Goal: Information Seeking & Learning: Check status

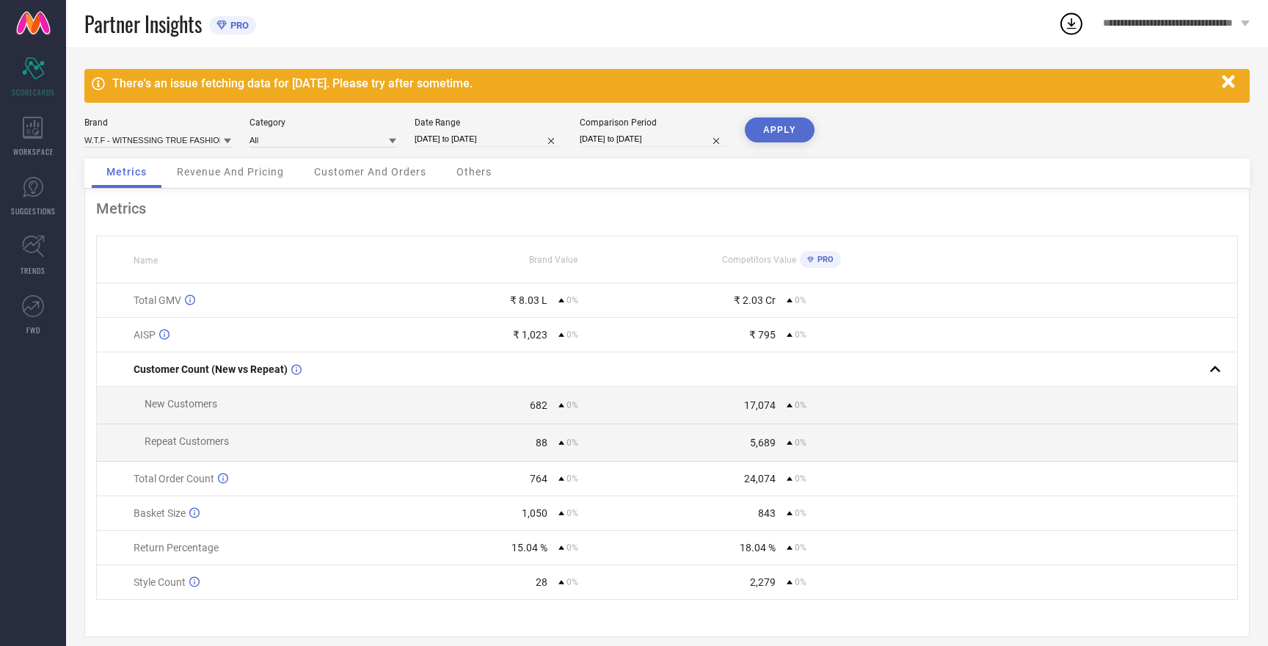
select select "8"
select select "2025"
select select "9"
select select "2025"
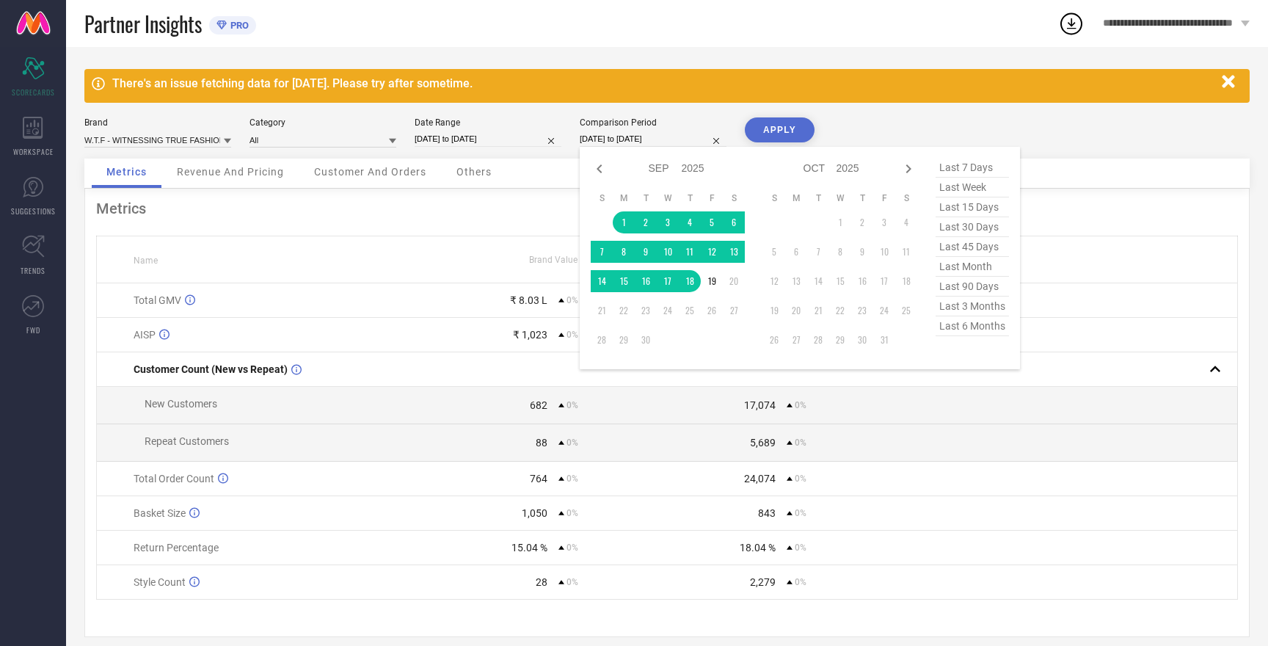
click at [628, 140] on input "[DATE] to [DATE]" at bounding box center [653, 138] width 147 height 15
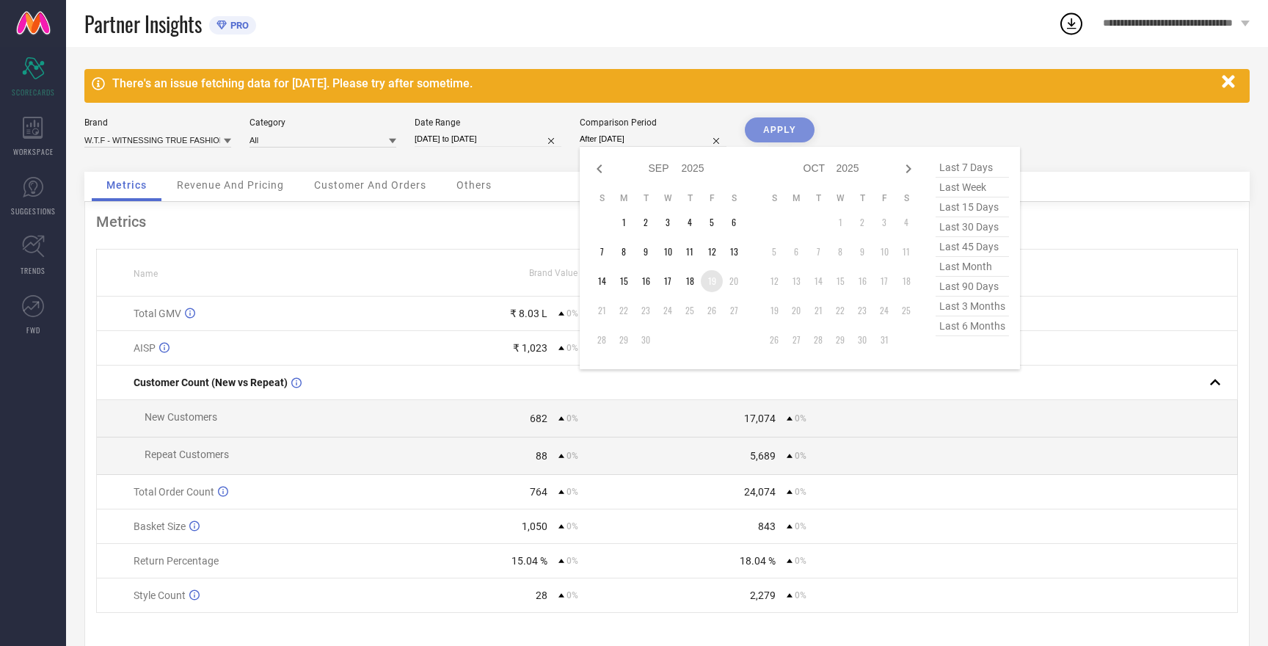
click at [715, 283] on td "19" at bounding box center [712, 281] width 22 height 22
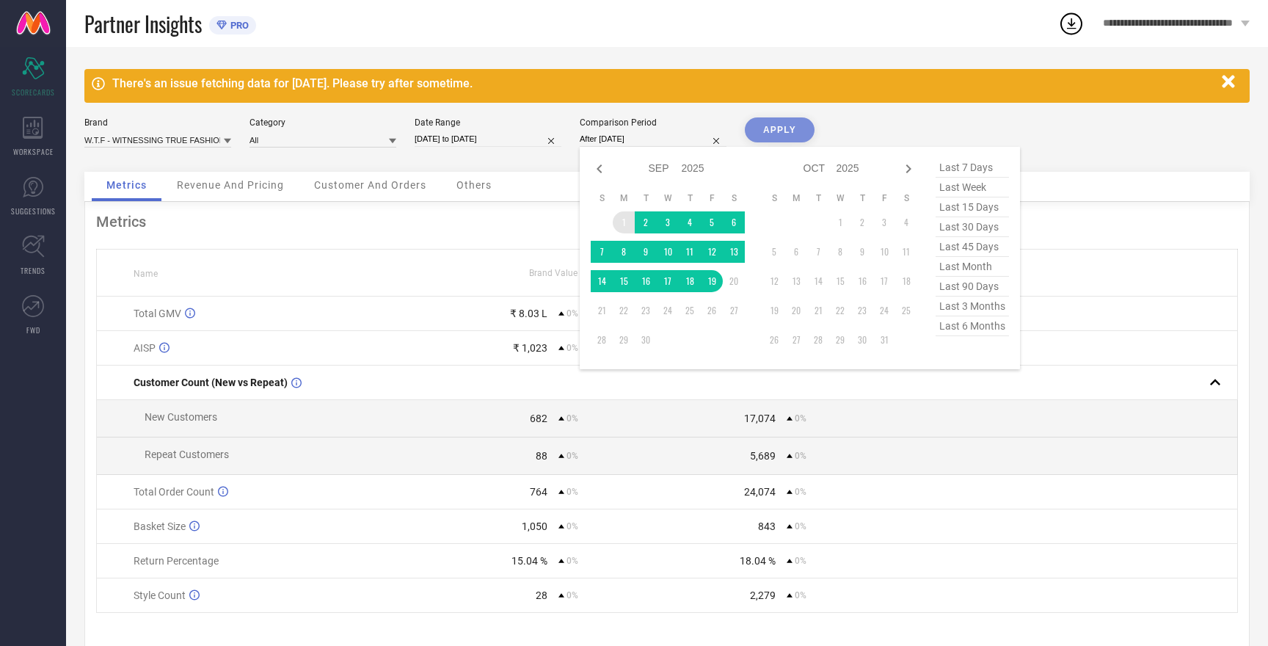
type input "[DATE] to [DATE]"
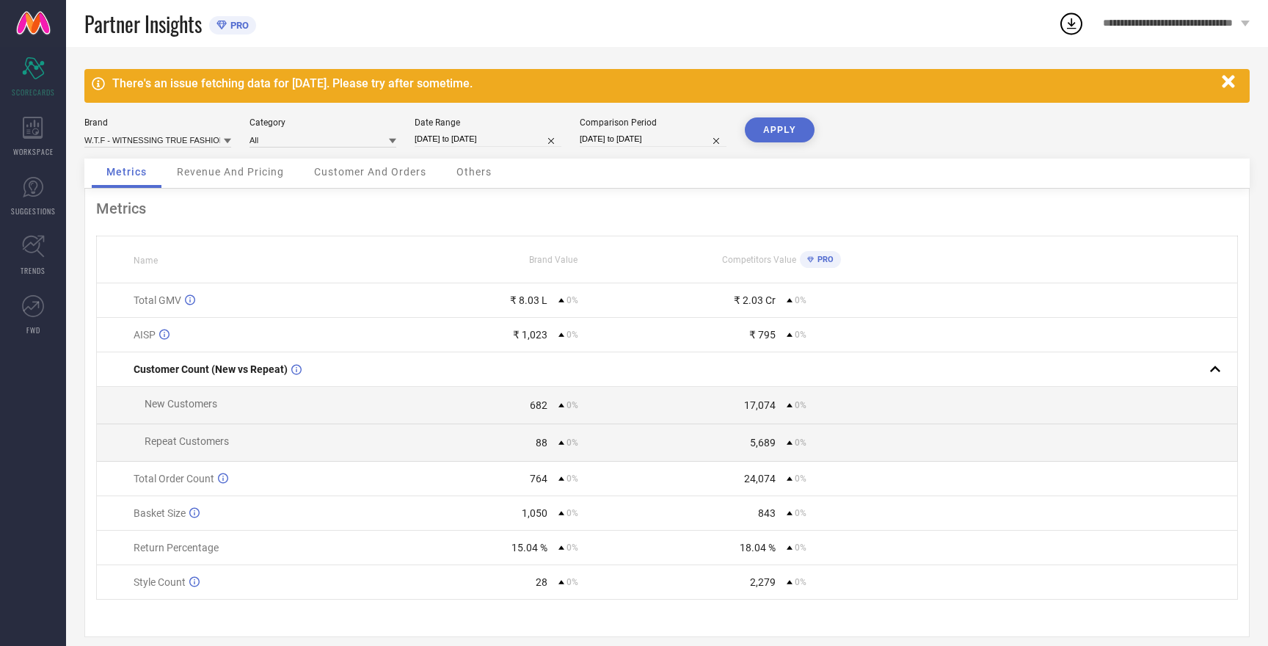
select select "8"
select select "2025"
select select "9"
select select "2025"
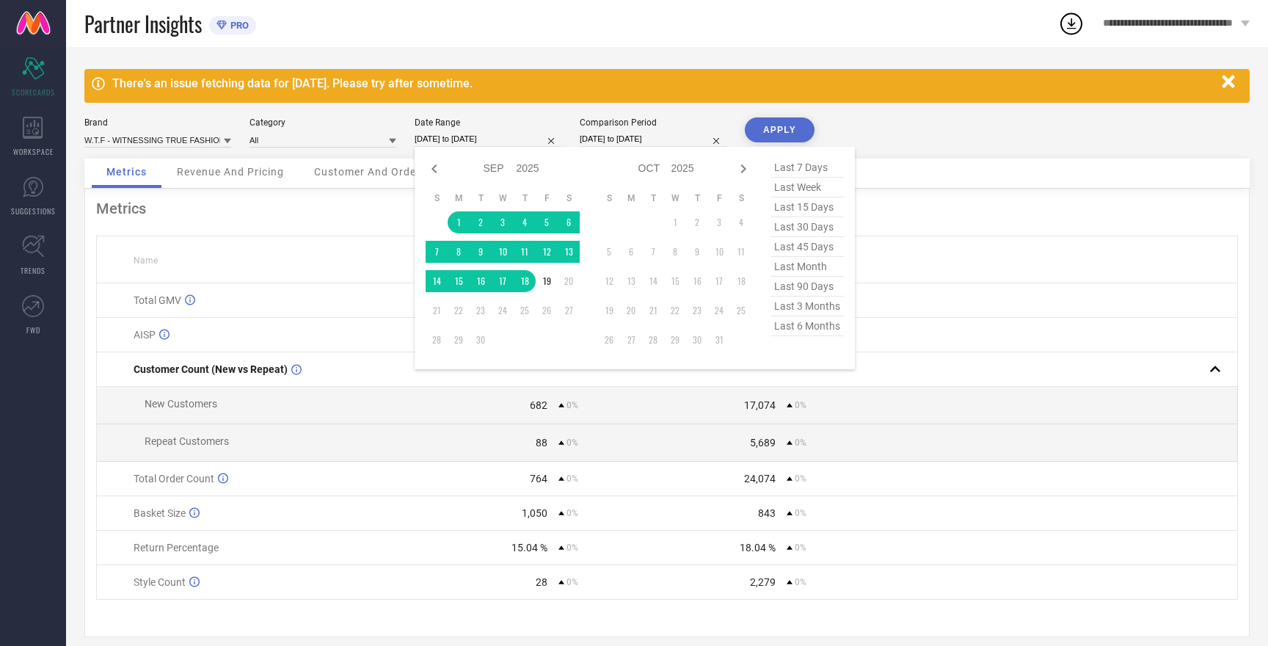
click at [491, 136] on input "[DATE] to [DATE]" at bounding box center [488, 138] width 147 height 15
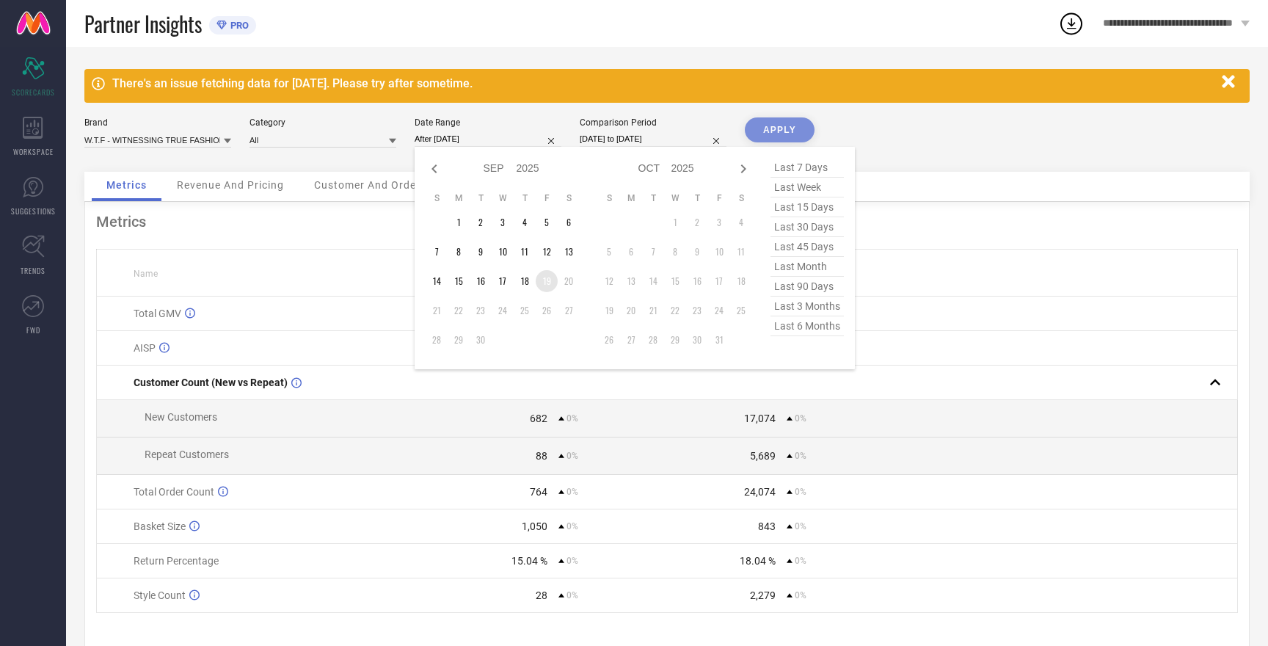
click at [551, 284] on td "19" at bounding box center [547, 281] width 22 height 22
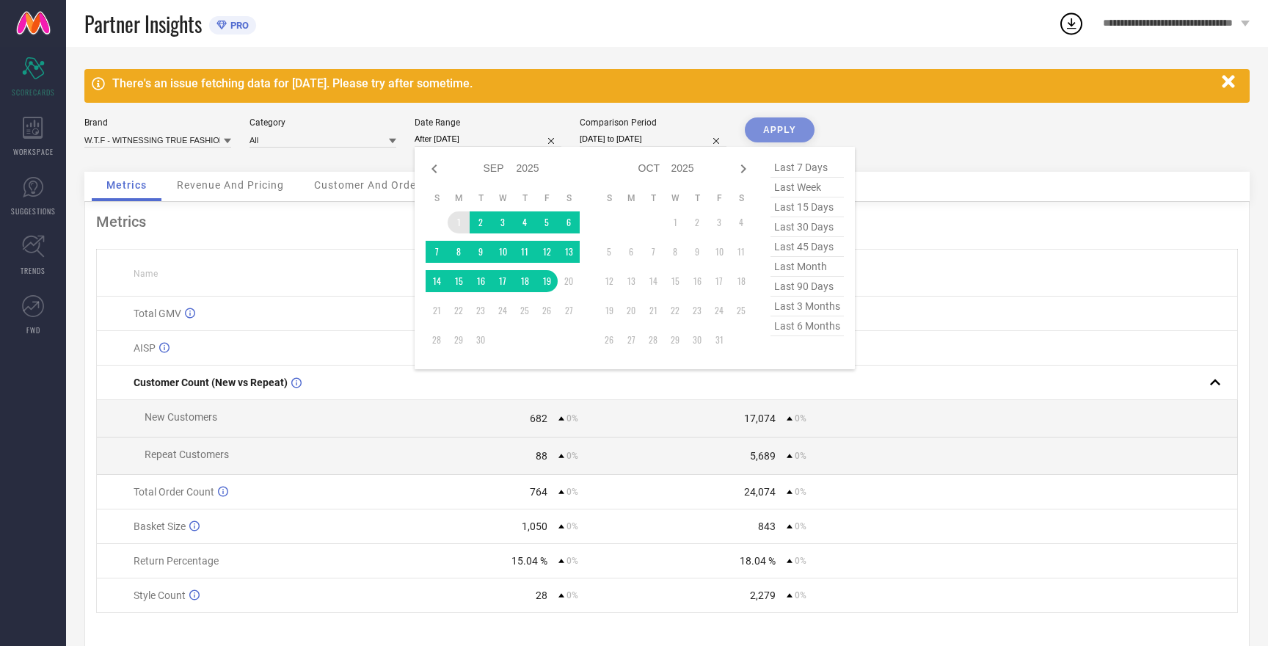
type input "[DATE] to [DATE]"
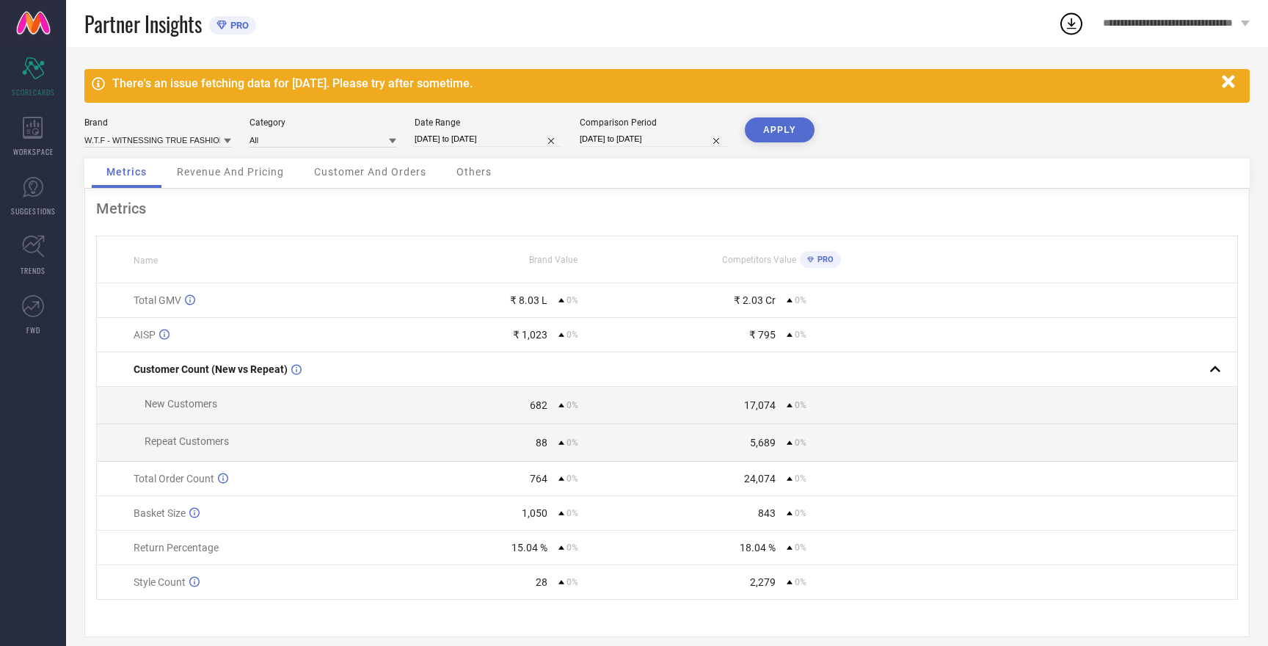
click at [794, 128] on button "APPLY" at bounding box center [780, 129] width 70 height 25
click at [658, 135] on input "[DATE] to [DATE]" at bounding box center [653, 138] width 147 height 15
select select "8"
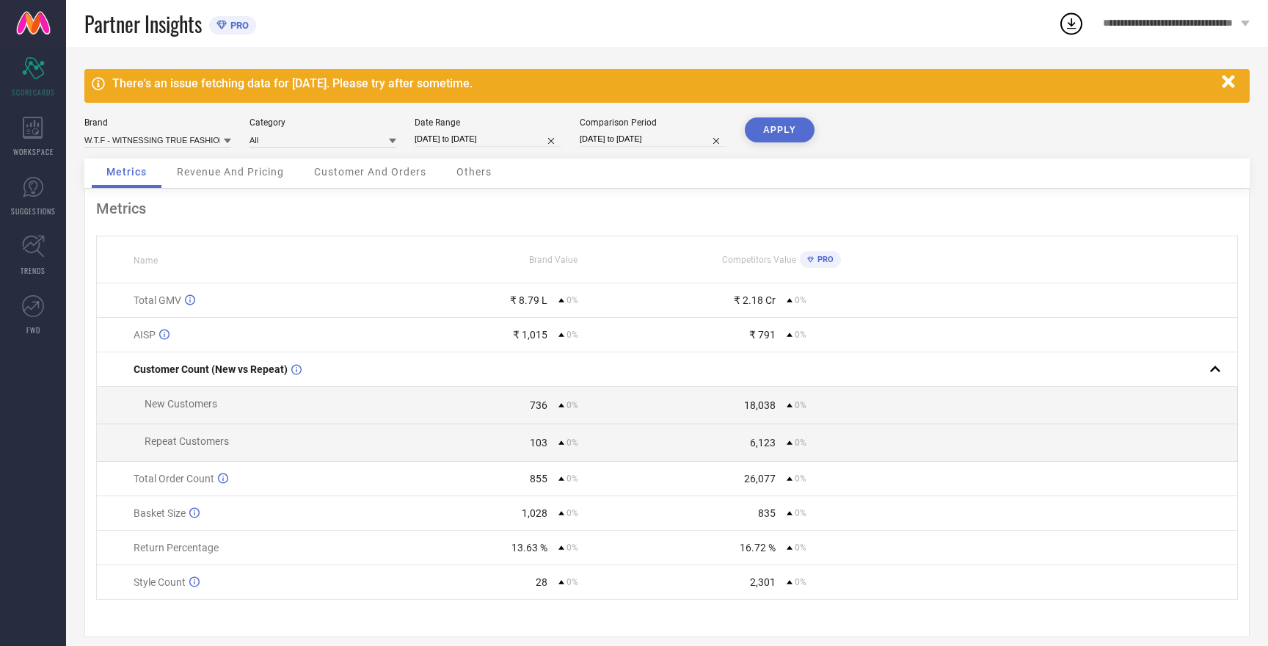
select select "2025"
select select "9"
select select "2025"
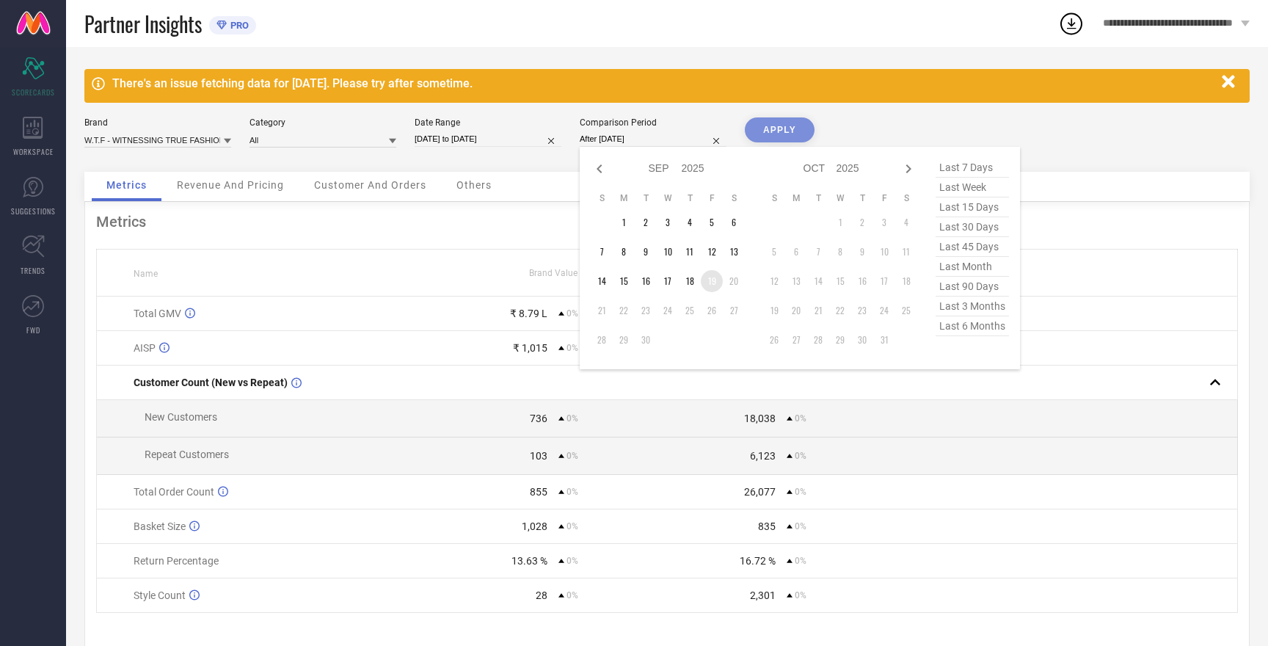
click at [713, 284] on td "19" at bounding box center [712, 281] width 22 height 22
type input "[DATE] to [DATE]"
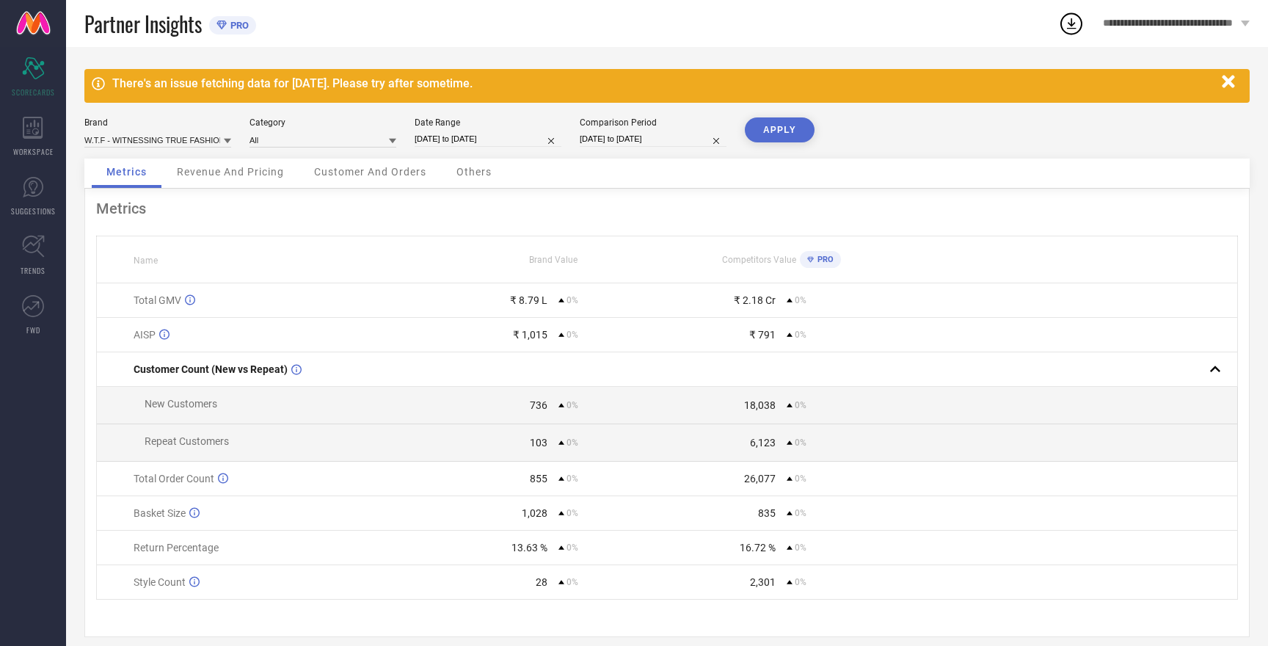
click at [450, 139] on input "[DATE] to [DATE]" at bounding box center [488, 138] width 147 height 15
select select "8"
select select "2025"
select select "9"
select select "2025"
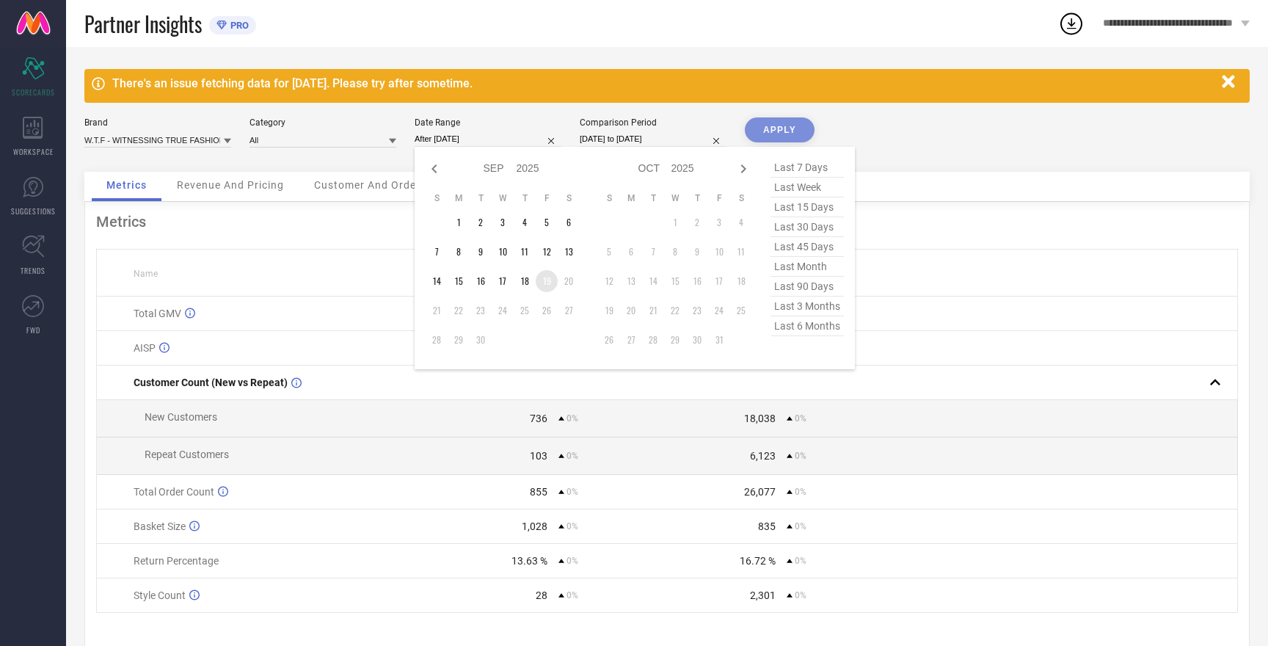
click at [551, 281] on td "19" at bounding box center [547, 281] width 22 height 22
type input "[DATE] to [DATE]"
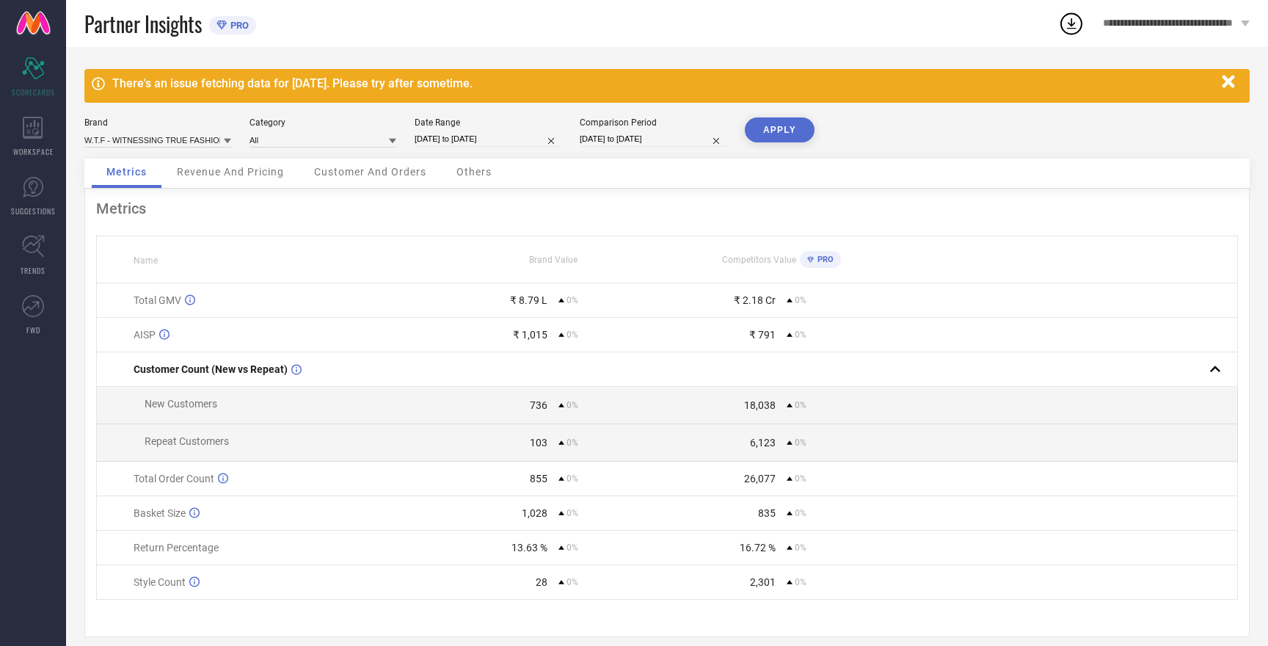
click at [779, 127] on button "APPLY" at bounding box center [780, 129] width 70 height 25
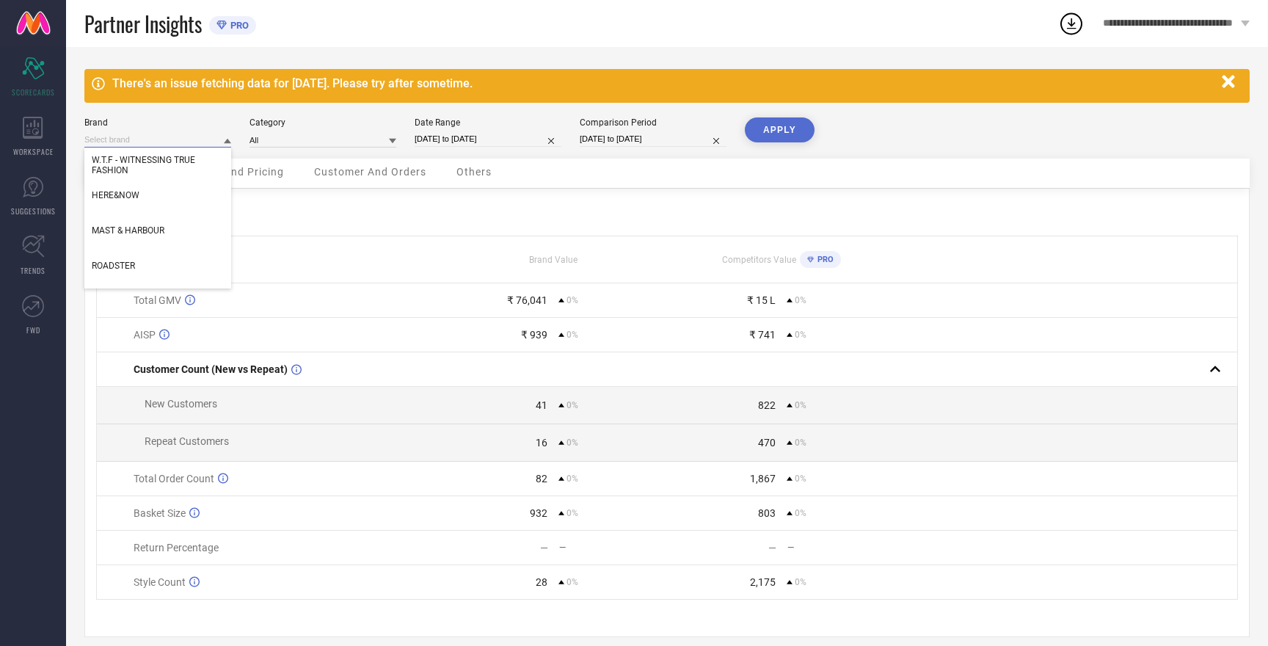
click at [174, 144] on input at bounding box center [157, 139] width 147 height 15
click at [161, 207] on div "HERE&NOW" at bounding box center [157, 195] width 147 height 25
type input "All"
click at [772, 132] on button "APPLY" at bounding box center [780, 129] width 70 height 25
click at [126, 142] on input at bounding box center [157, 139] width 147 height 15
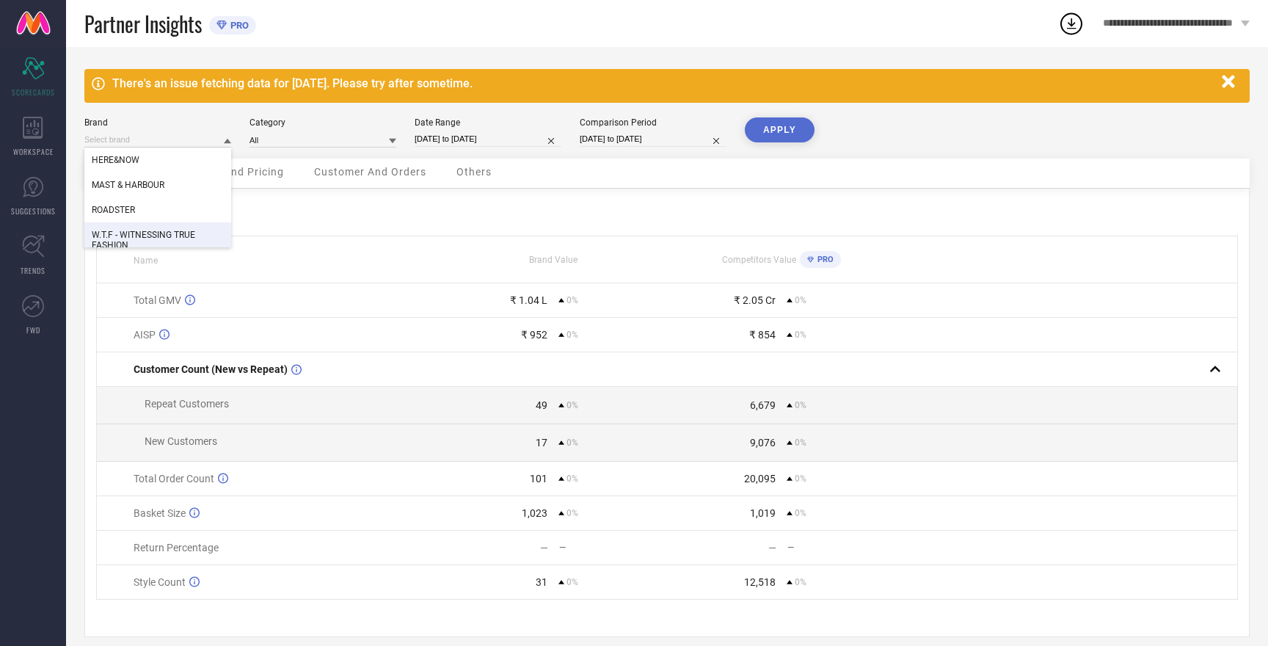
click at [162, 236] on span "W.T.F - WITNESSING TRUE FASHION" at bounding box center [158, 240] width 132 height 21
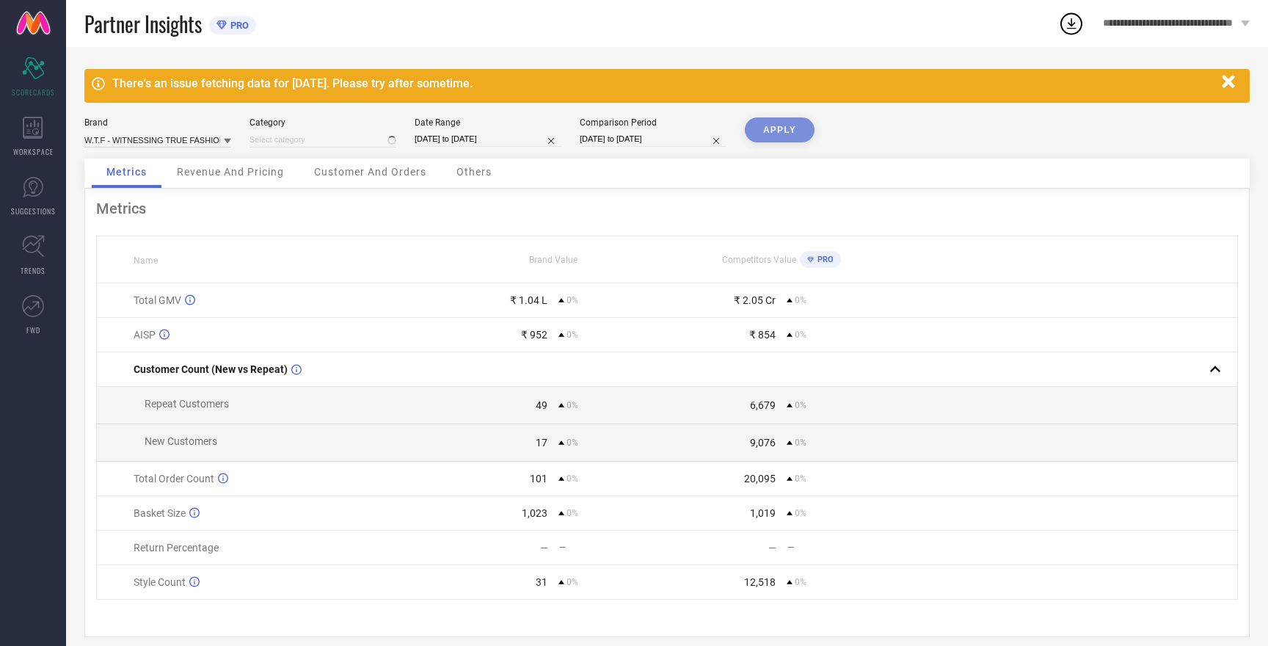
type input "All"
click at [774, 132] on button "APPLY" at bounding box center [780, 129] width 70 height 25
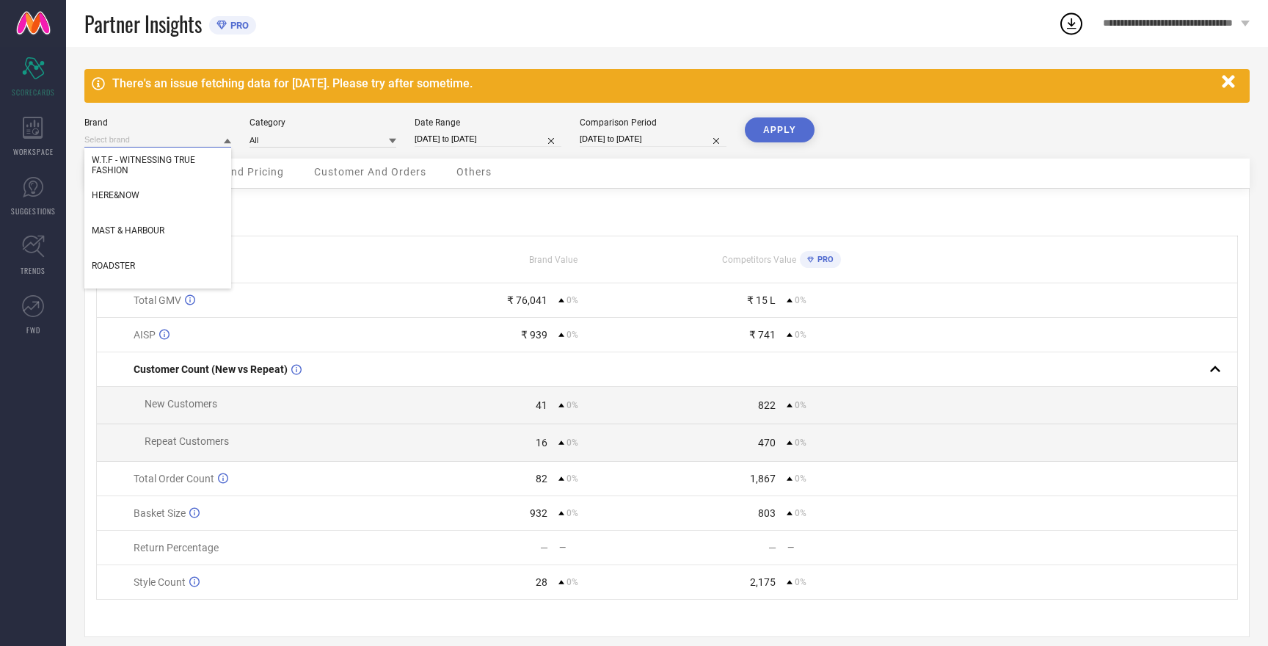
click at [150, 142] on input at bounding box center [157, 139] width 147 height 15
click at [161, 229] on span "MAST & HARBOUR" at bounding box center [128, 230] width 73 height 10
type input "All"
click at [782, 128] on button "APPLY" at bounding box center [780, 129] width 70 height 25
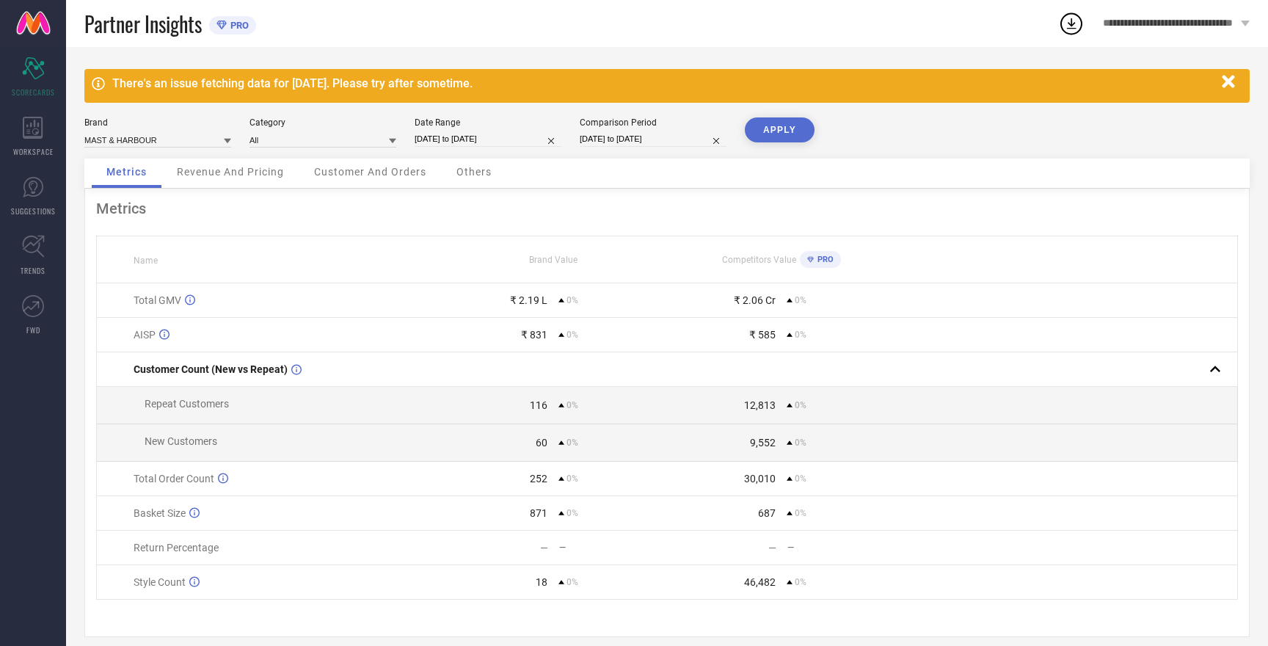
click at [782, 128] on button "APPLY" at bounding box center [780, 129] width 70 height 25
click at [145, 143] on input at bounding box center [157, 139] width 147 height 15
click at [149, 209] on div "ROADSTER" at bounding box center [157, 209] width 147 height 25
type input "All"
click at [800, 120] on button "APPLY" at bounding box center [780, 129] width 70 height 25
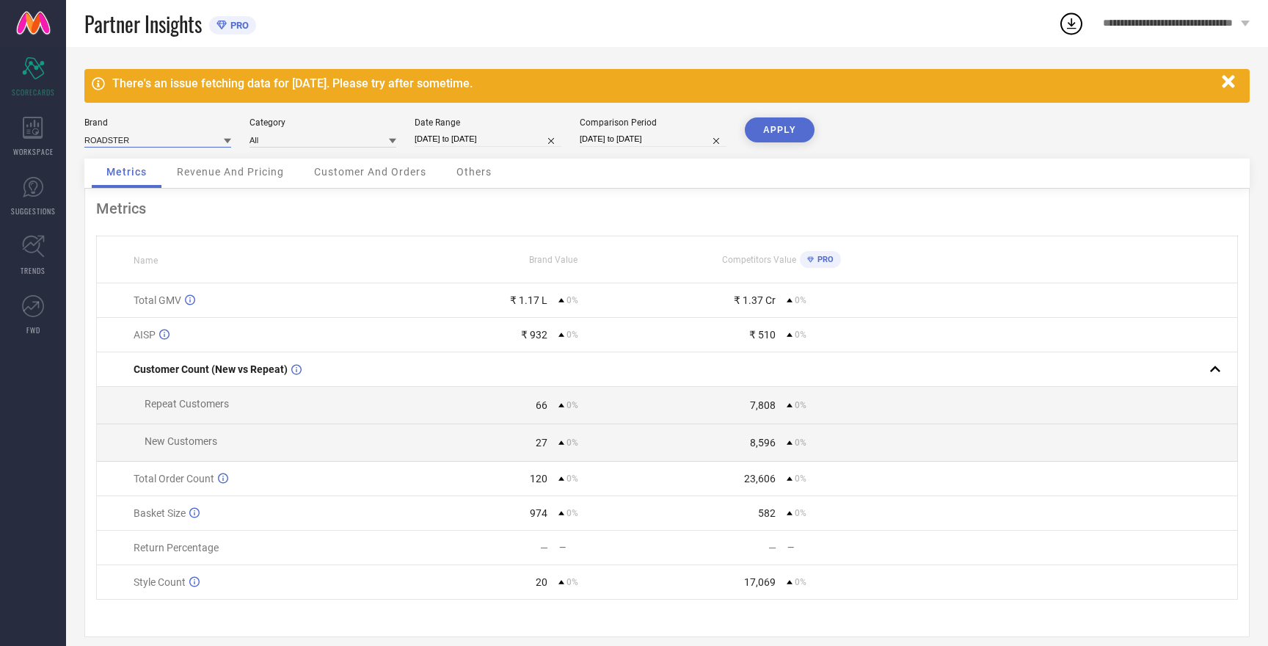
click at [122, 139] on input at bounding box center [157, 139] width 147 height 15
click at [130, 184] on span "HERE&NOW" at bounding box center [116, 185] width 48 height 10
type input "All"
click at [785, 120] on button "APPLY" at bounding box center [780, 129] width 70 height 25
click at [786, 127] on button "APPLY" at bounding box center [780, 129] width 70 height 25
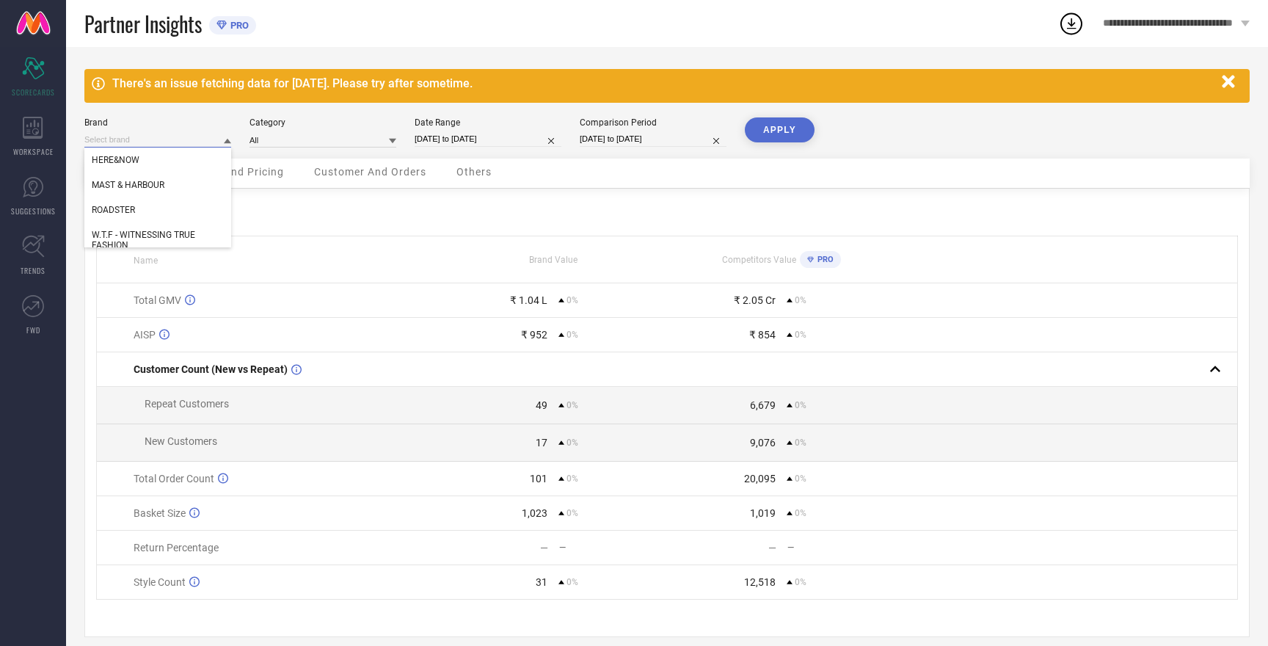
click at [134, 142] on input at bounding box center [157, 139] width 147 height 15
click at [142, 212] on div "ROADSTER" at bounding box center [157, 209] width 147 height 25
type input "All"
click at [785, 129] on button "APPLY" at bounding box center [780, 129] width 70 height 25
click at [156, 142] on input at bounding box center [157, 139] width 147 height 15
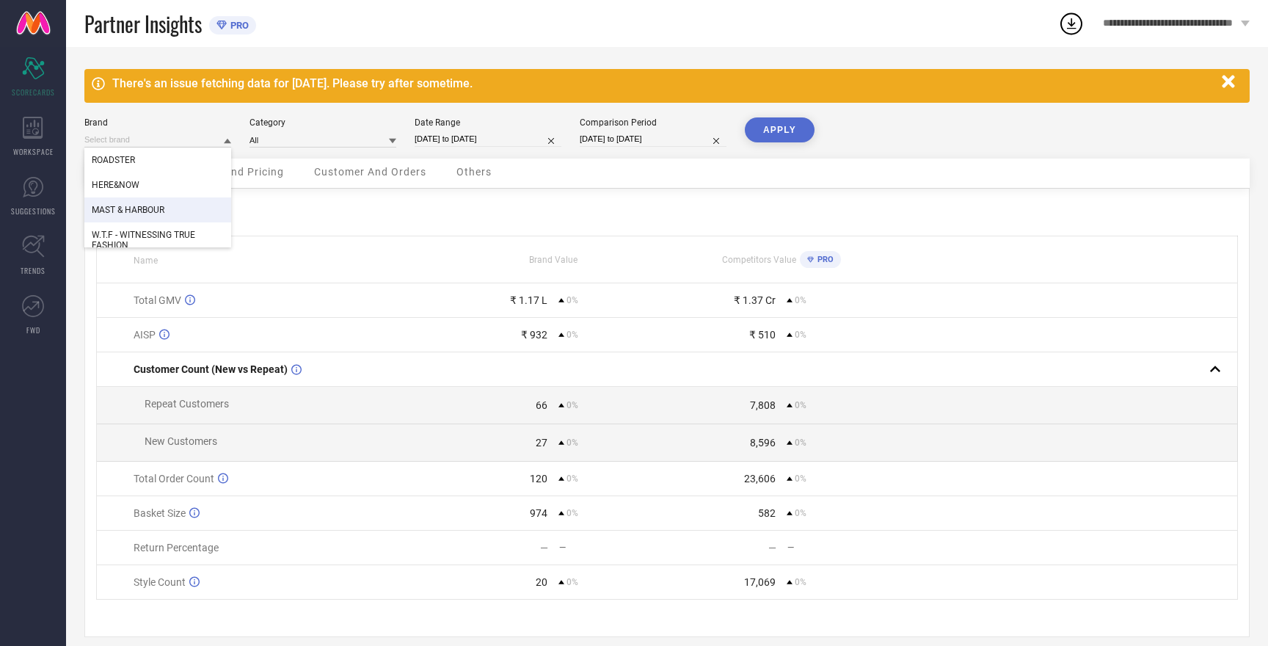
click at [154, 205] on div "MAST & HARBOUR" at bounding box center [157, 209] width 147 height 25
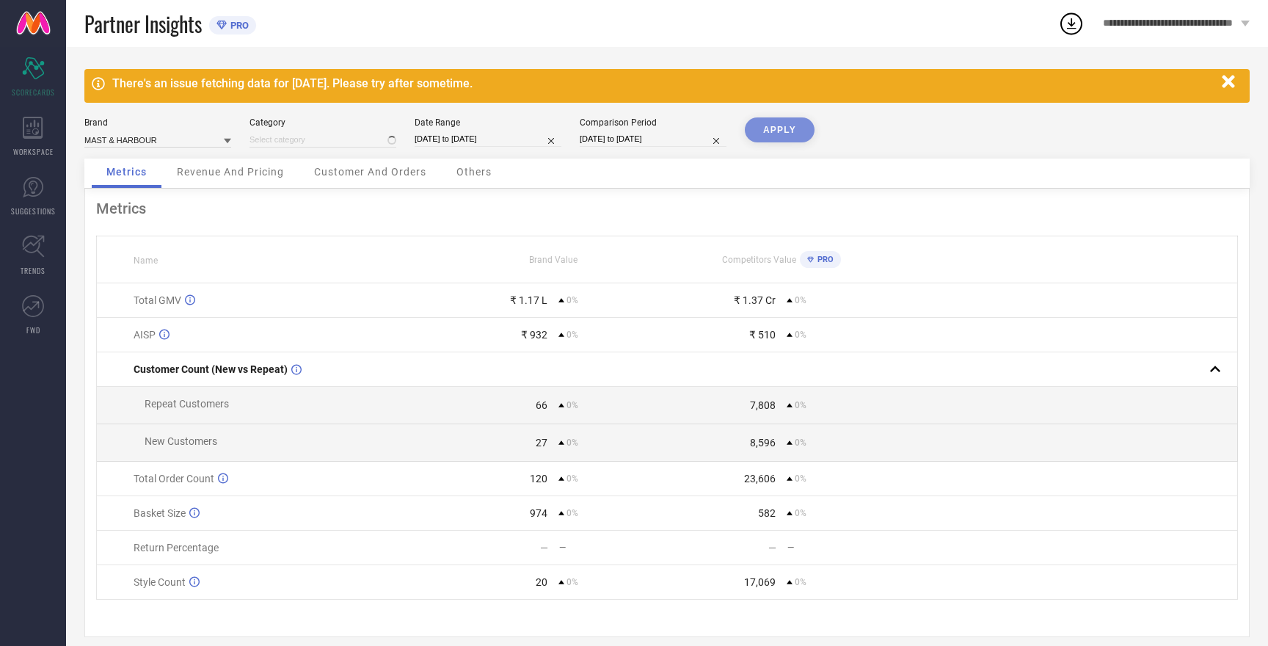
type input "All"
click at [799, 129] on button "APPLY" at bounding box center [780, 129] width 70 height 25
click at [144, 145] on input at bounding box center [157, 139] width 147 height 15
click at [155, 239] on span "W.T.F - WITNESSING TRUE FASHION" at bounding box center [158, 240] width 132 height 21
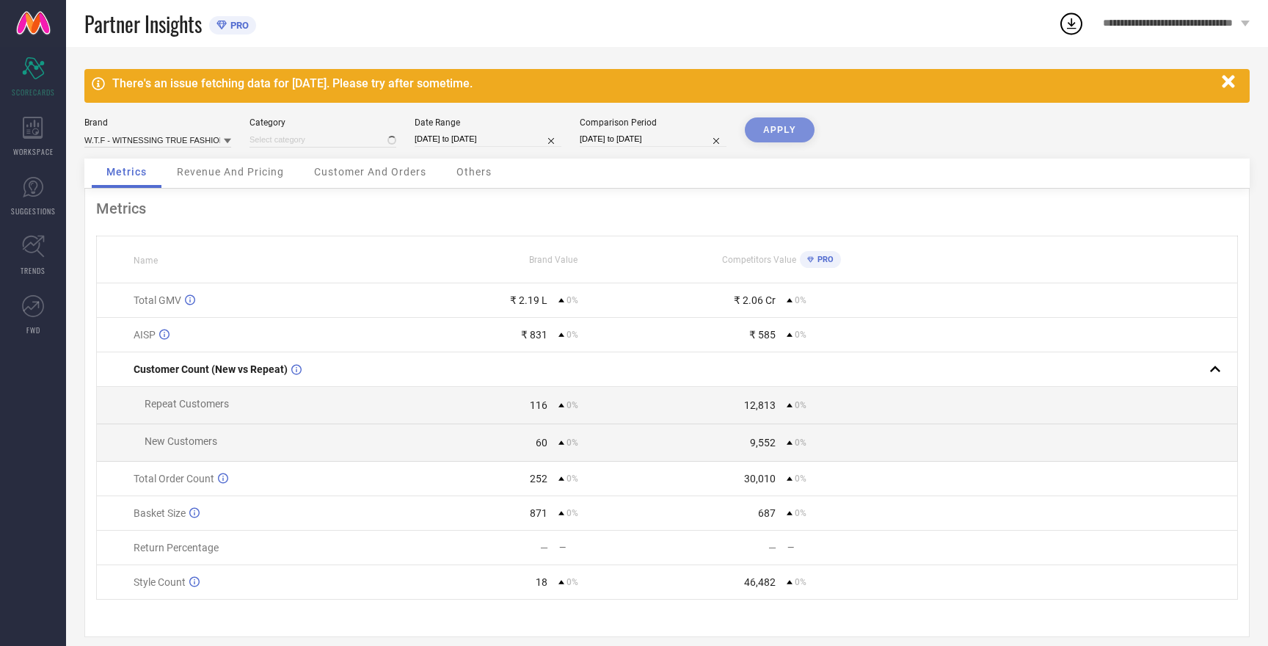
type input "All"
click at [788, 128] on button "APPLY" at bounding box center [780, 129] width 70 height 25
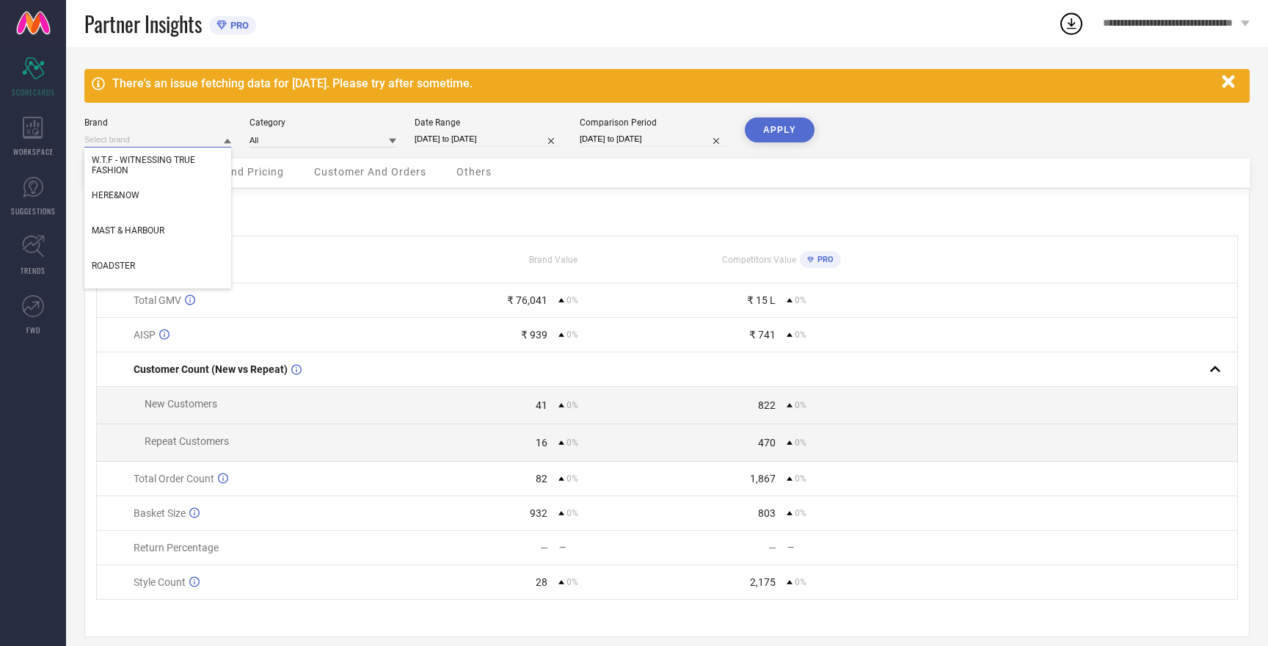
click at [177, 140] on input at bounding box center [157, 139] width 147 height 15
click at [175, 150] on div "W.T.F - WITNESSING TRUE FASHION" at bounding box center [157, 165] width 147 height 35
select select "8"
select select "2025"
select select "9"
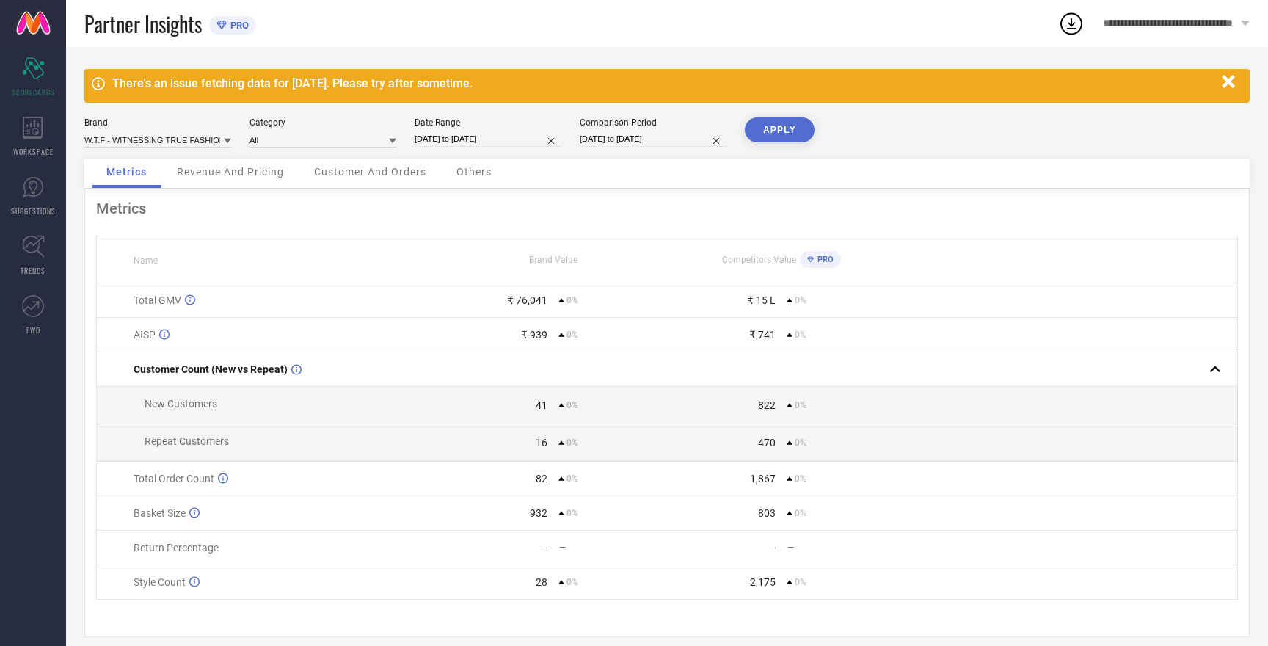
select select "2025"
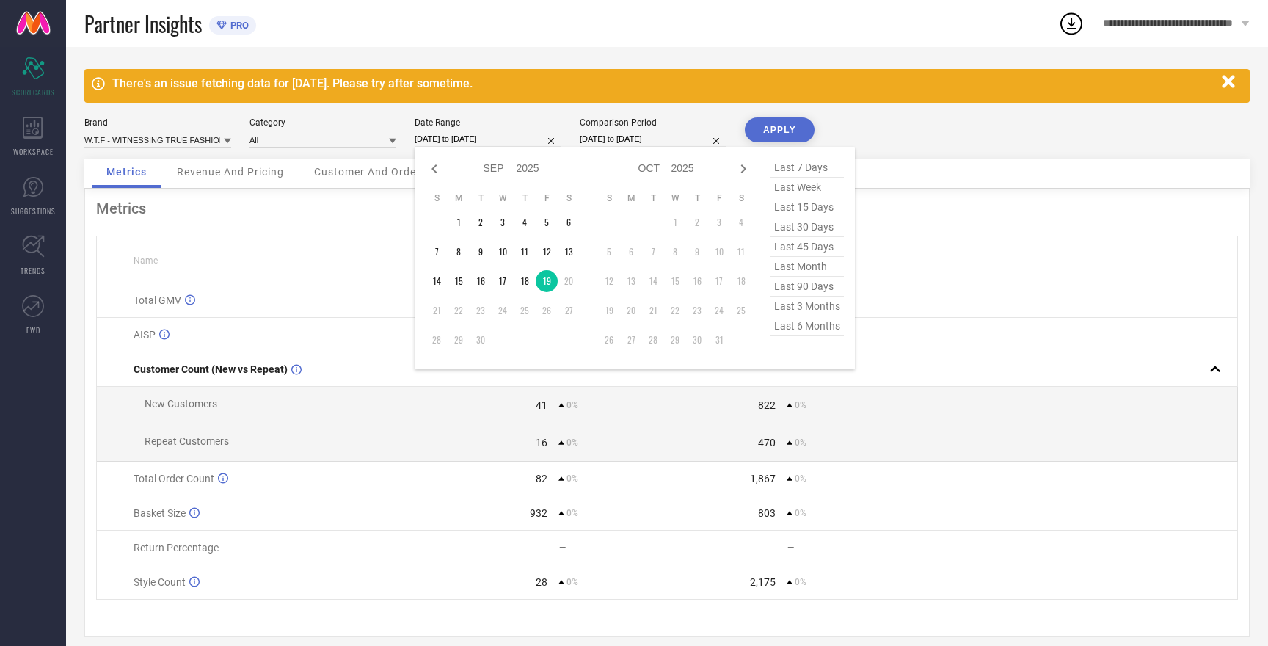
click at [475, 139] on input "[DATE] to [DATE]" at bounding box center [488, 138] width 147 height 15
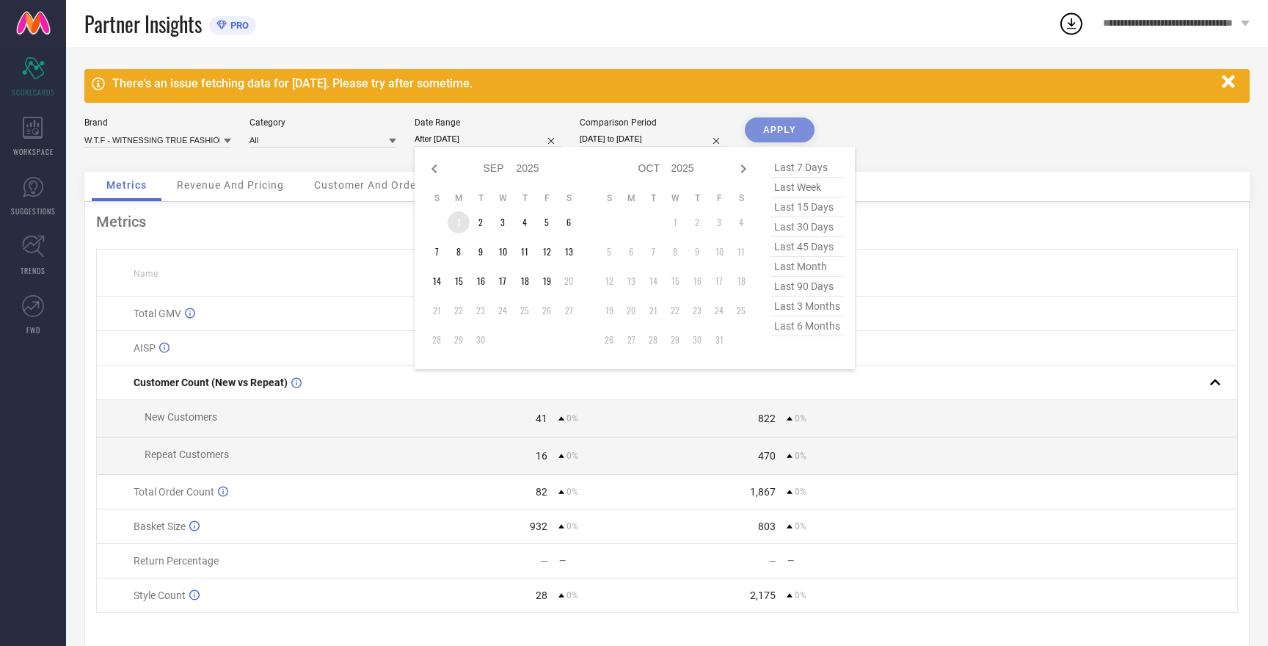
click at [461, 227] on td "1" at bounding box center [459, 222] width 22 height 22
type input "[DATE] to [DATE]"
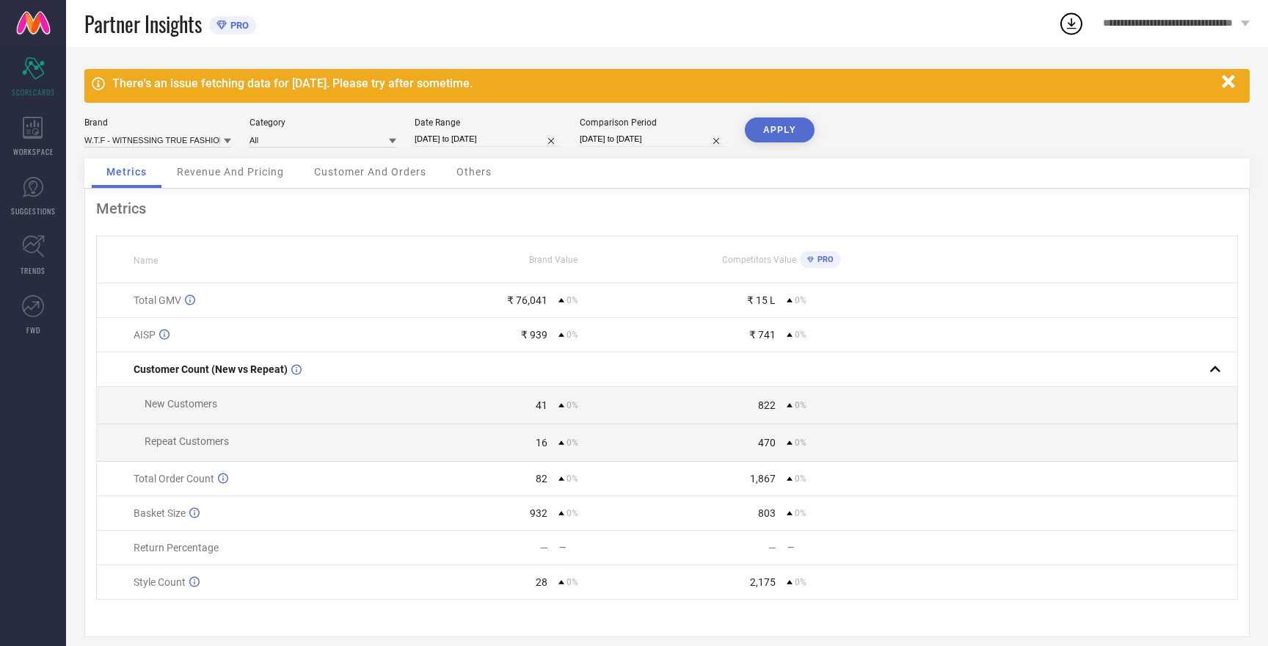
click at [615, 139] on input "[DATE] to [DATE]" at bounding box center [653, 138] width 147 height 15
select select "8"
select select "2025"
select select "9"
select select "2025"
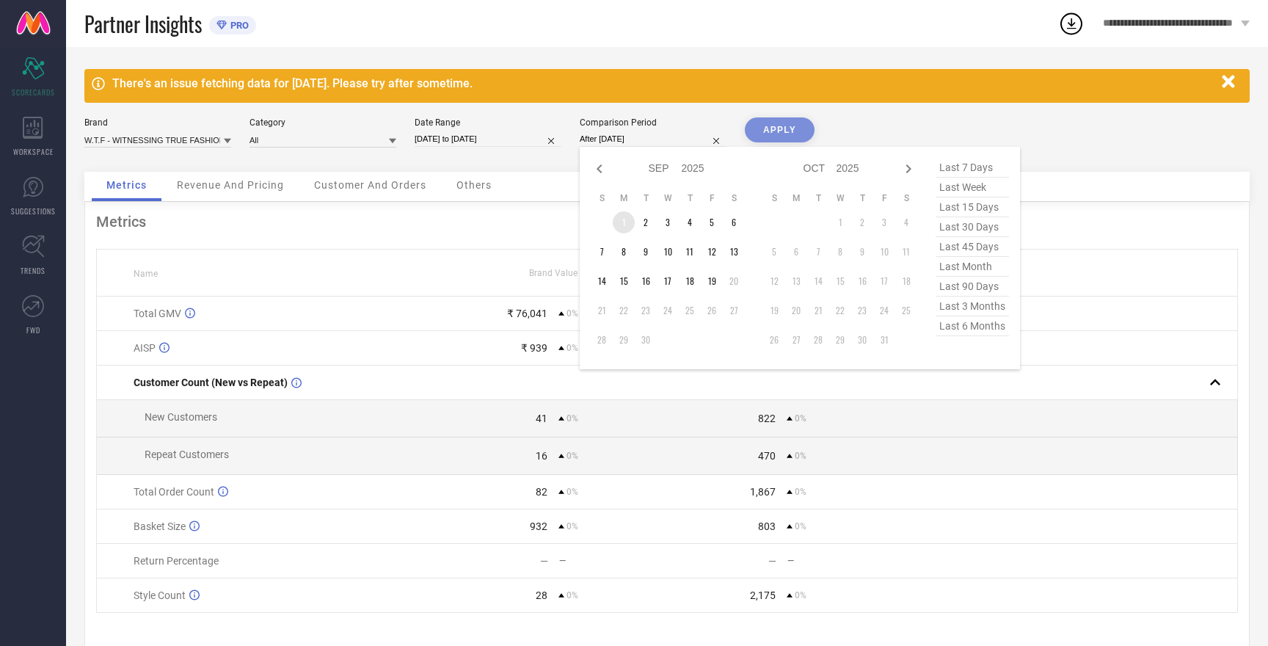
click at [626, 223] on td "1" at bounding box center [624, 222] width 22 height 22
type input "[DATE] to [DATE]"
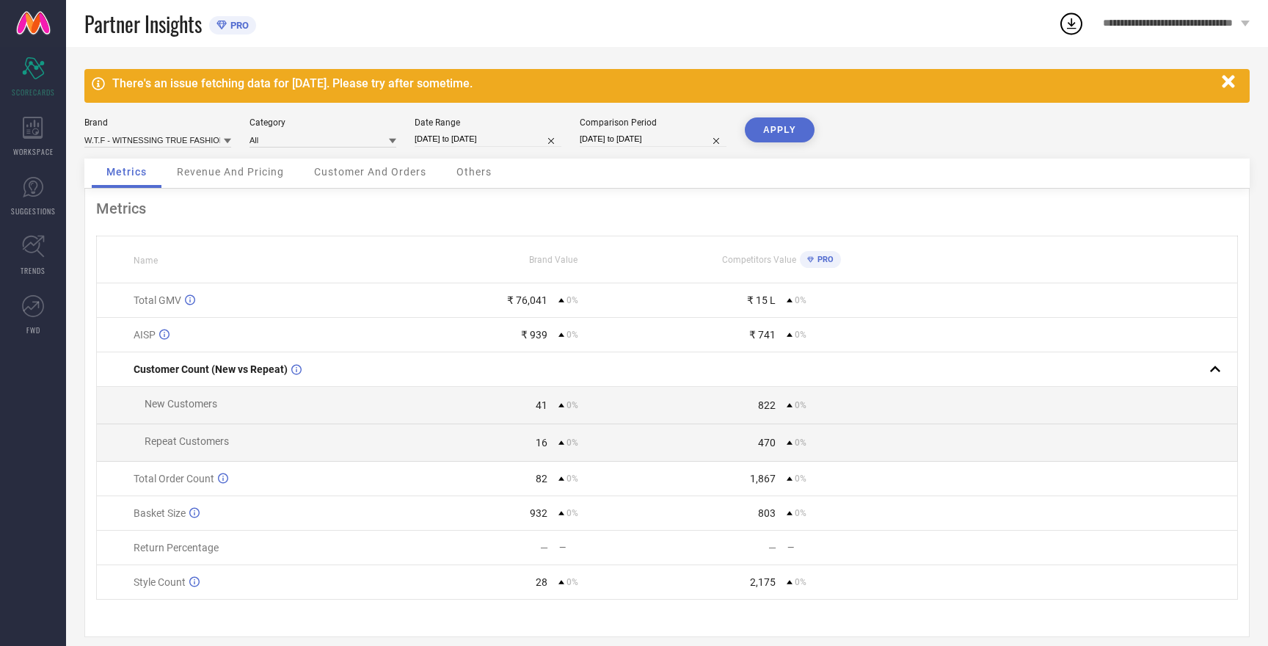
click at [773, 131] on button "APPLY" at bounding box center [780, 129] width 70 height 25
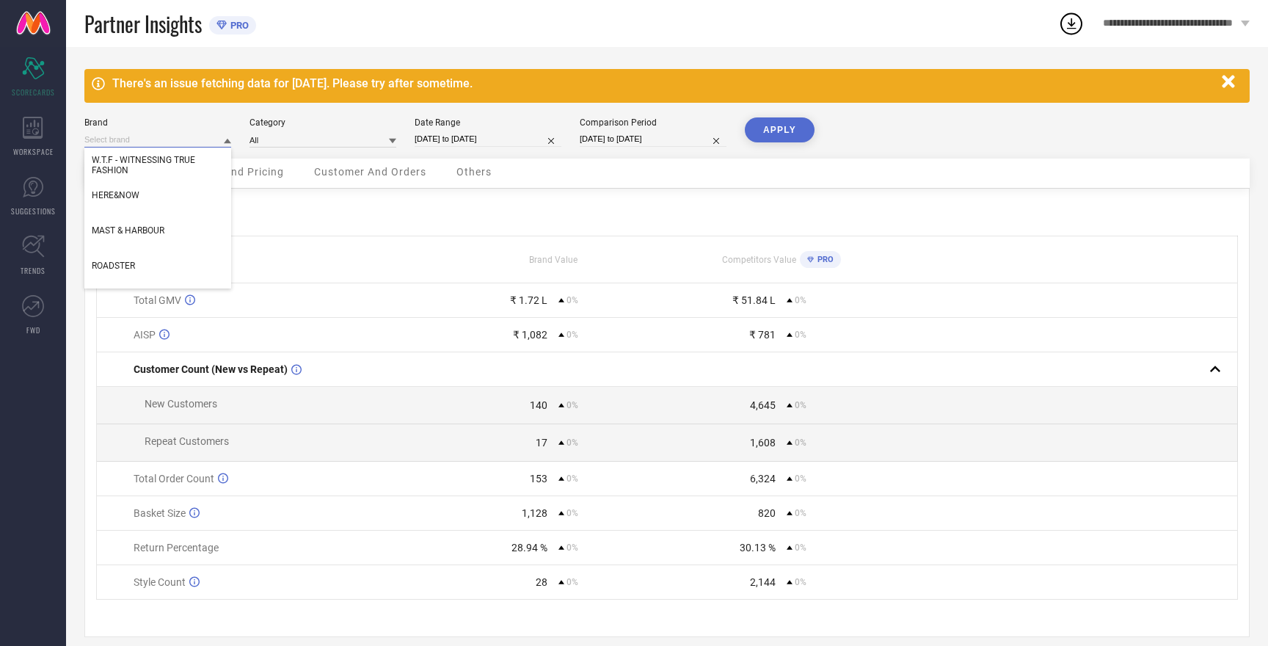
click at [164, 136] on input at bounding box center [157, 139] width 147 height 15
click at [143, 197] on div "HERE&NOW" at bounding box center [157, 195] width 147 height 25
type input "All"
click at [780, 126] on button "APPLY" at bounding box center [780, 129] width 70 height 25
click at [124, 142] on input at bounding box center [157, 139] width 147 height 15
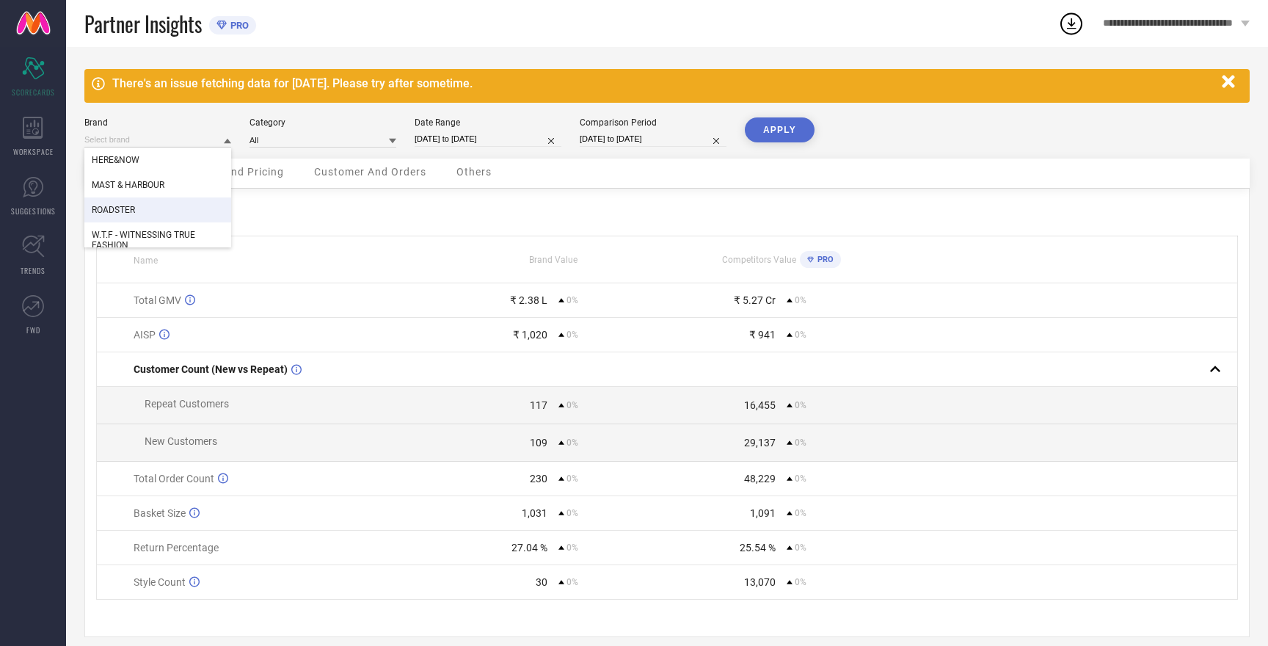
click at [126, 214] on span "ROADSTER" at bounding box center [113, 210] width 43 height 10
type input "All"
click at [791, 129] on button "APPLY" at bounding box center [780, 129] width 70 height 25
click at [122, 138] on input at bounding box center [157, 139] width 147 height 15
click at [131, 233] on span "W.T.F - WITNESSING TRUE FASHION" at bounding box center [158, 240] width 132 height 21
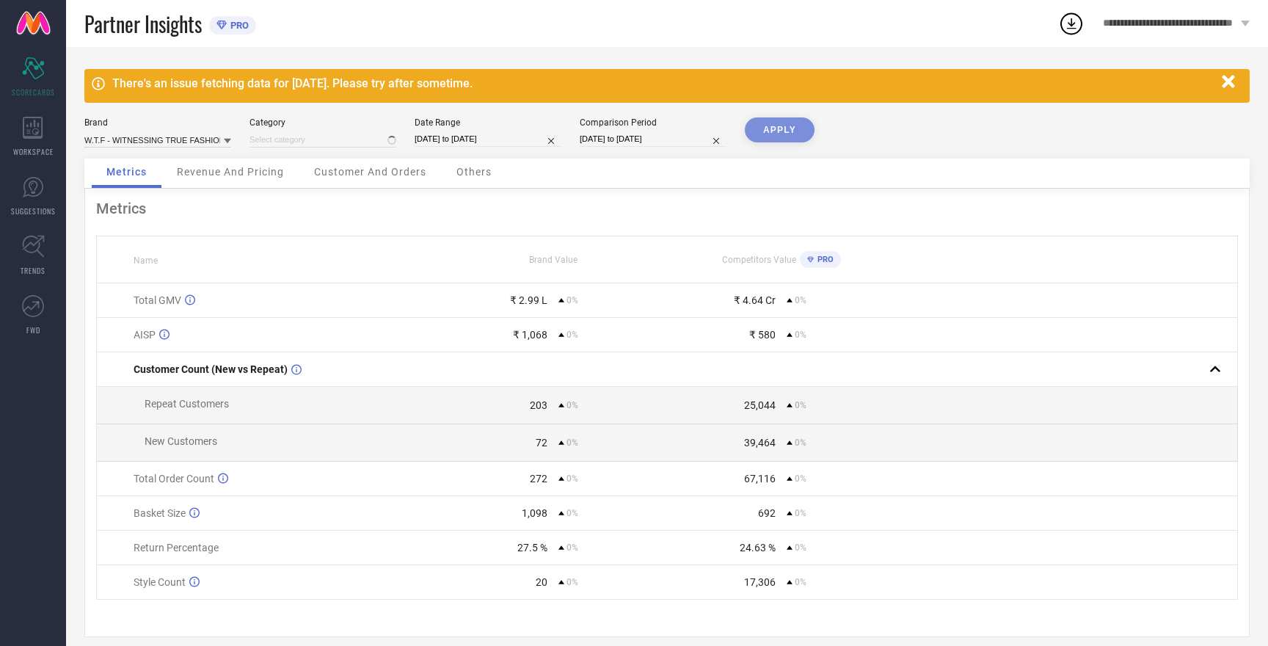
type input "All"
click at [777, 136] on button "APPLY" at bounding box center [780, 129] width 70 height 25
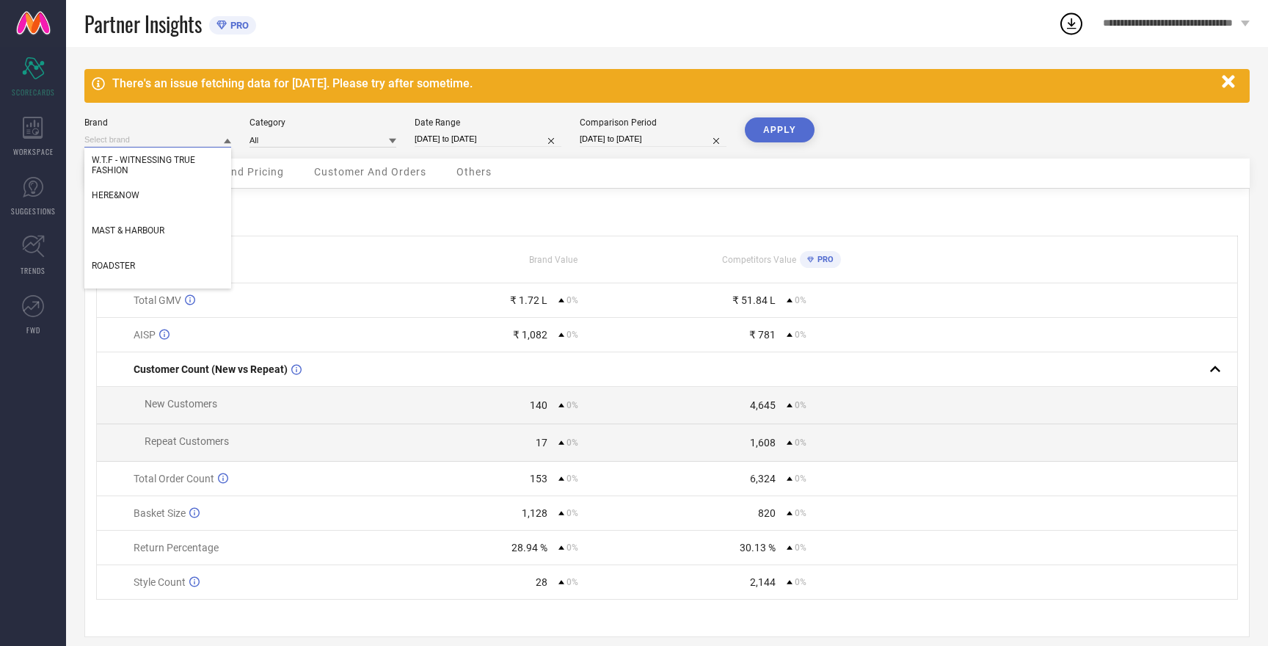
click at [174, 141] on input at bounding box center [157, 139] width 147 height 15
click at [153, 227] on span "MAST & HARBOUR" at bounding box center [128, 230] width 73 height 10
type input "All"
click at [791, 132] on button "APPLY" at bounding box center [780, 129] width 70 height 25
click at [774, 128] on button "APPLY" at bounding box center [780, 129] width 70 height 25
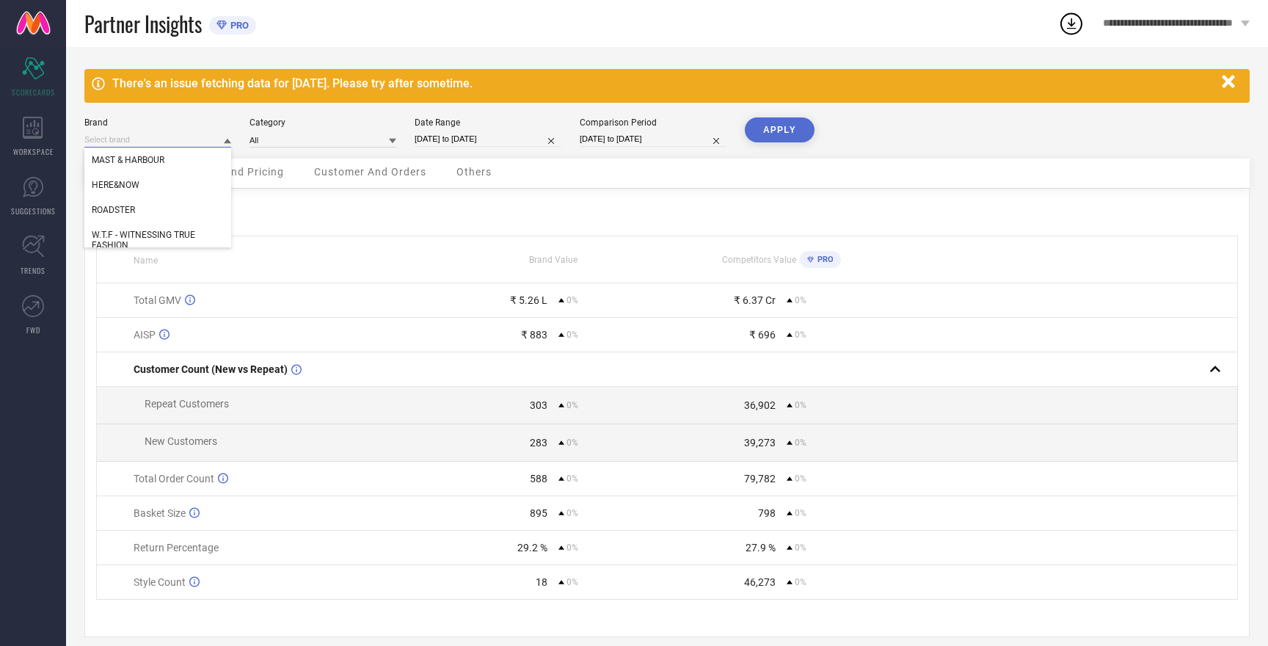
click at [141, 144] on input at bounding box center [157, 139] width 147 height 15
click at [137, 186] on span "HERE&NOW" at bounding box center [116, 185] width 48 height 10
type input "All"
click at [781, 130] on button "APPLY" at bounding box center [780, 129] width 70 height 25
click at [123, 138] on input at bounding box center [157, 139] width 147 height 15
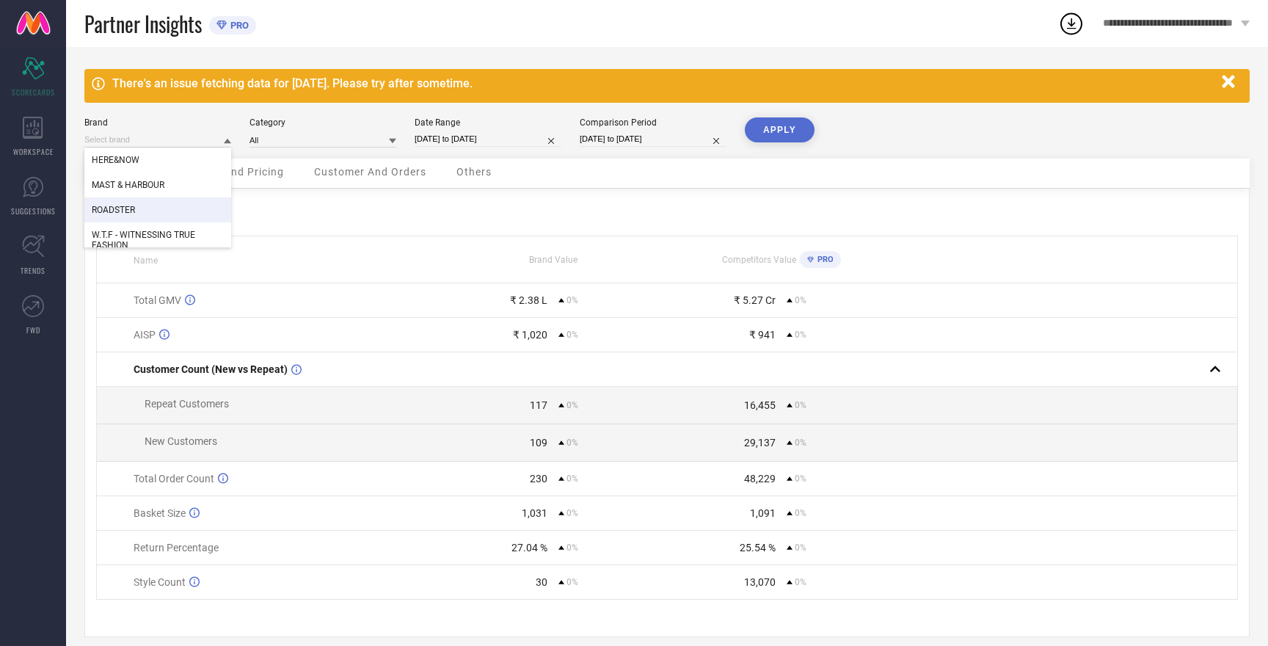
click at [132, 211] on span "ROADSTER" at bounding box center [113, 210] width 43 height 10
type input "All"
click at [781, 129] on button "APPLY" at bounding box center [780, 129] width 70 height 25
click at [123, 141] on input at bounding box center [157, 139] width 147 height 15
click at [140, 237] on span "W.T.F - WITNESSING TRUE FASHION" at bounding box center [158, 240] width 132 height 21
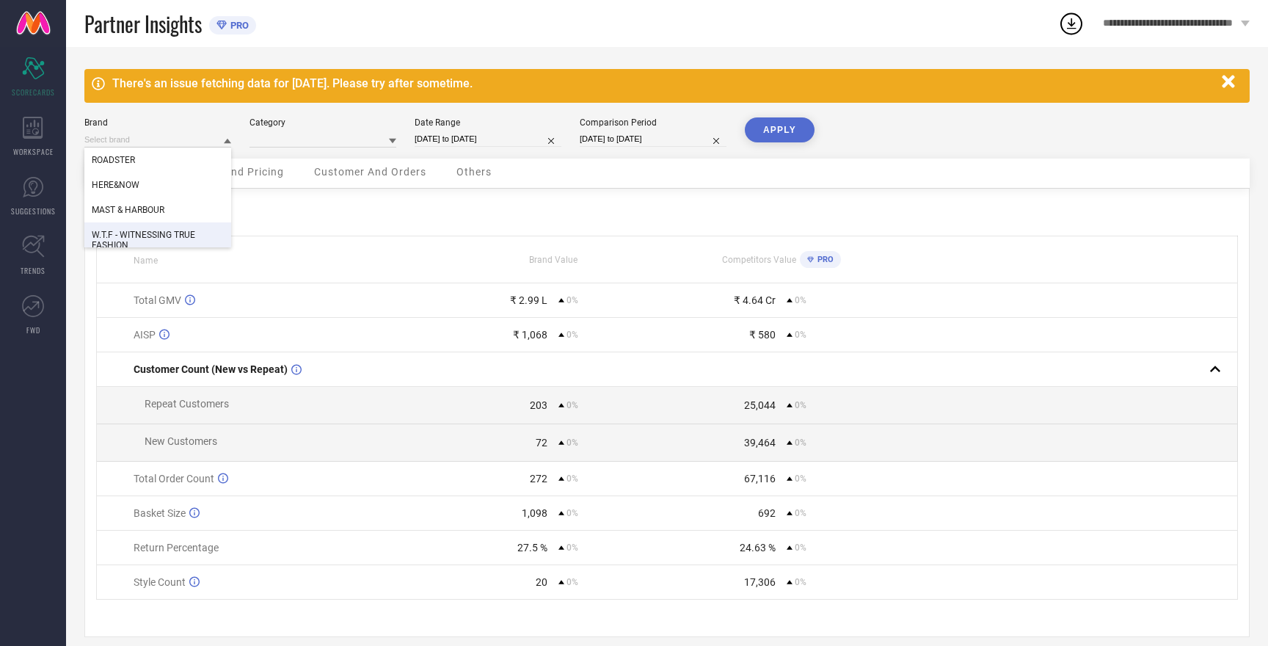
type input "All"
click at [779, 130] on button "APPLY" at bounding box center [780, 129] width 70 height 25
select select "8"
select select "2025"
select select "9"
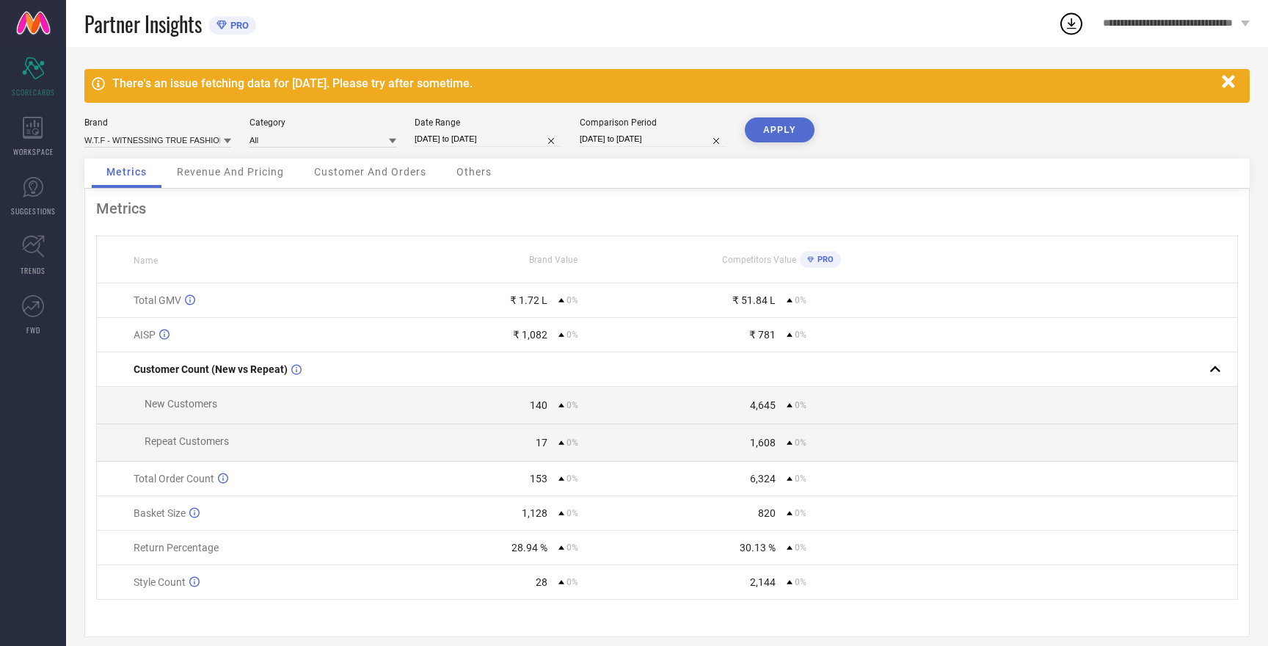
select select "2025"
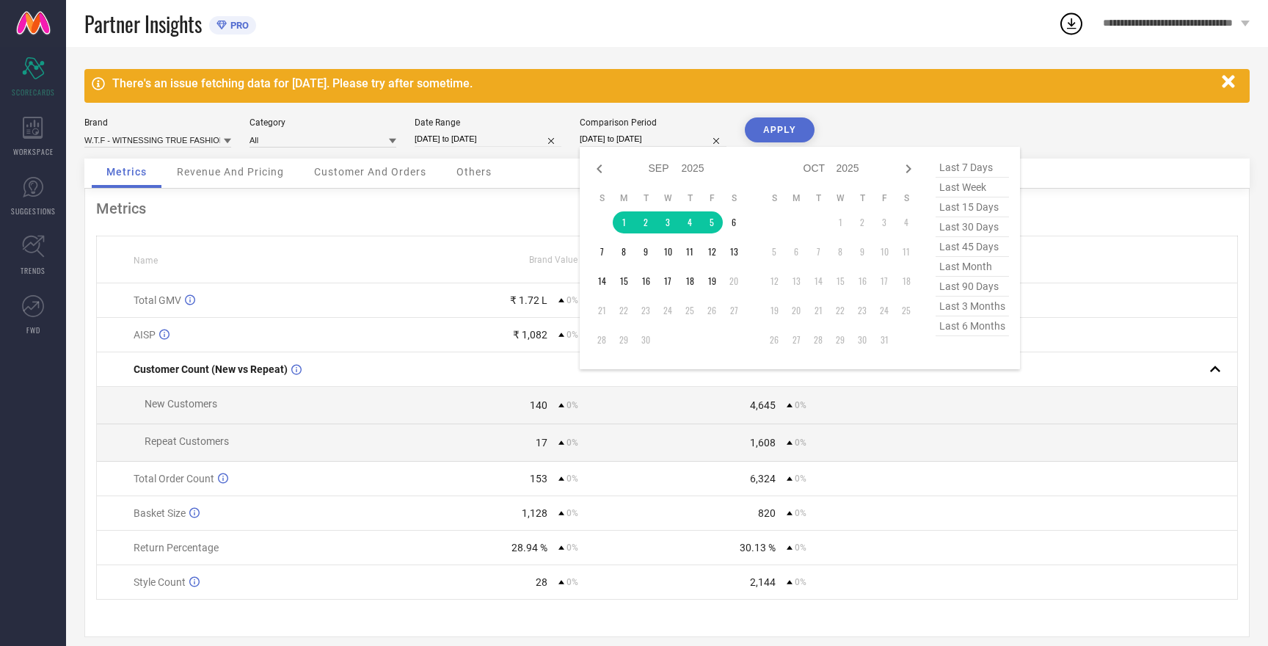
click at [609, 141] on input "[DATE] to [DATE]" at bounding box center [653, 138] width 147 height 15
click at [625, 225] on td "1" at bounding box center [624, 222] width 22 height 22
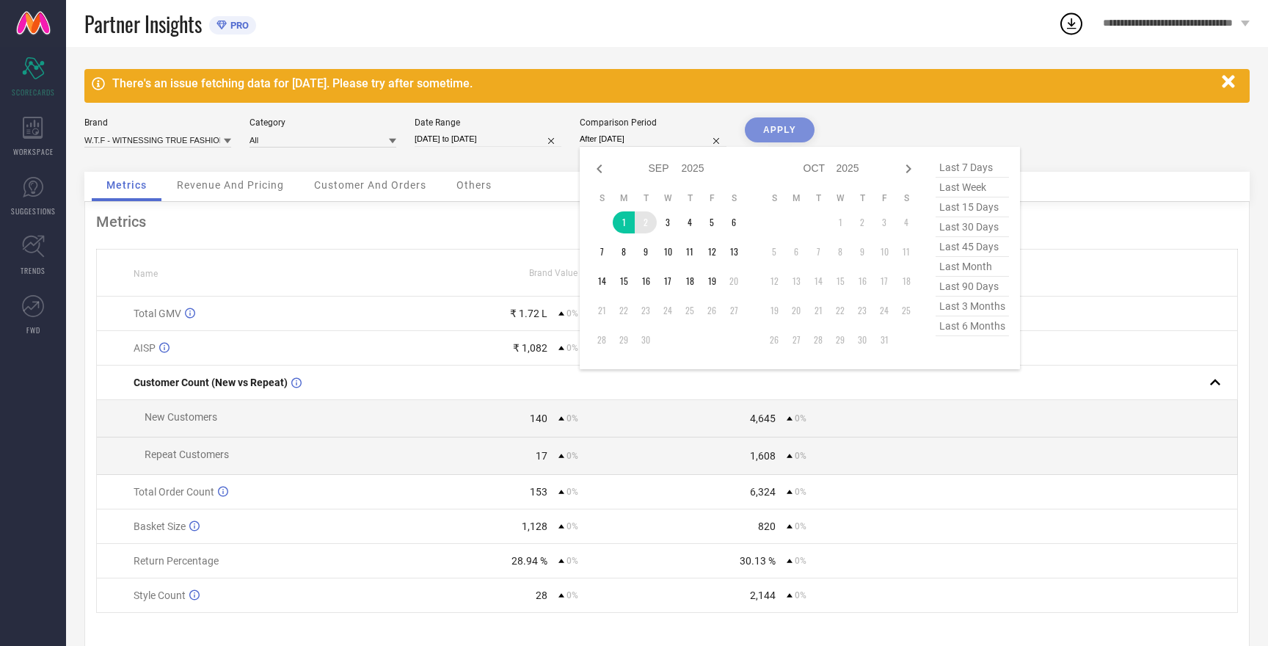
type input "[DATE] to [DATE]"
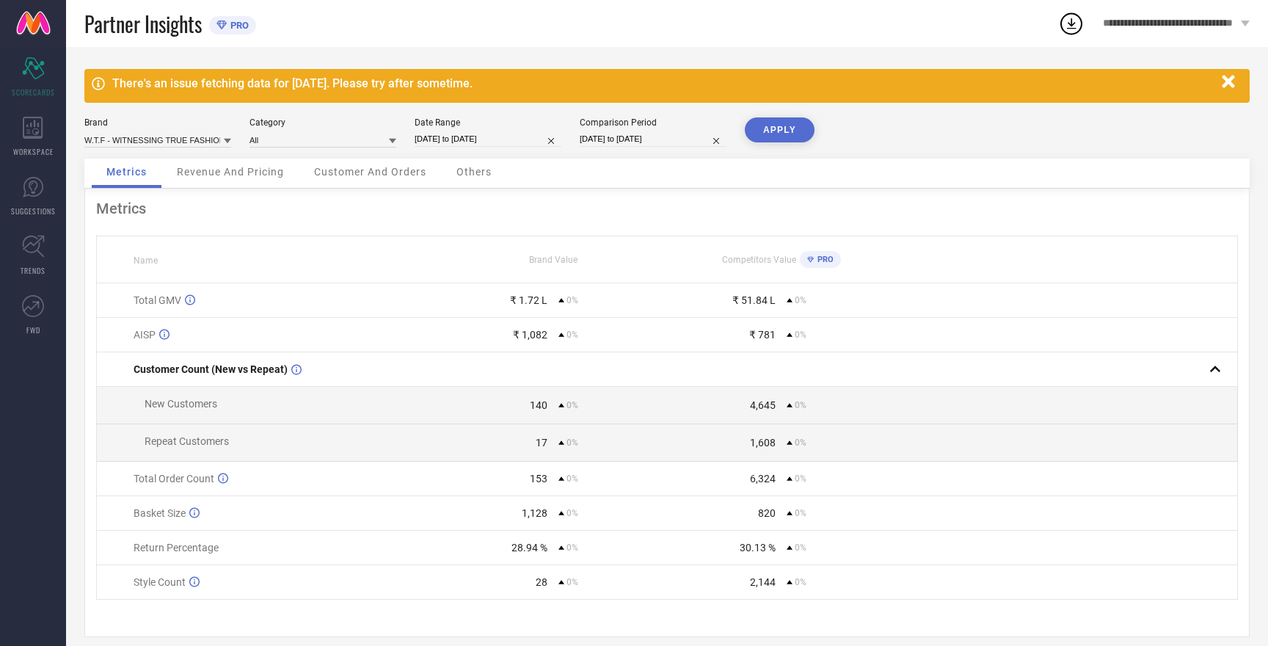
click at [768, 135] on button "APPLY" at bounding box center [780, 129] width 70 height 25
select select "8"
select select "2025"
select select "9"
select select "2025"
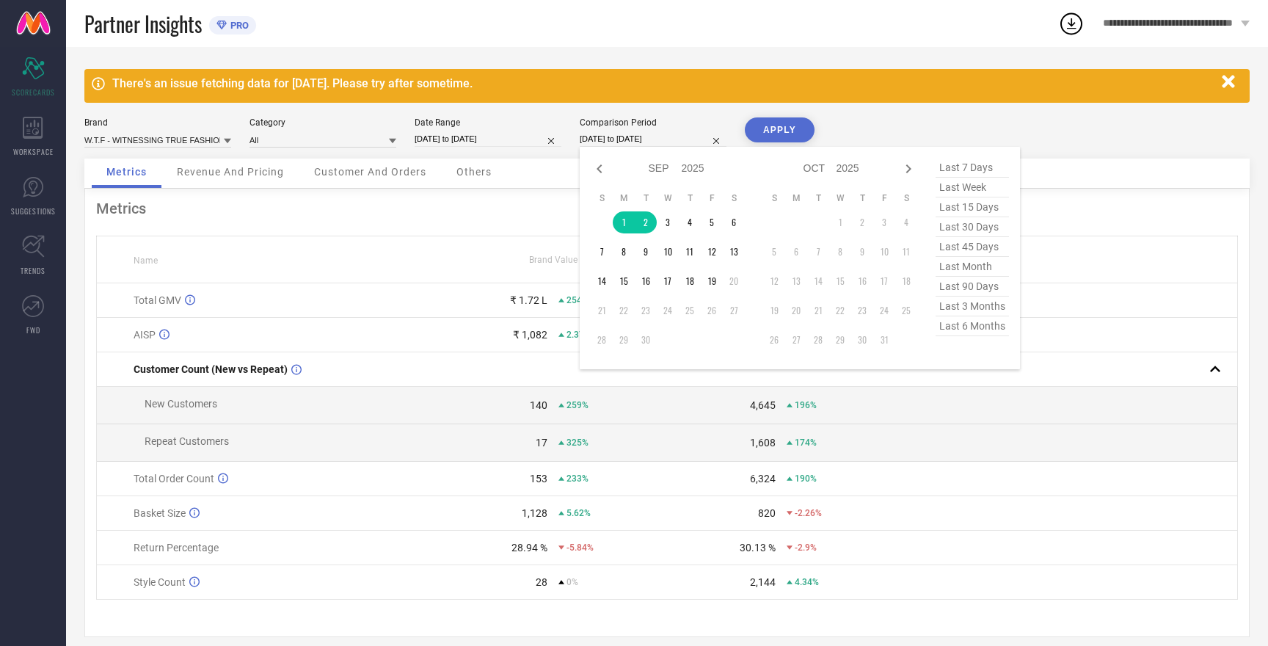
click at [628, 144] on input "[DATE] to [DATE]" at bounding box center [653, 138] width 147 height 15
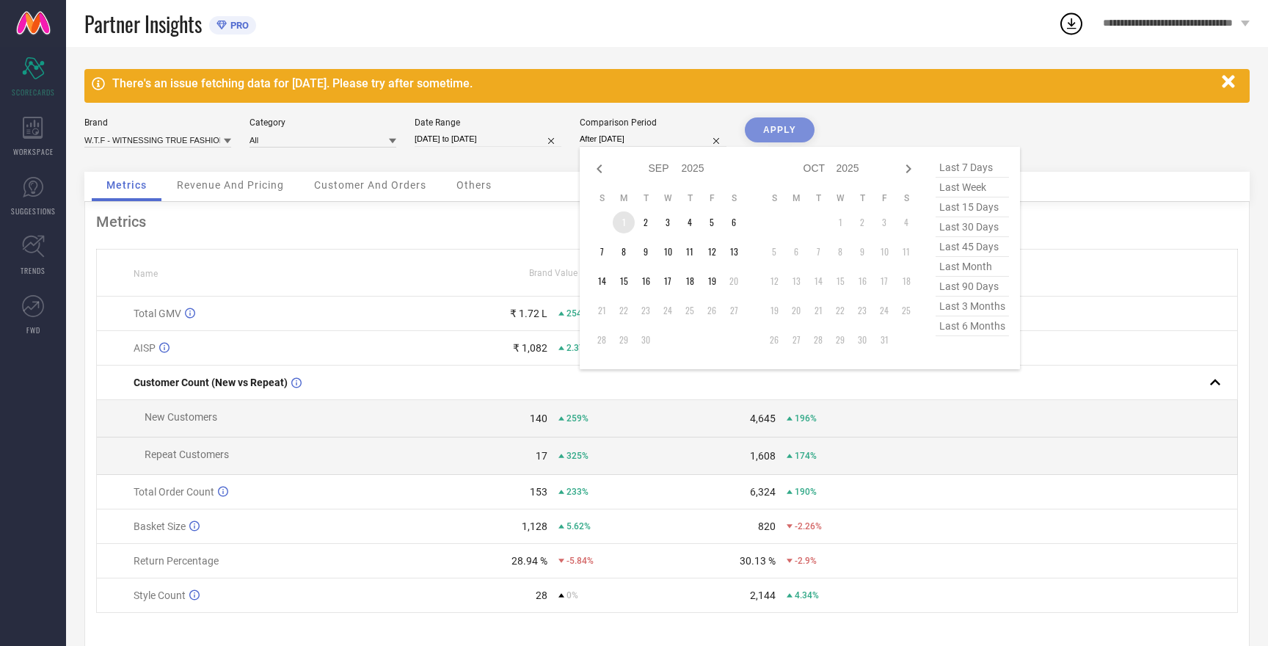
click at [625, 230] on td "1" at bounding box center [624, 222] width 22 height 22
type input "[DATE] to [DATE]"
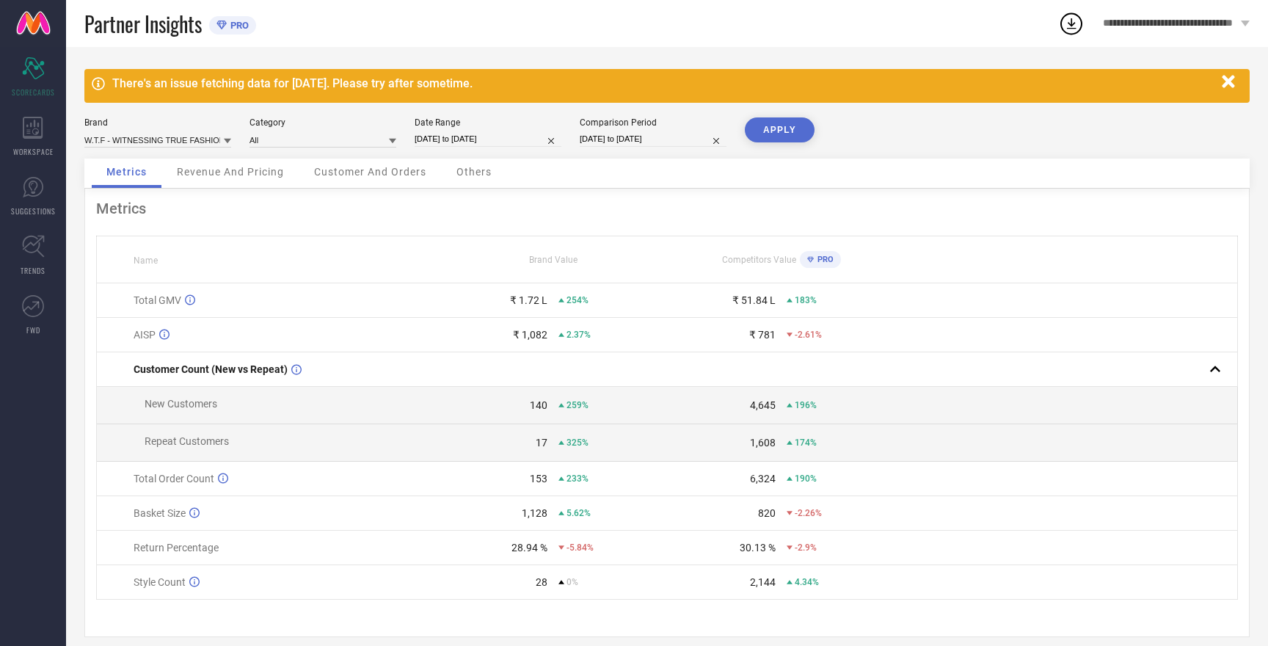
select select "8"
select select "2025"
select select "9"
select select "2025"
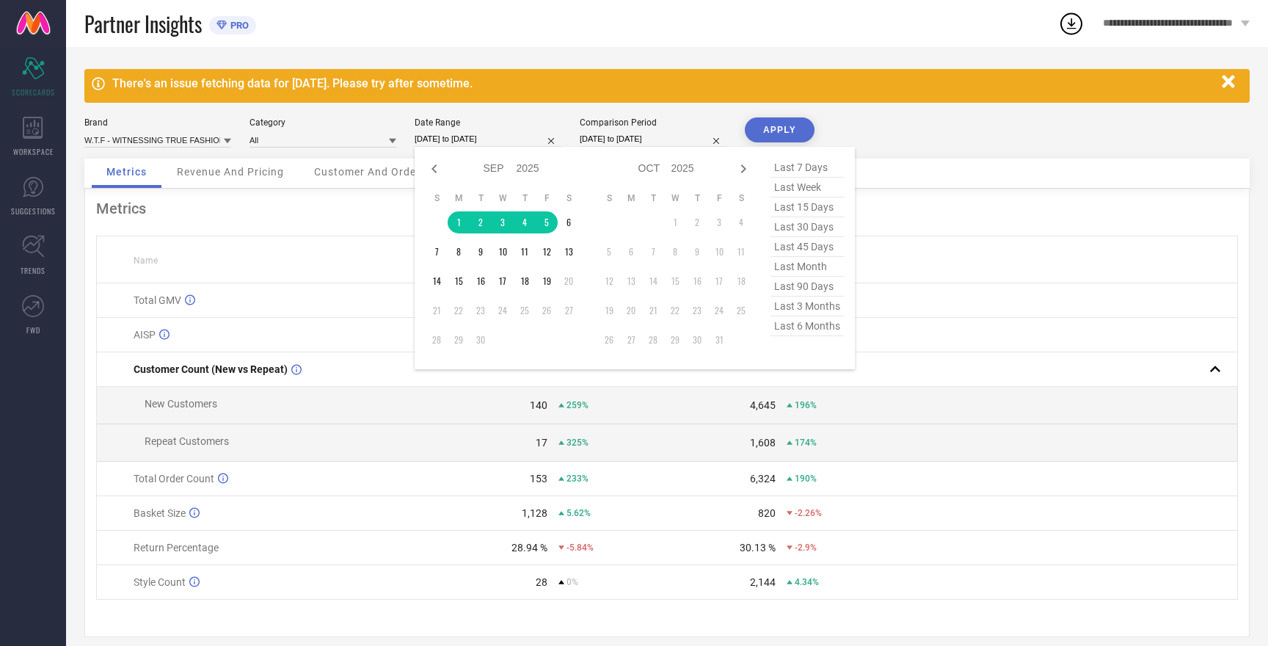
click at [458, 134] on input "[DATE] to [DATE]" at bounding box center [488, 138] width 147 height 15
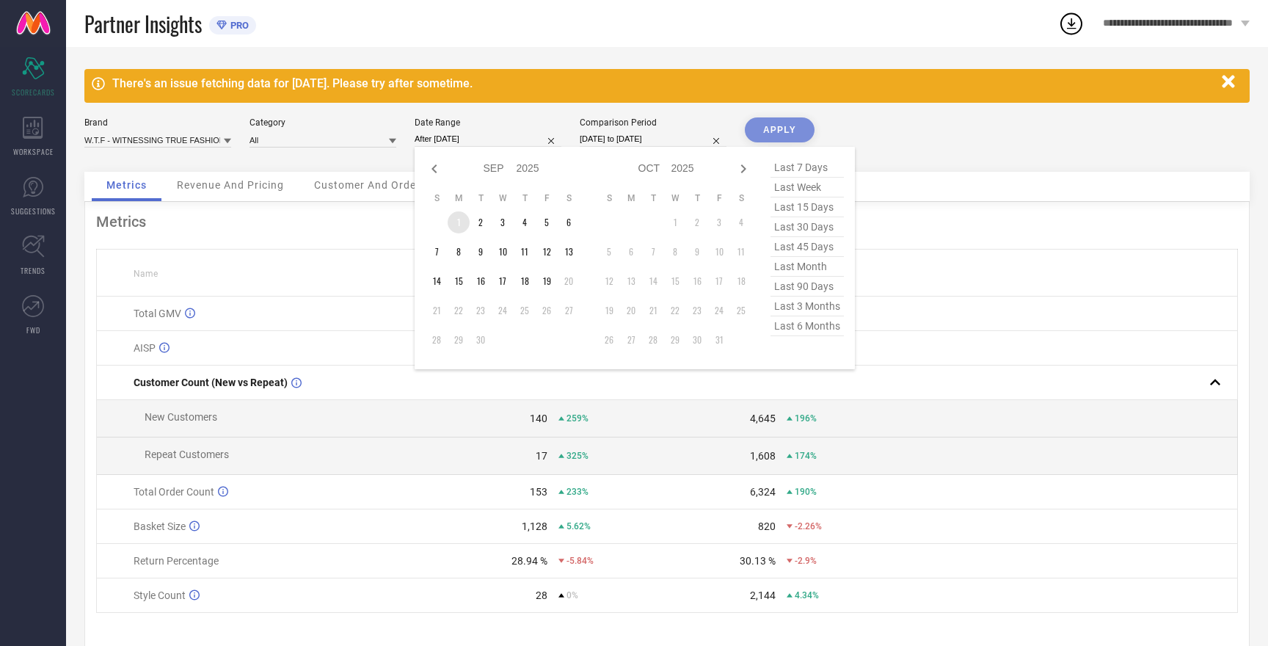
click at [460, 223] on td "1" at bounding box center [459, 222] width 22 height 22
type input "[DATE] to [DATE]"
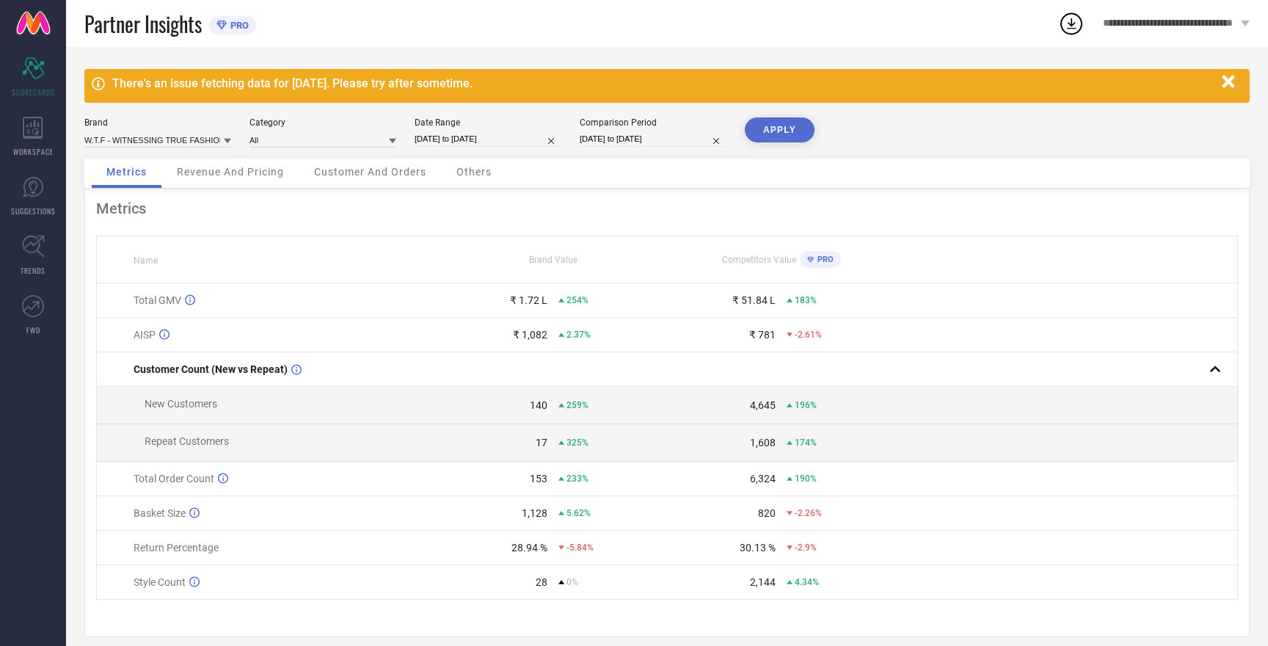
click at [777, 126] on button "APPLY" at bounding box center [780, 129] width 70 height 25
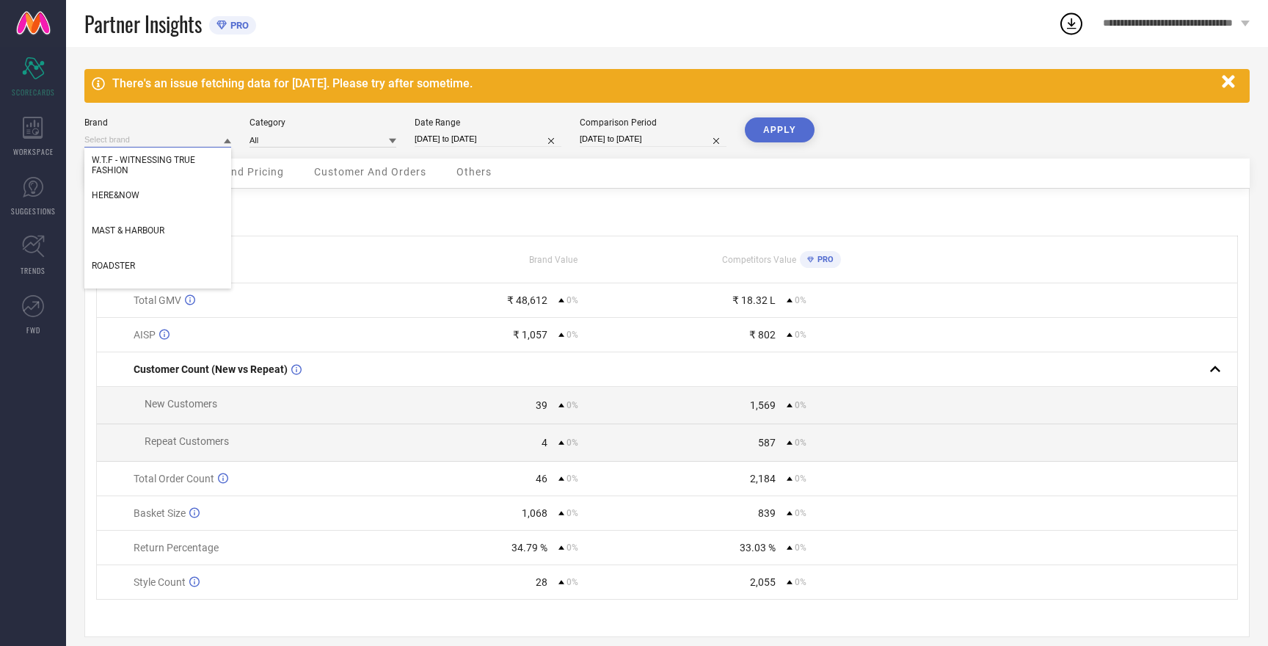
click at [180, 141] on input at bounding box center [157, 139] width 147 height 15
click at [152, 198] on div "HERE&NOW" at bounding box center [157, 195] width 147 height 25
type input "All"
click at [781, 130] on button "APPLY" at bounding box center [780, 129] width 70 height 25
click at [119, 139] on input at bounding box center [157, 139] width 147 height 15
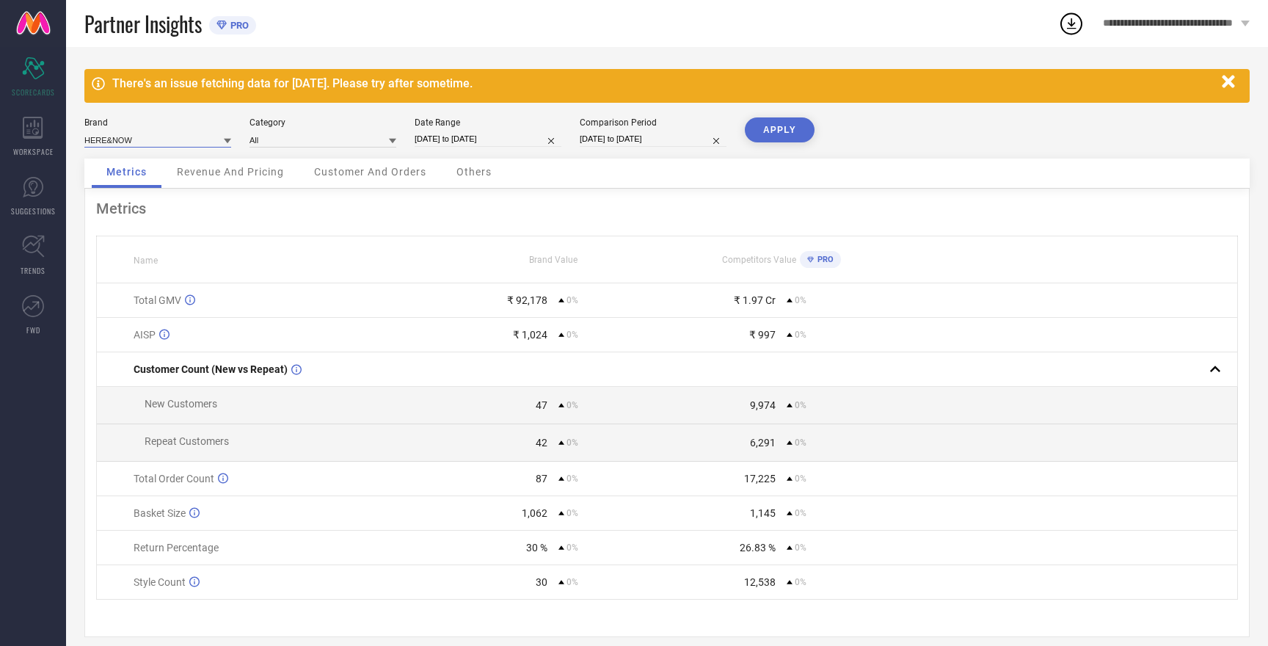
click at [119, 139] on input at bounding box center [157, 139] width 147 height 15
click at [128, 212] on span "ROADSTER" at bounding box center [113, 210] width 43 height 10
type input "All"
click at [777, 130] on button "APPLY" at bounding box center [780, 129] width 70 height 25
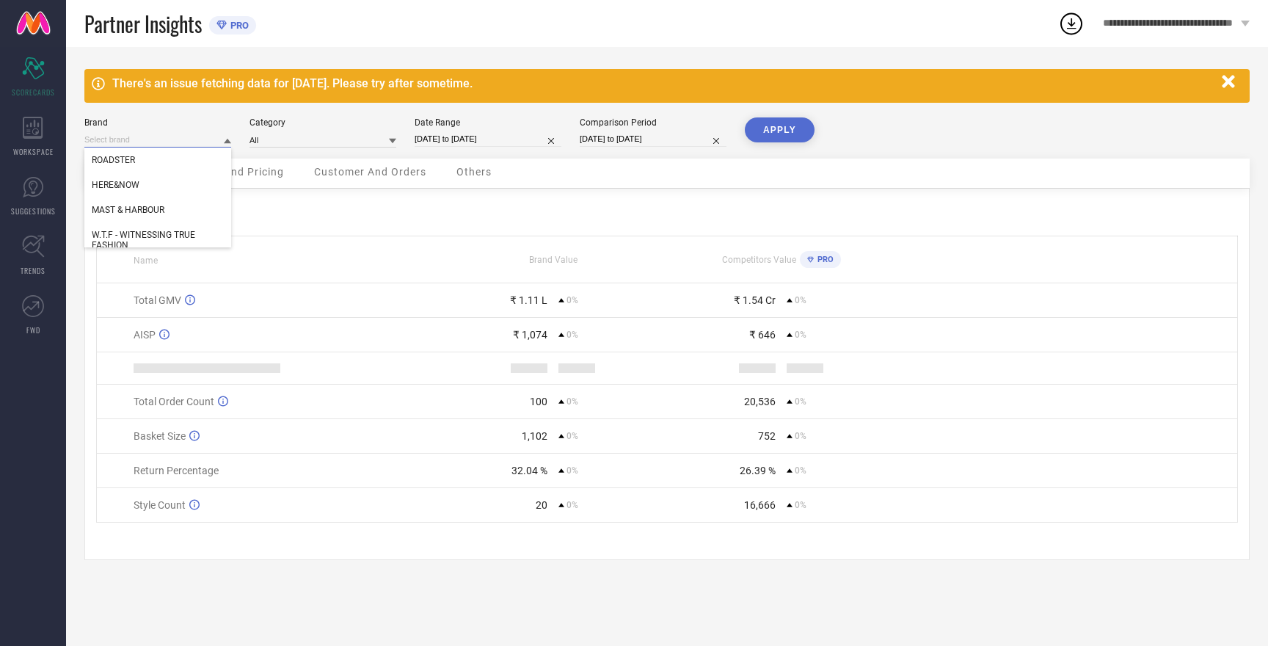
click at [122, 141] on input at bounding box center [157, 139] width 147 height 15
click at [123, 187] on span "HERE&NOW" at bounding box center [116, 185] width 48 height 10
type input "All"
click at [781, 136] on button "APPLY" at bounding box center [780, 129] width 70 height 25
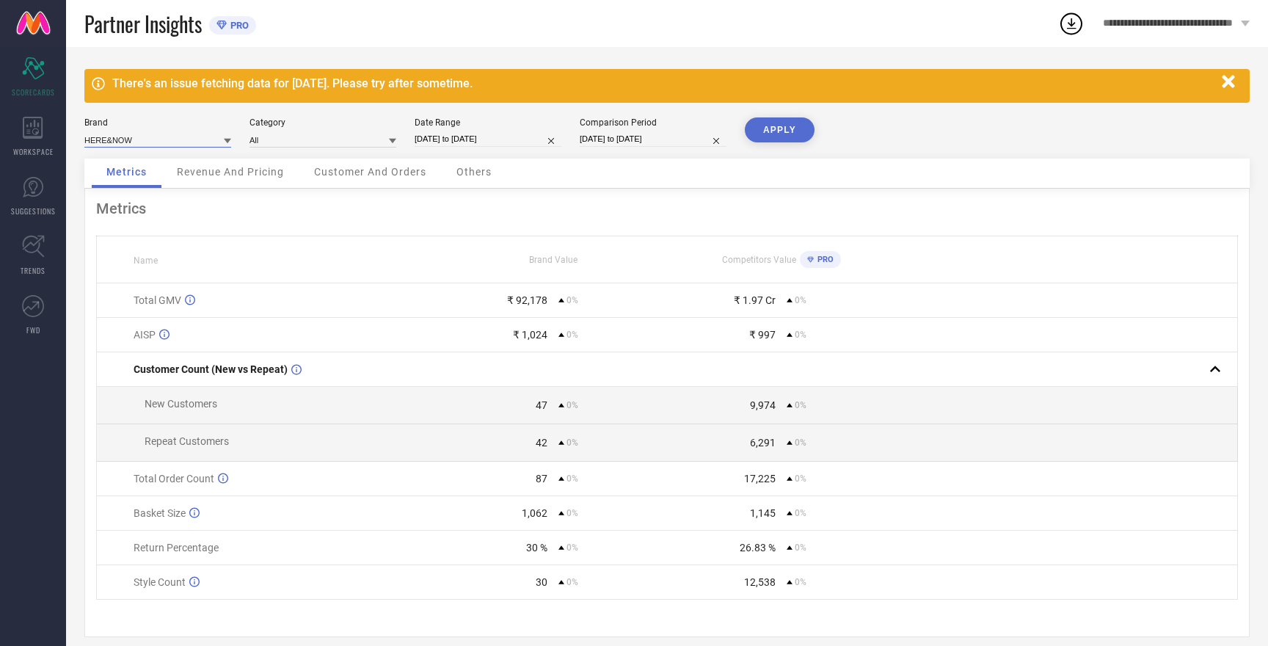
click at [118, 139] on input at bounding box center [157, 139] width 147 height 15
click at [129, 239] on span "W.T.F - WITNESSING TRUE FASHION" at bounding box center [158, 240] width 132 height 21
type input "All"
click at [774, 128] on button "APPLY" at bounding box center [780, 129] width 70 height 25
click at [144, 140] on input at bounding box center [157, 139] width 147 height 15
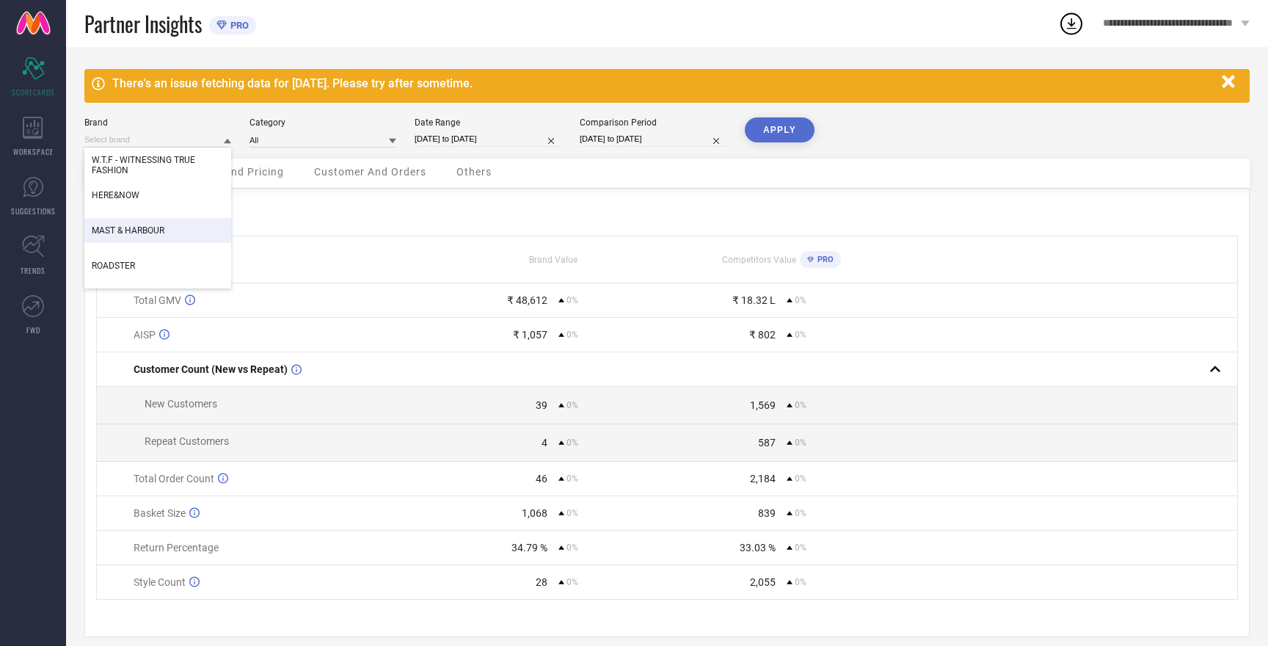
click at [148, 231] on span "MAST & HARBOUR" at bounding box center [128, 230] width 73 height 10
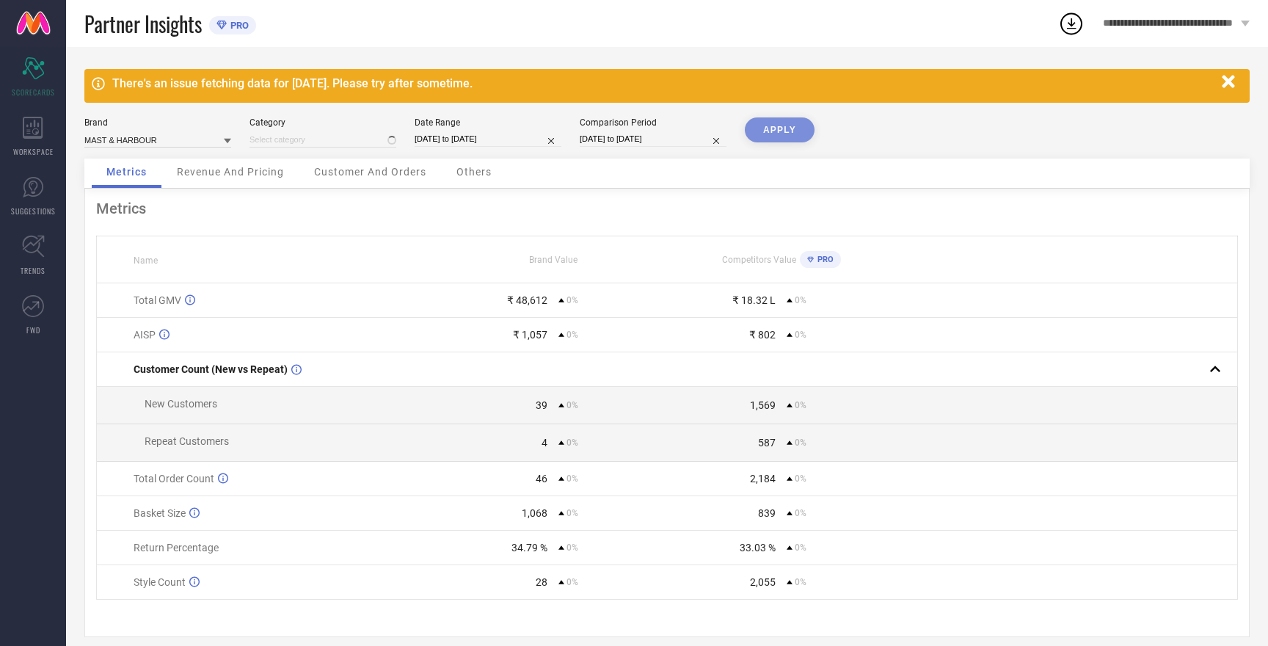
type input "All"
click at [783, 128] on button "APPLY" at bounding box center [780, 129] width 70 height 25
click at [119, 140] on input at bounding box center [157, 139] width 147 height 15
click at [128, 185] on span "HERE&NOW" at bounding box center [116, 185] width 48 height 10
type input "All"
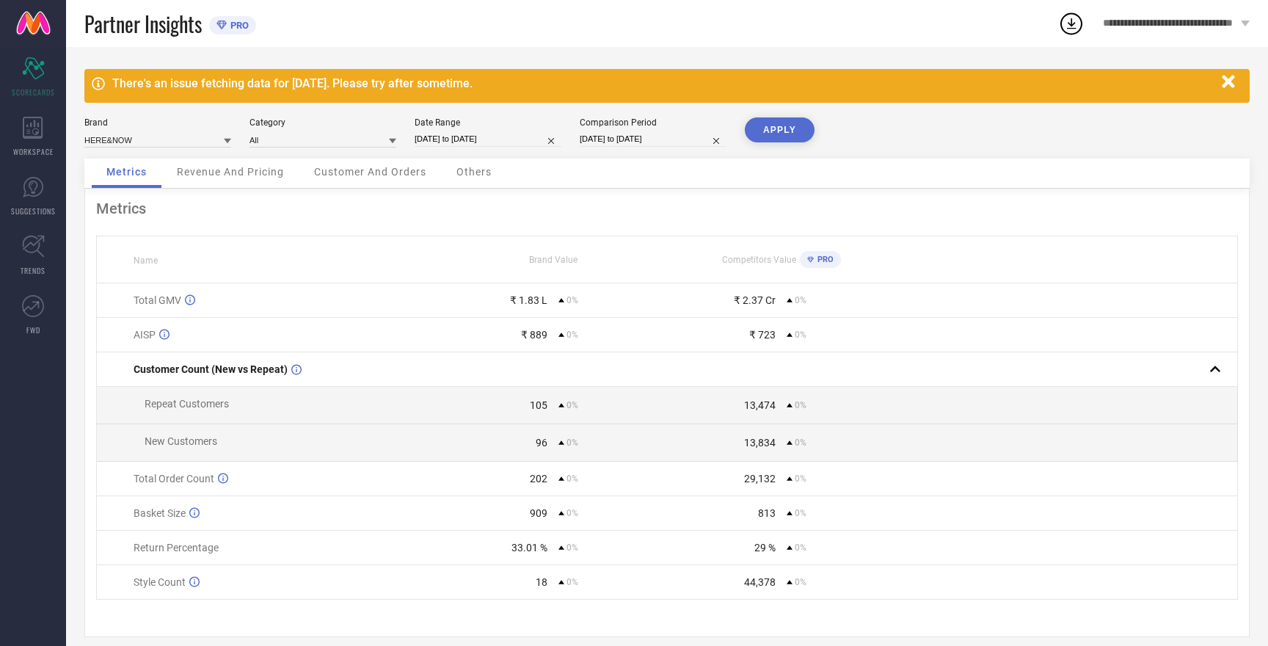
click at [755, 137] on button "APPLY" at bounding box center [780, 129] width 70 height 25
click at [115, 140] on input at bounding box center [157, 139] width 147 height 15
click at [137, 234] on span "W.T.F - WITNESSING TRUE FASHION" at bounding box center [158, 240] width 132 height 21
type input "All"
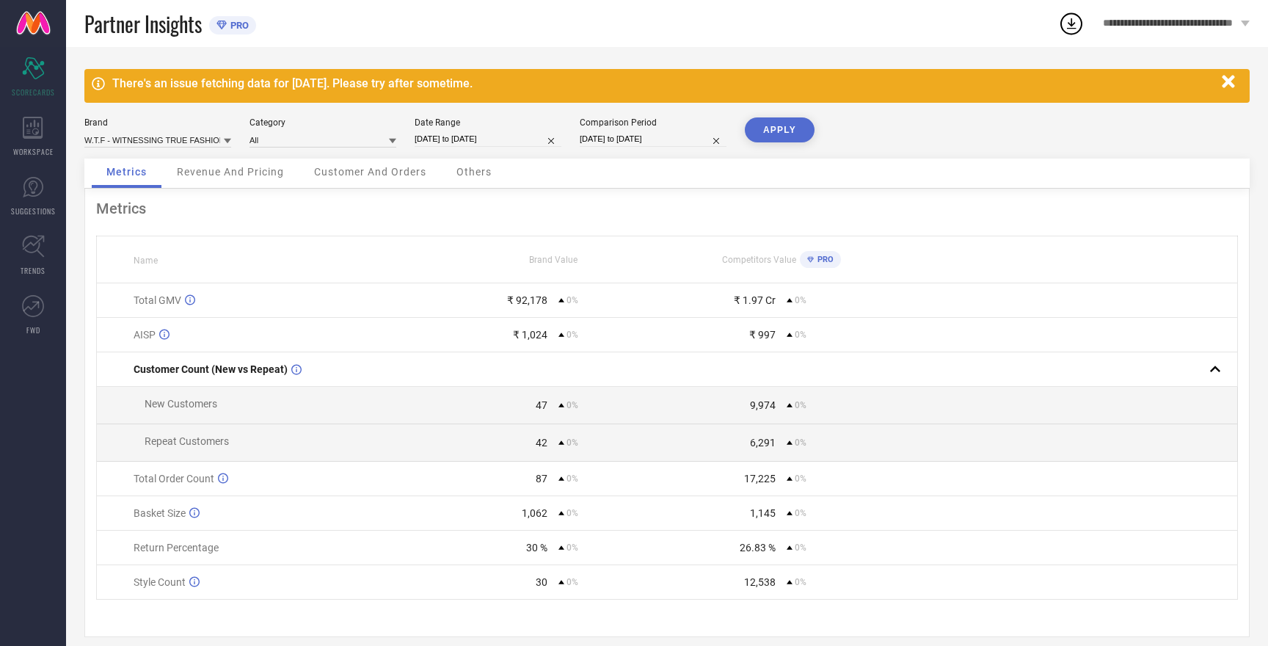
click at [778, 126] on button "APPLY" at bounding box center [780, 129] width 70 height 25
click at [186, 142] on input at bounding box center [157, 139] width 147 height 15
click at [139, 197] on span "HERE&NOW" at bounding box center [116, 195] width 48 height 10
type input "All"
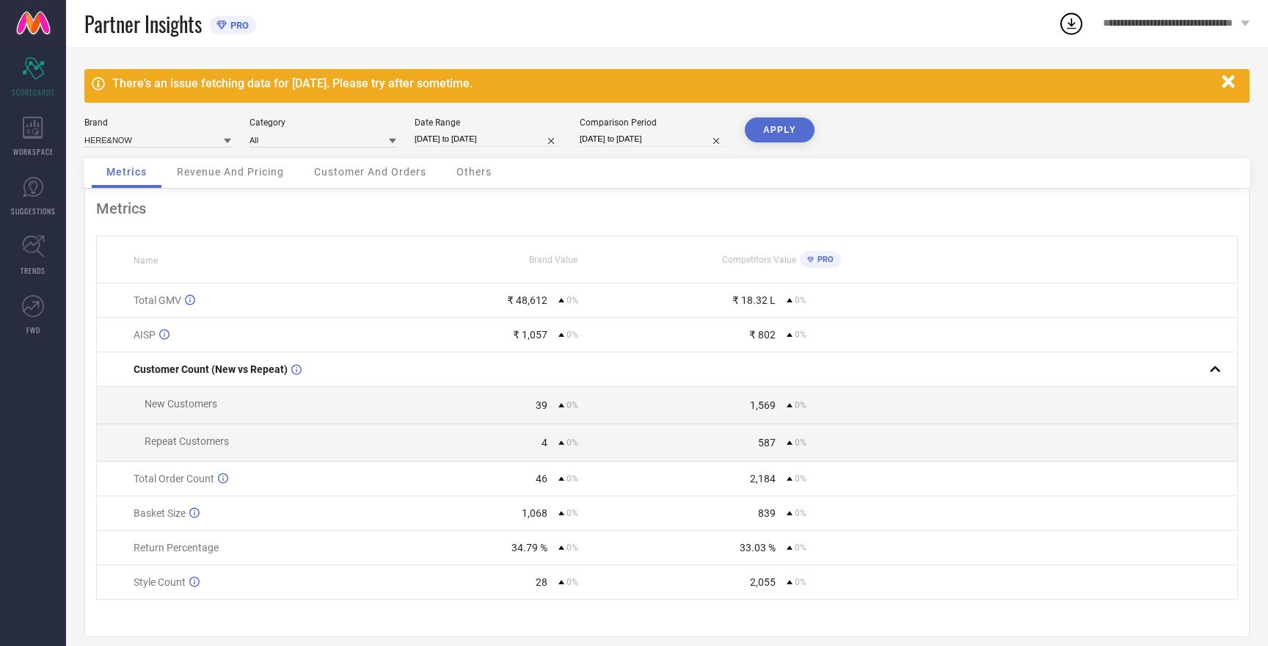
click at [788, 119] on button "APPLY" at bounding box center [780, 129] width 70 height 25
click at [619, 139] on input "[DATE] to [DATE]" at bounding box center [653, 138] width 147 height 15
select select "8"
select select "2025"
select select "9"
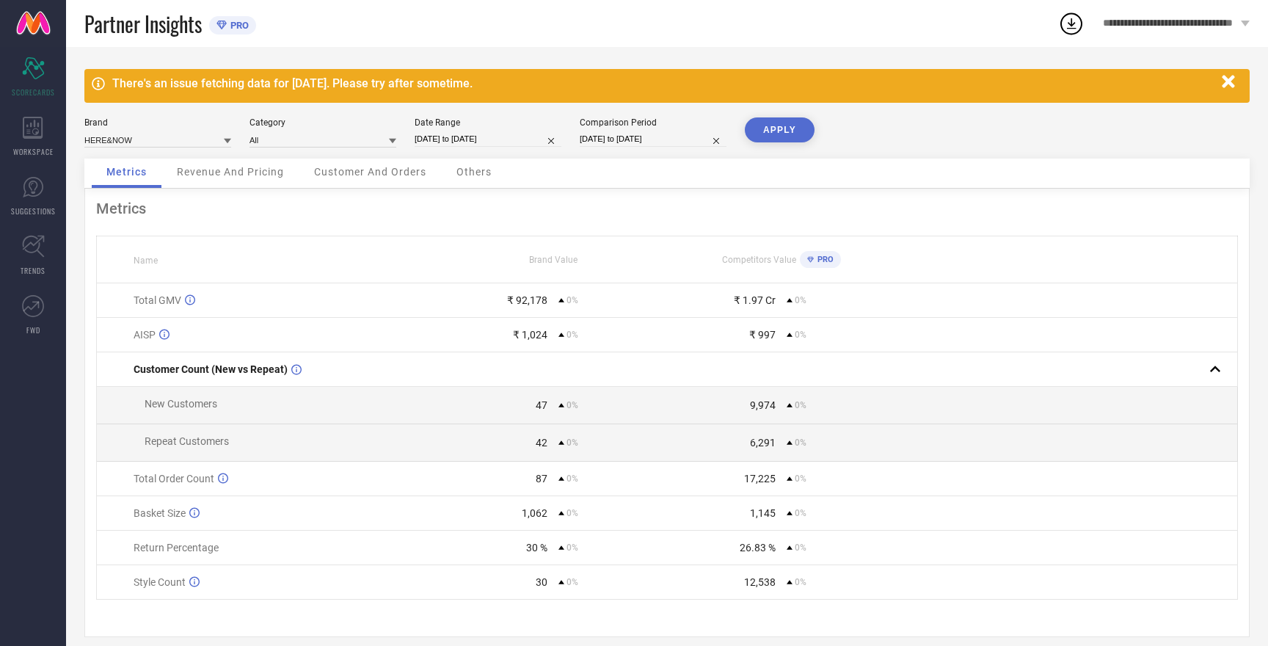
select select "2025"
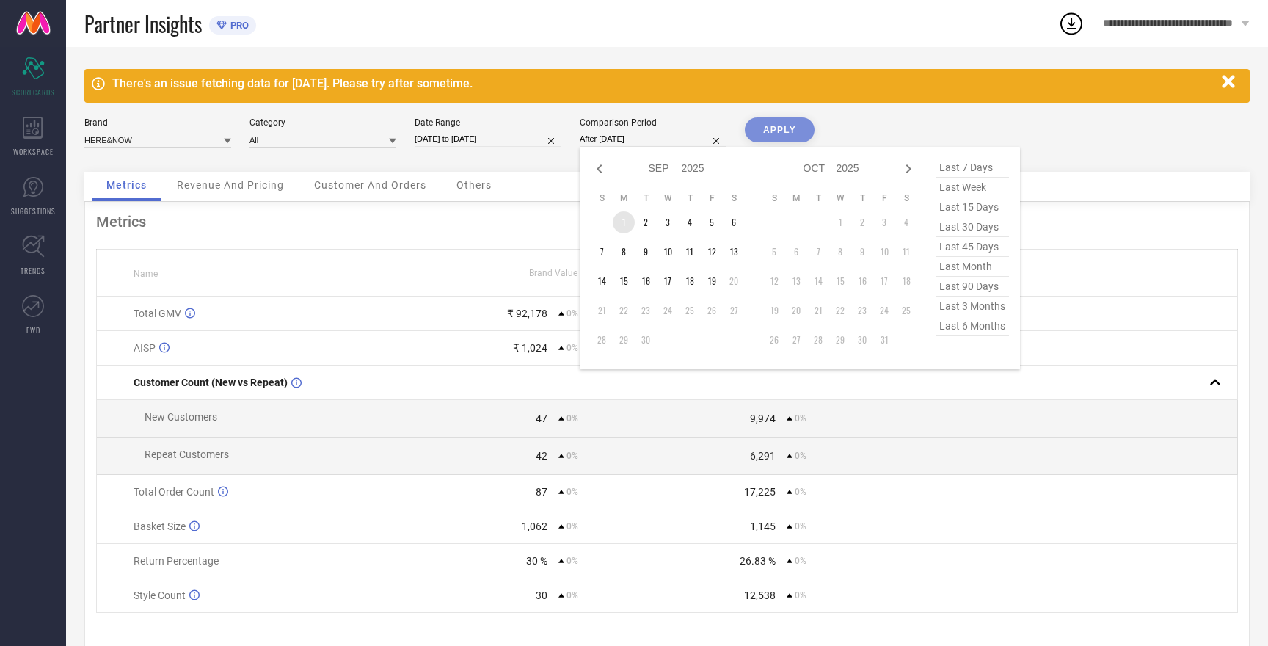
click at [623, 222] on td "1" at bounding box center [624, 222] width 22 height 22
type input "[DATE] to [DATE]"
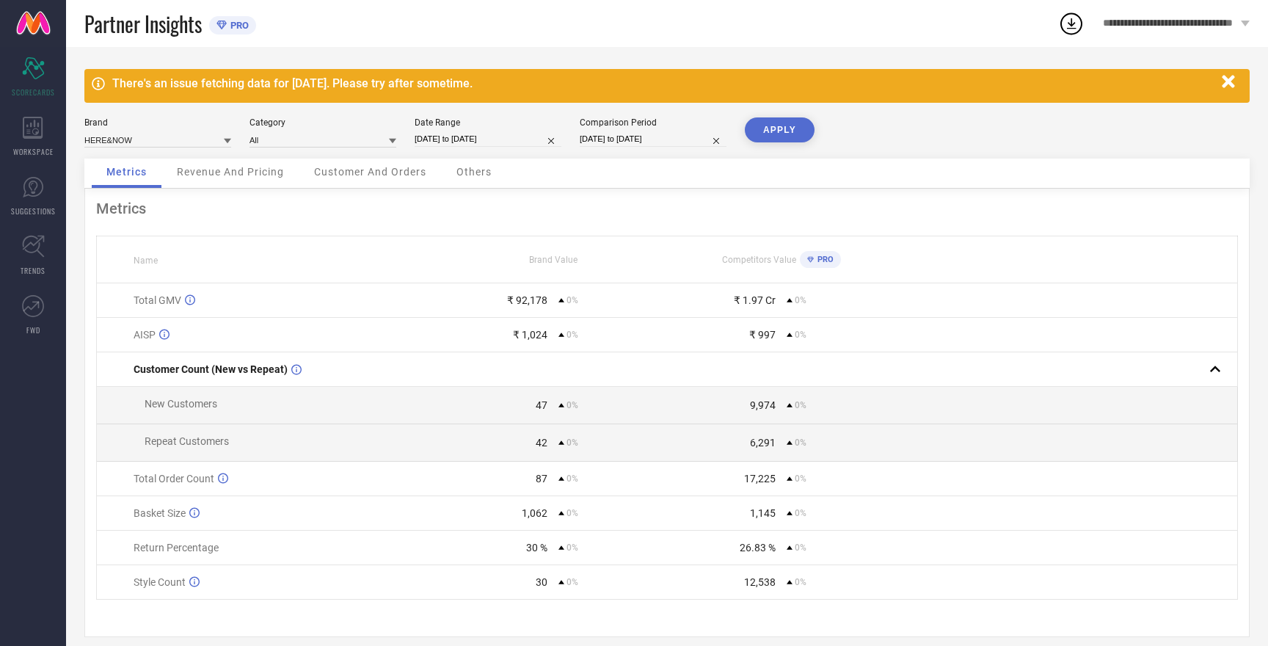
select select "8"
select select "2025"
select select "9"
select select "2025"
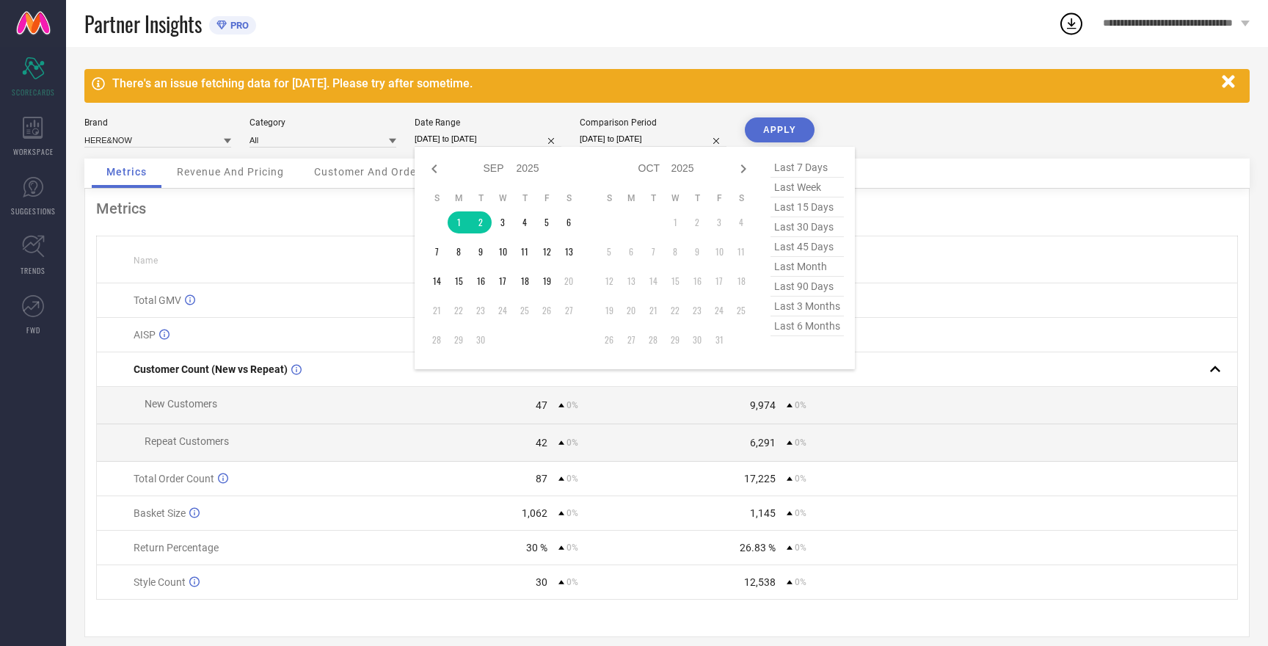
click at [451, 135] on input "[DATE] to [DATE]" at bounding box center [488, 138] width 147 height 15
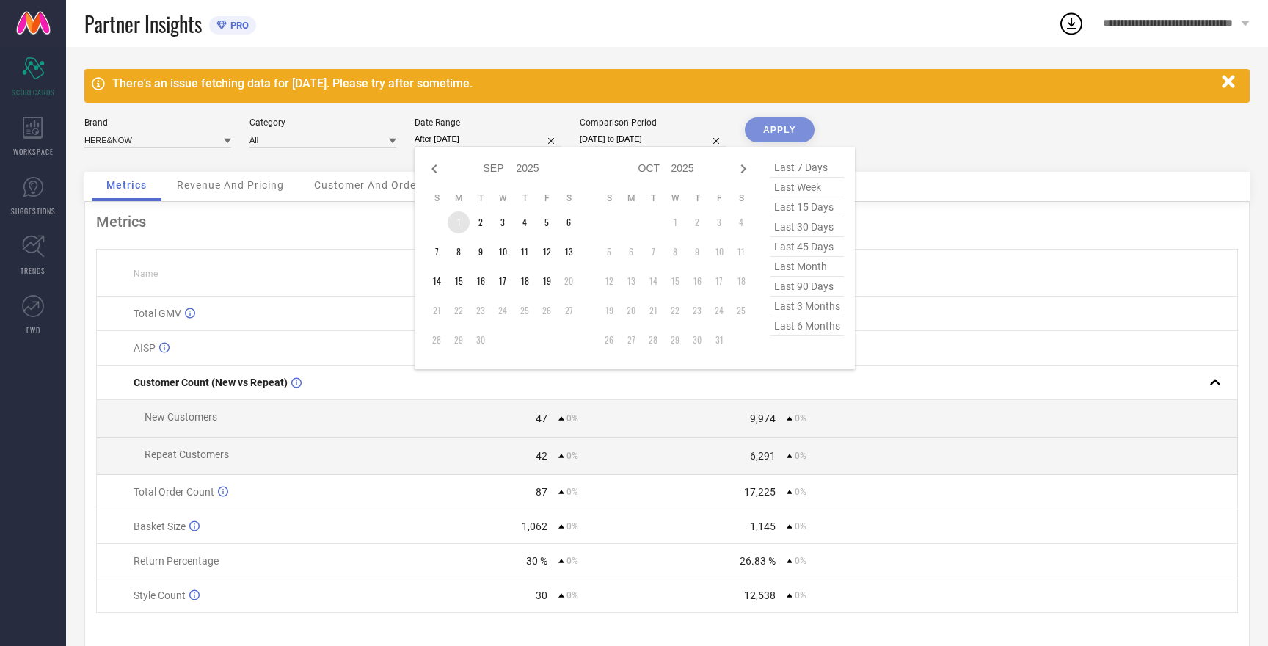
click at [460, 228] on td "1" at bounding box center [459, 222] width 22 height 22
type input "[DATE] to [DATE]"
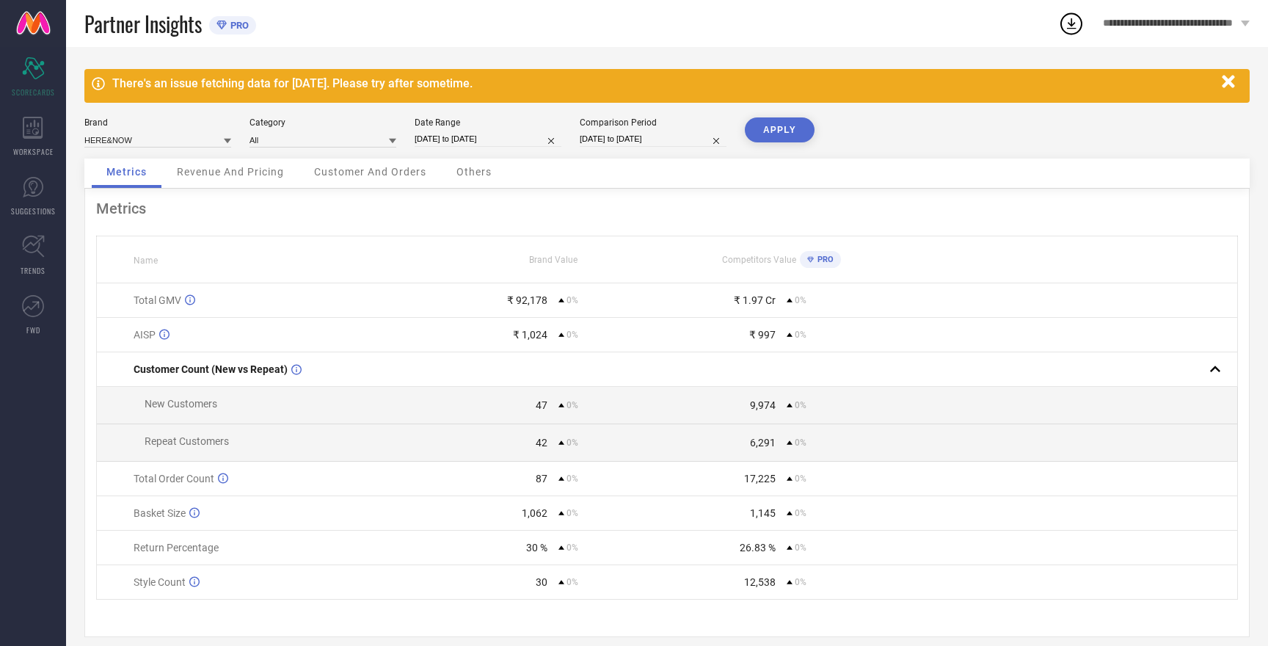
click at [788, 131] on button "APPLY" at bounding box center [780, 129] width 70 height 25
drag, startPoint x: 504, startPoint y: 548, endPoint x: 543, endPoint y: 553, distance: 40.0
click at [543, 553] on div "39.48 %" at bounding box center [494, 548] width 108 height 12
select select "8"
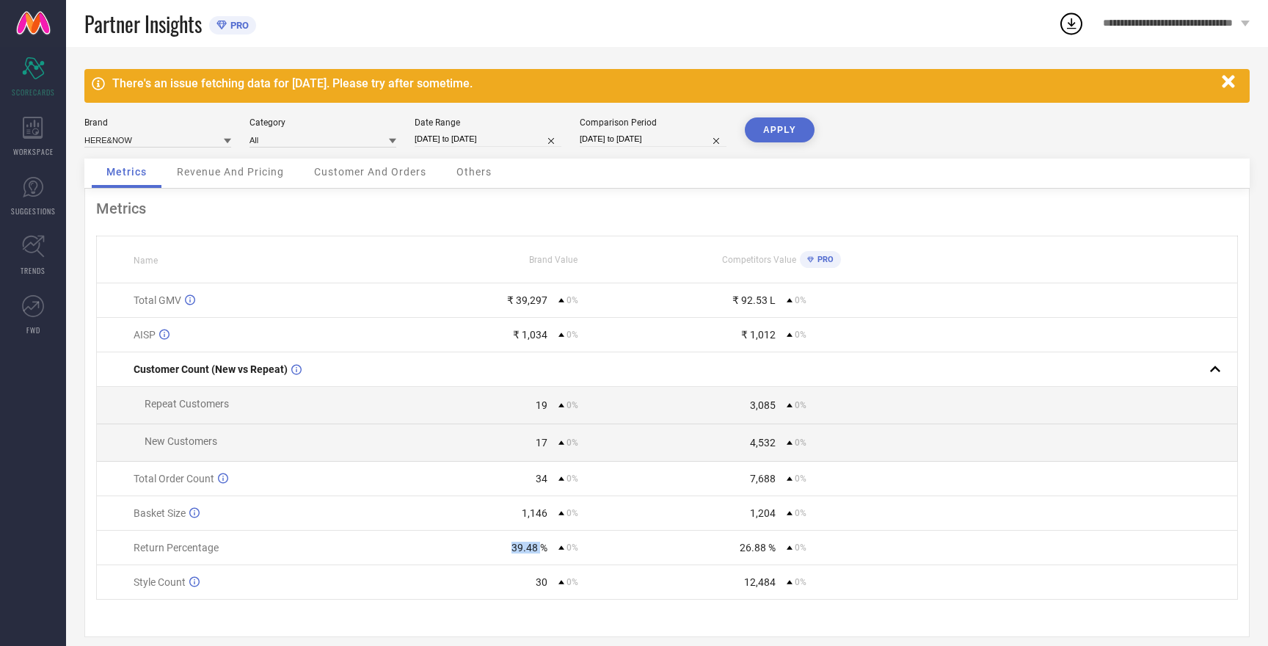
select select "2025"
select select "9"
select select "2025"
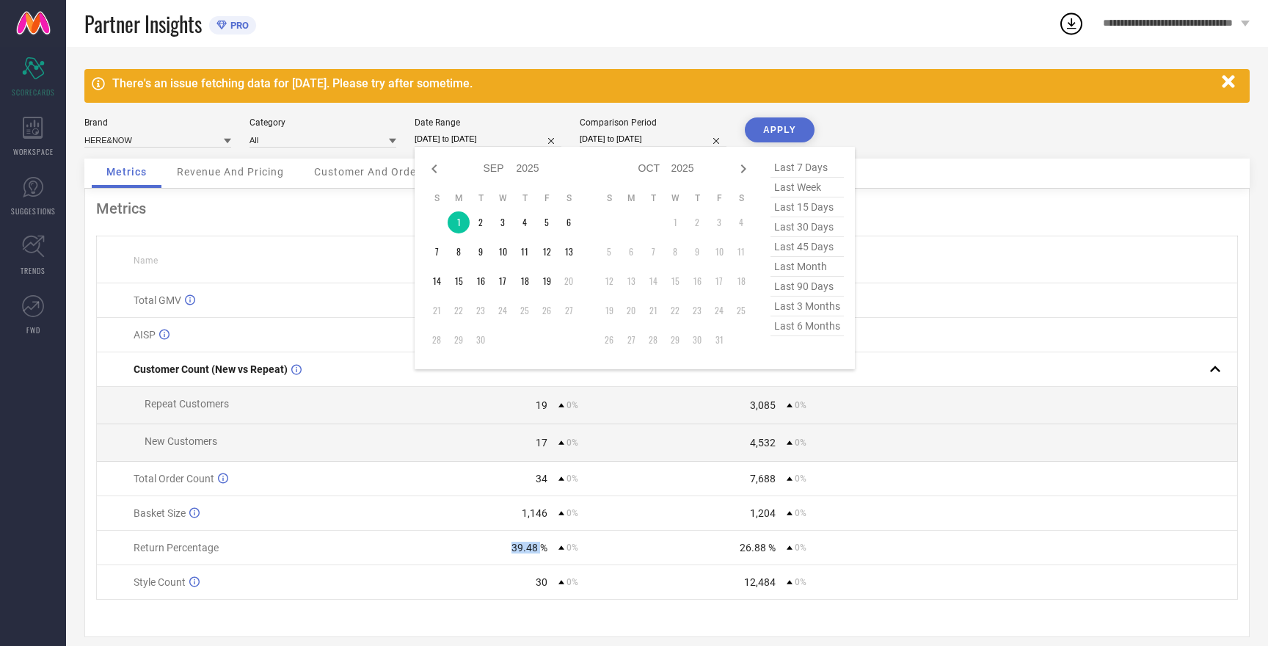
click at [445, 135] on input "[DATE] to [DATE]" at bounding box center [488, 138] width 147 height 15
click at [127, 138] on input at bounding box center [157, 139] width 147 height 15
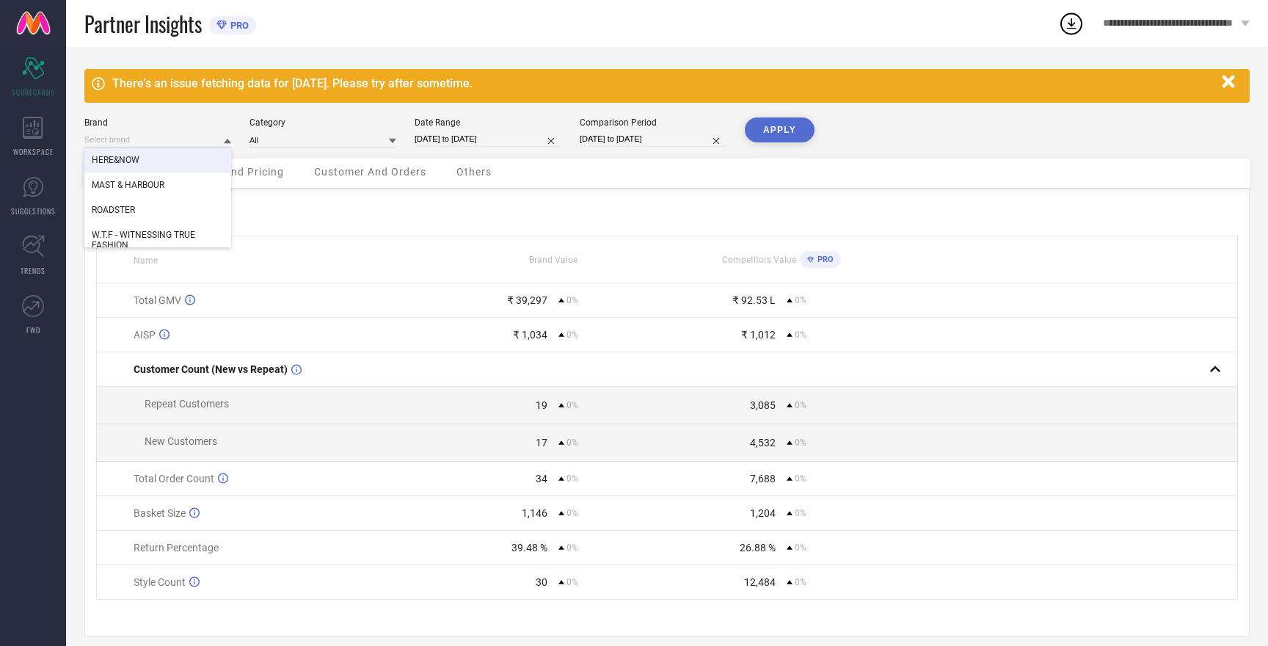
click at [127, 162] on span "HERE&NOW" at bounding box center [116, 160] width 48 height 10
click at [769, 130] on button "APPLY" at bounding box center [780, 129] width 70 height 25
click at [110, 140] on input at bounding box center [157, 139] width 147 height 15
click at [129, 190] on span "MAST & HARBOUR" at bounding box center [128, 185] width 73 height 10
type input "All"
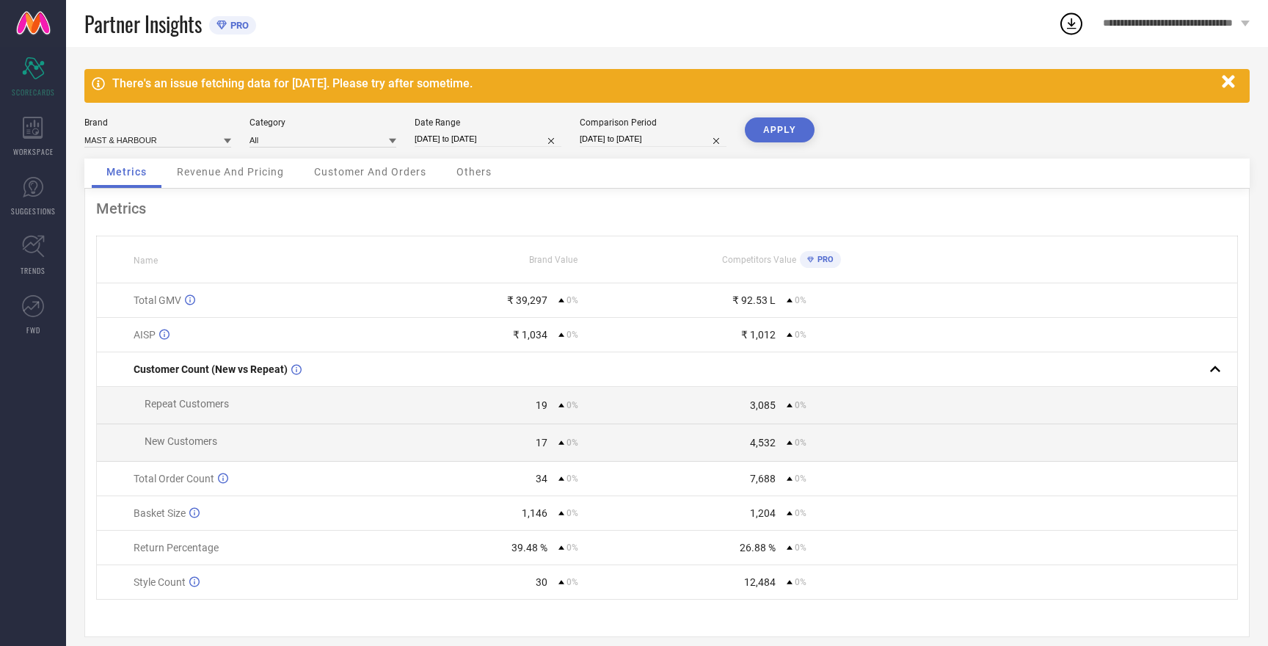
click at [784, 134] on button "APPLY" at bounding box center [780, 129] width 70 height 25
click at [125, 137] on input at bounding box center [157, 139] width 147 height 15
click at [121, 213] on span "ROADSTER" at bounding box center [113, 210] width 43 height 10
type input "All"
click at [782, 131] on button "APPLY" at bounding box center [780, 129] width 70 height 25
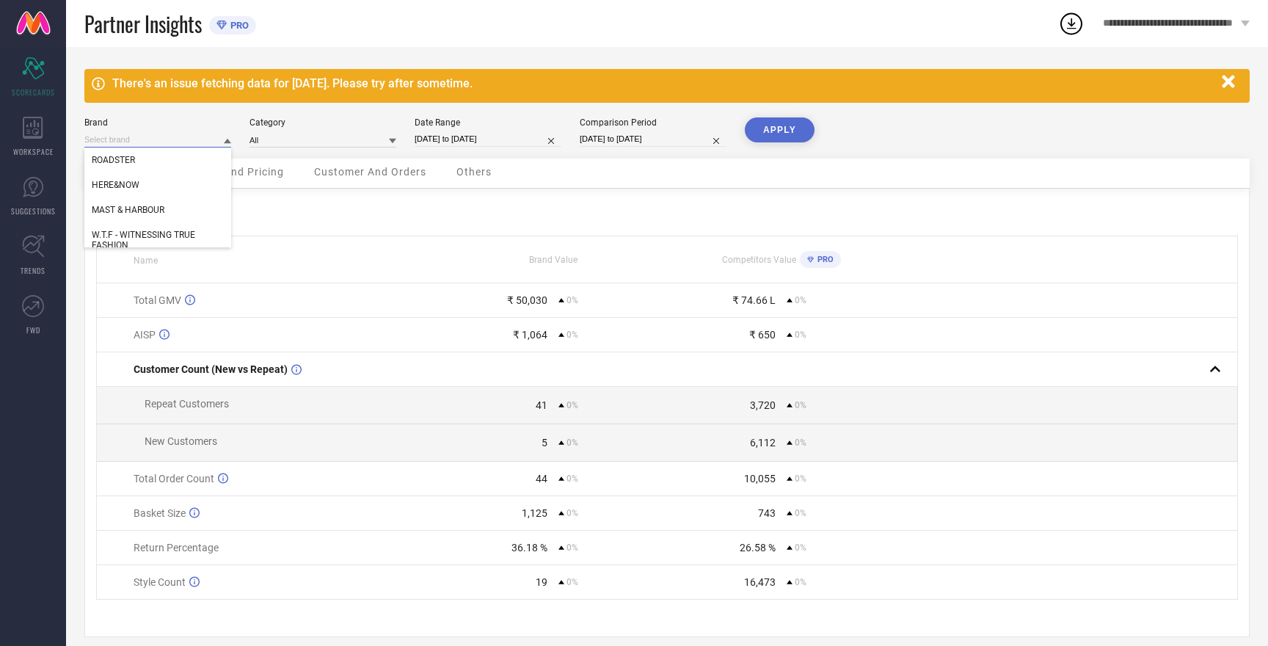
click at [115, 141] on input at bounding box center [157, 139] width 147 height 15
click at [128, 236] on span "W.T.F - WITNESSING TRUE FASHION" at bounding box center [158, 240] width 132 height 21
type input "All"
click at [787, 128] on button "APPLY" at bounding box center [780, 129] width 70 height 25
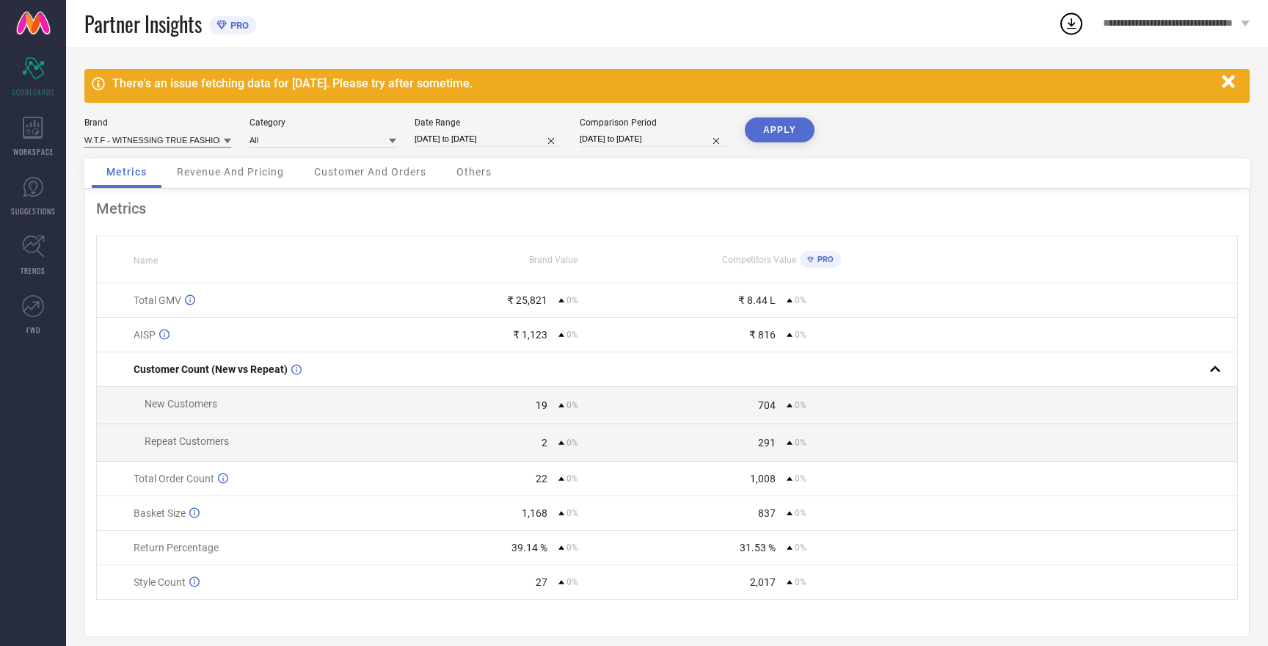
click at [135, 140] on input at bounding box center [157, 139] width 147 height 15
select select "8"
select select "2025"
select select "9"
select select "2025"
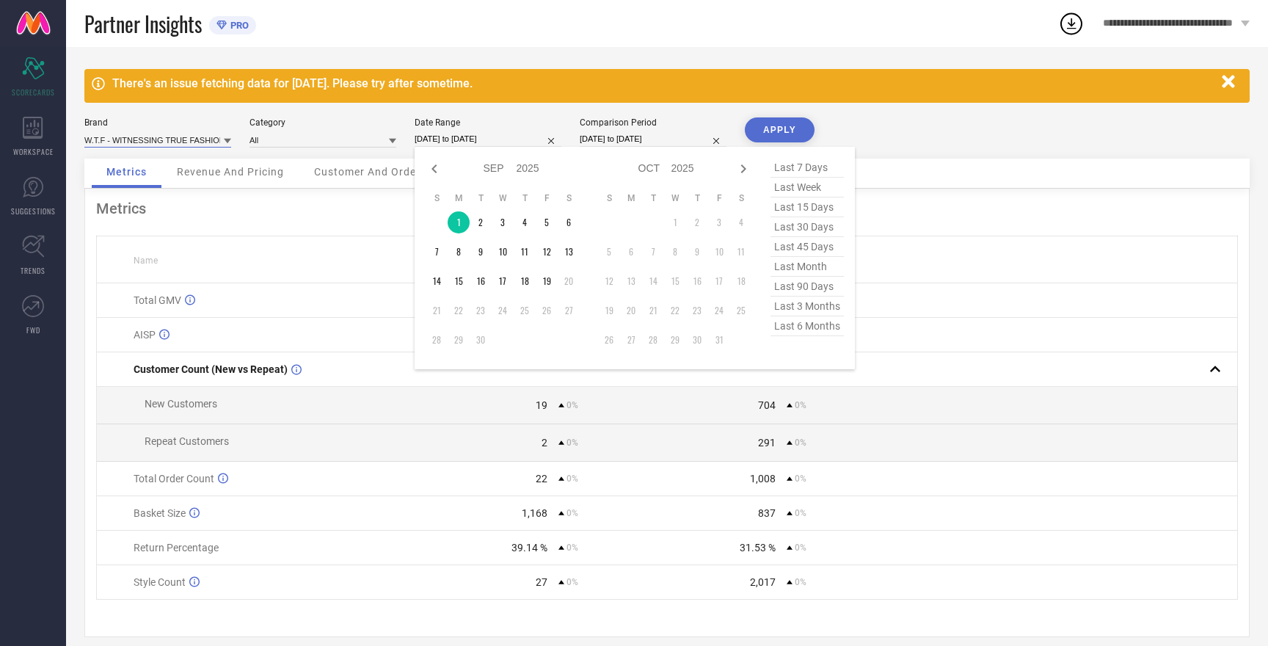
click at [446, 139] on input "[DATE] to [DATE]" at bounding box center [488, 138] width 147 height 15
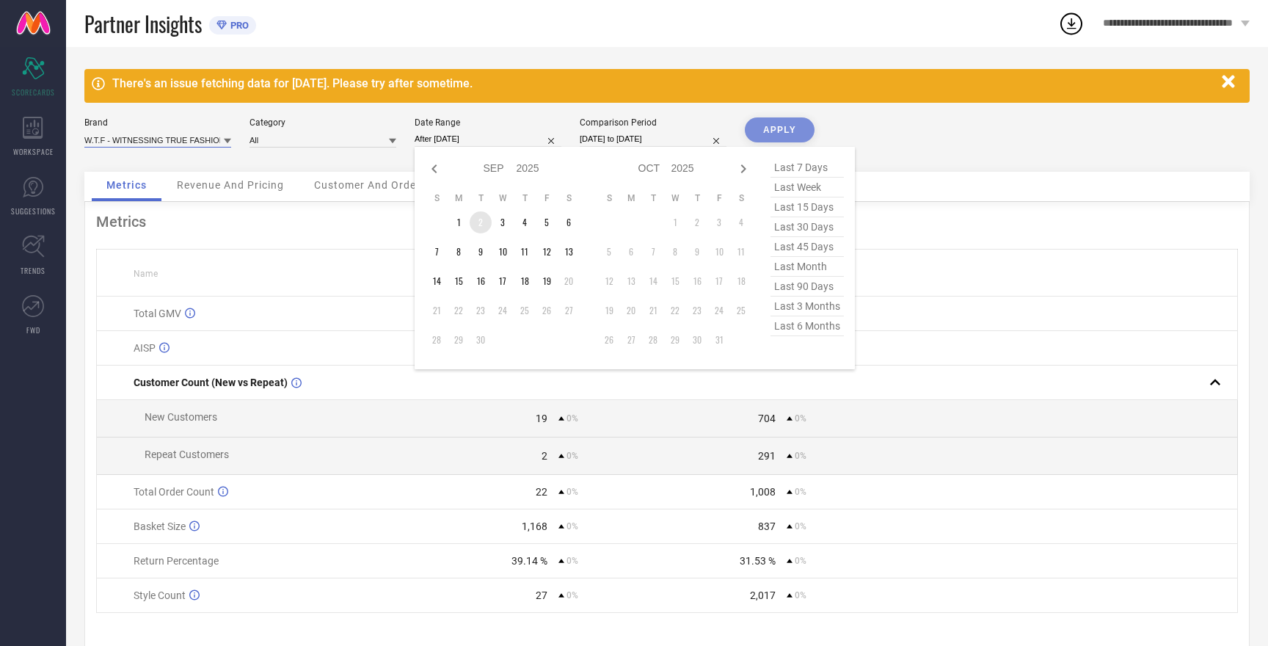
click at [483, 225] on td "2" at bounding box center [481, 222] width 22 height 22
type input "[DATE] to [DATE]"
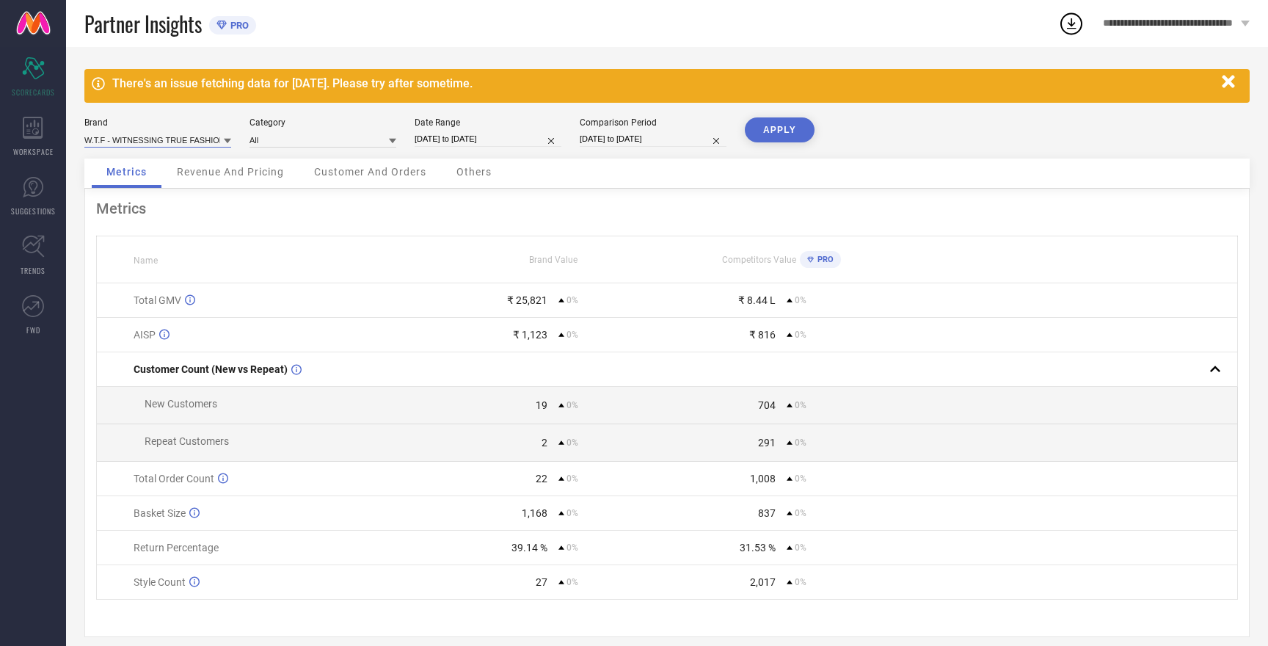
select select "8"
select select "2025"
select select "9"
select select "2025"
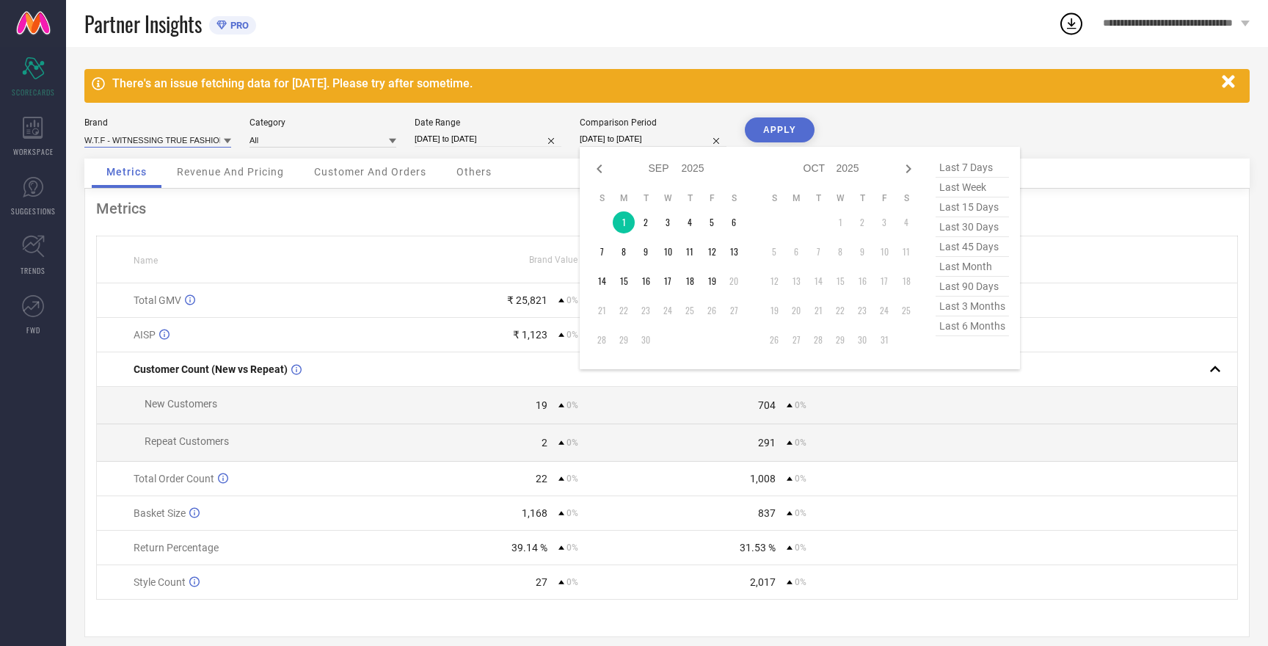
click at [642, 137] on input "[DATE] to [DATE]" at bounding box center [653, 138] width 147 height 15
click at [646, 220] on td "2" at bounding box center [646, 222] width 22 height 22
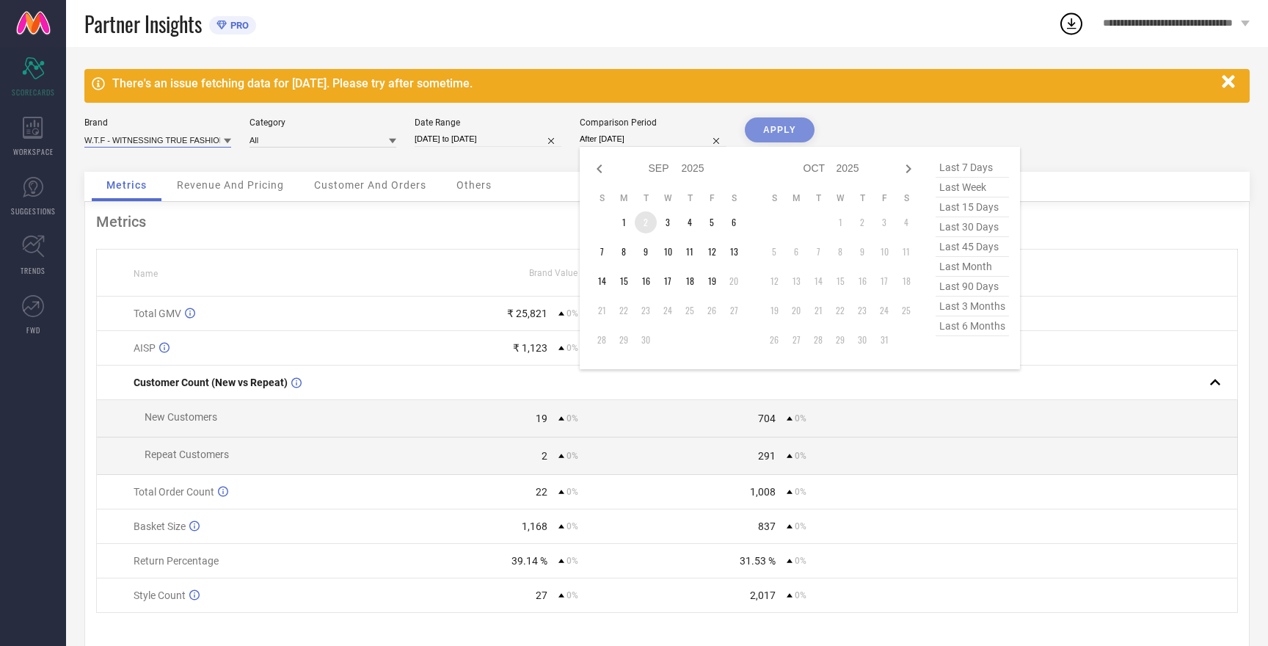
type input "[DATE] to [DATE]"
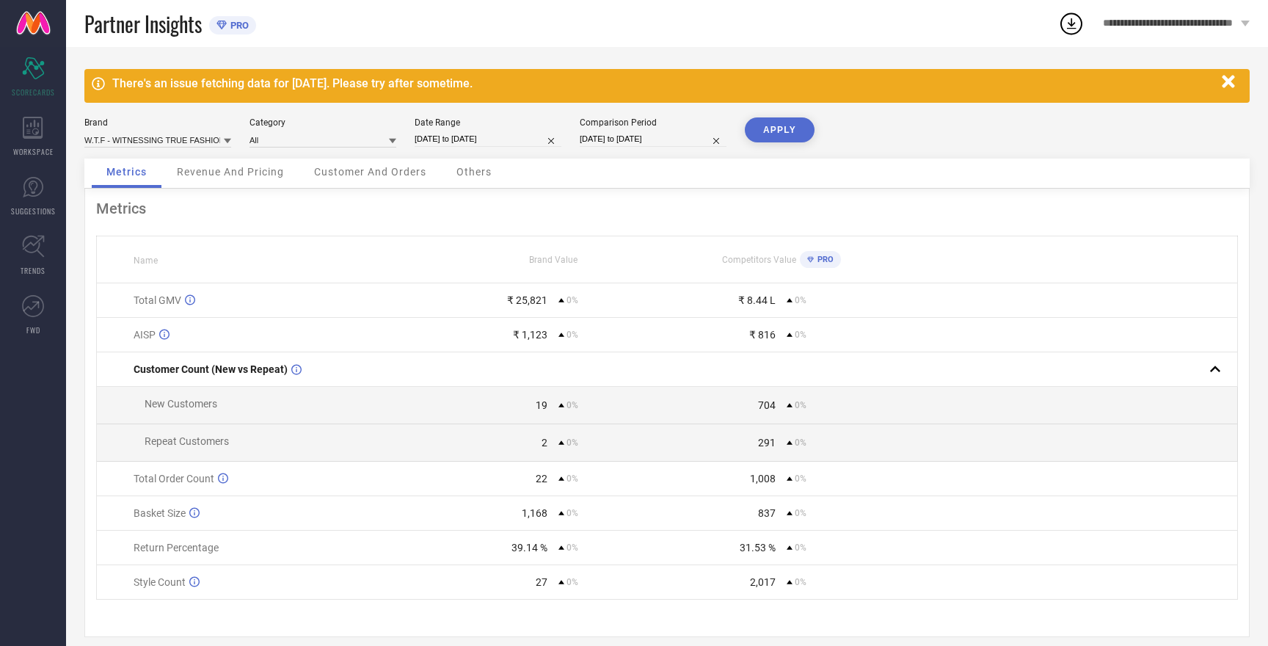
click at [769, 131] on button "APPLY" at bounding box center [780, 129] width 70 height 25
click at [771, 131] on button "APPLY" at bounding box center [780, 129] width 70 height 25
click at [143, 138] on input at bounding box center [157, 139] width 147 height 15
click at [125, 195] on span "HERE&NOW" at bounding box center [116, 195] width 48 height 10
type input "All"
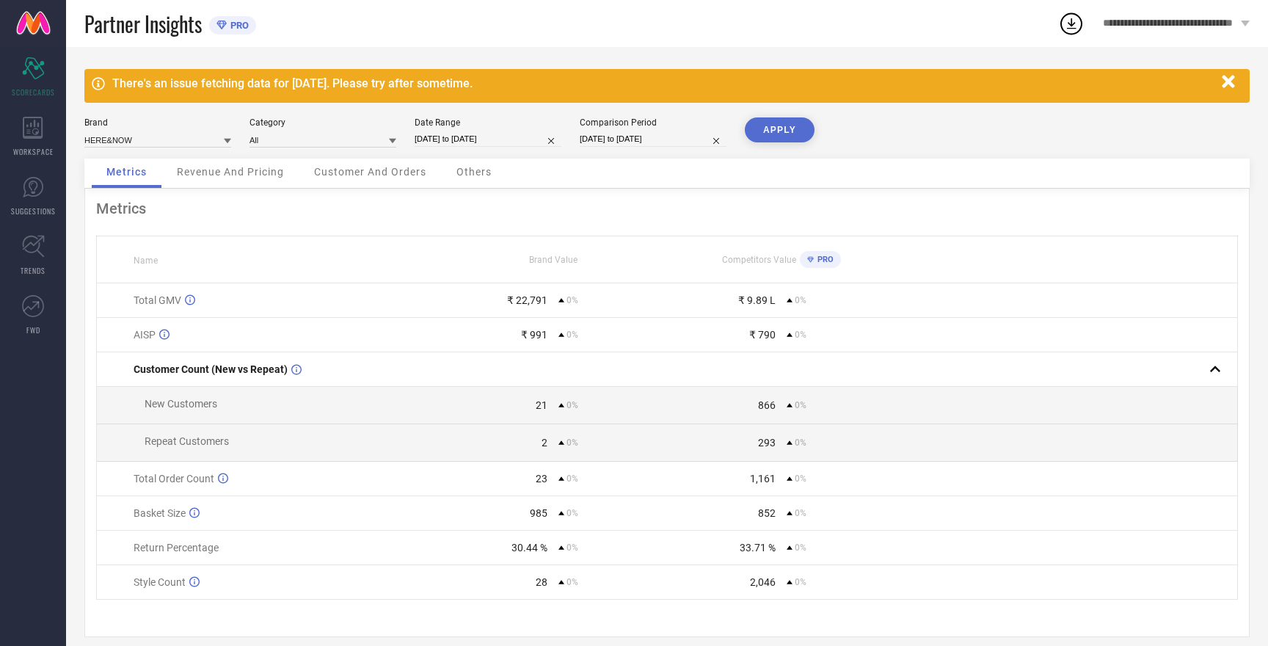
click at [775, 133] on button "APPLY" at bounding box center [780, 129] width 70 height 25
click at [123, 142] on input at bounding box center [157, 139] width 147 height 15
click at [134, 236] on span "W.T.F - WITNESSING TRUE FASHION" at bounding box center [158, 240] width 132 height 21
type input "All"
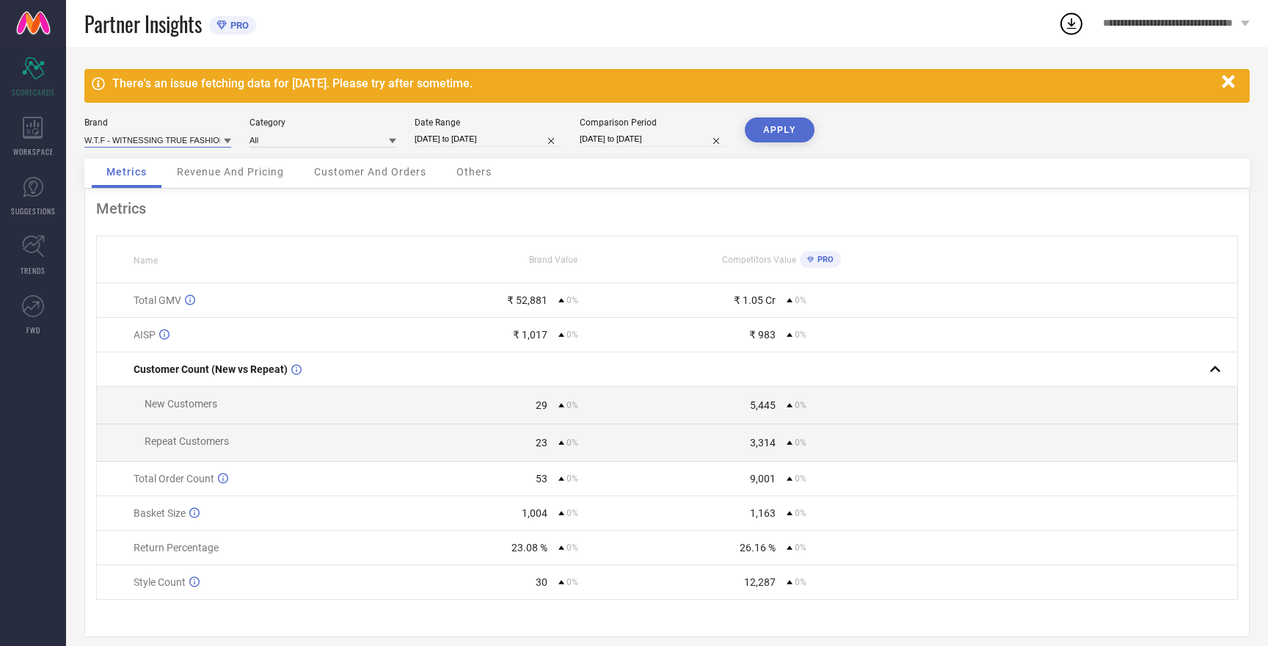
click at [144, 141] on input at bounding box center [157, 139] width 147 height 15
click at [136, 234] on span "MAST & HARBOUR" at bounding box center [128, 230] width 73 height 10
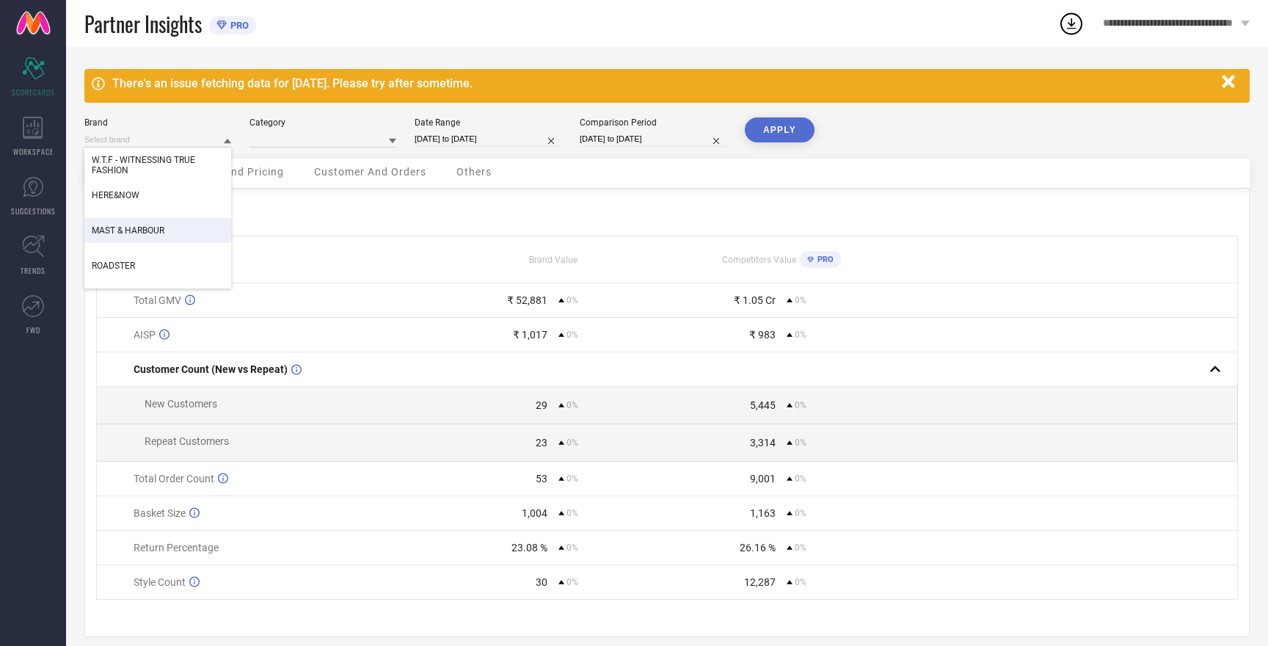
type input "All"
click at [762, 137] on button "APPLY" at bounding box center [780, 129] width 70 height 25
select select "8"
select select "2025"
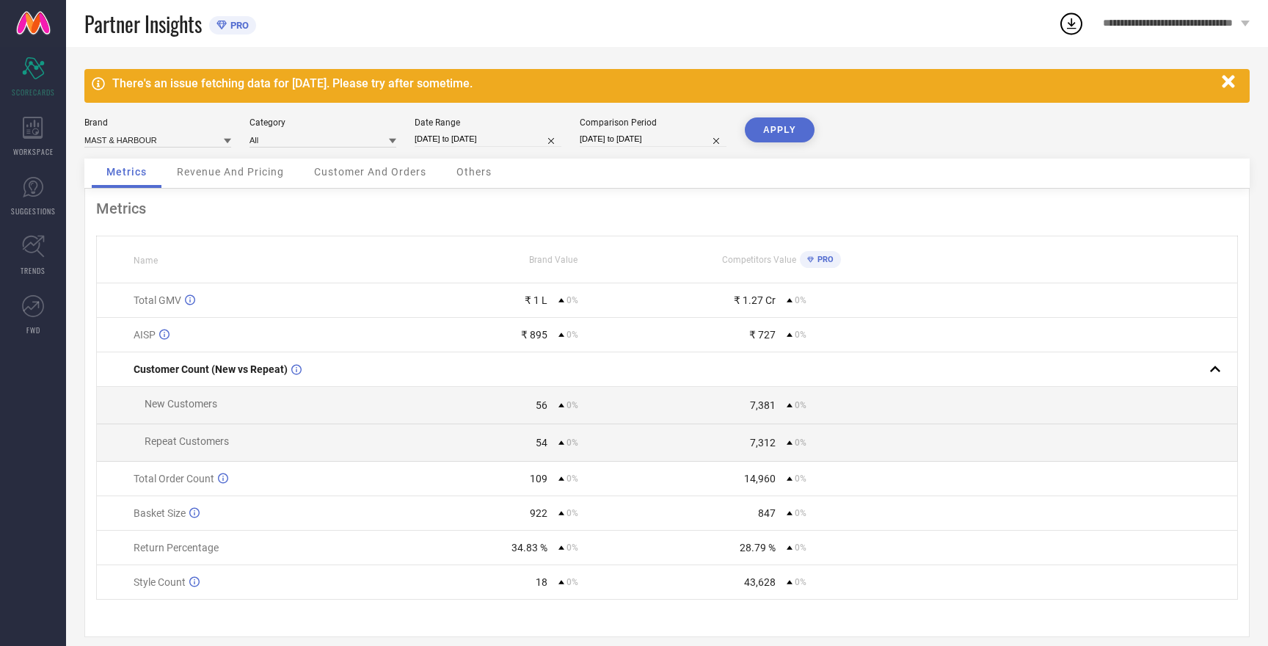
select select "9"
select select "2025"
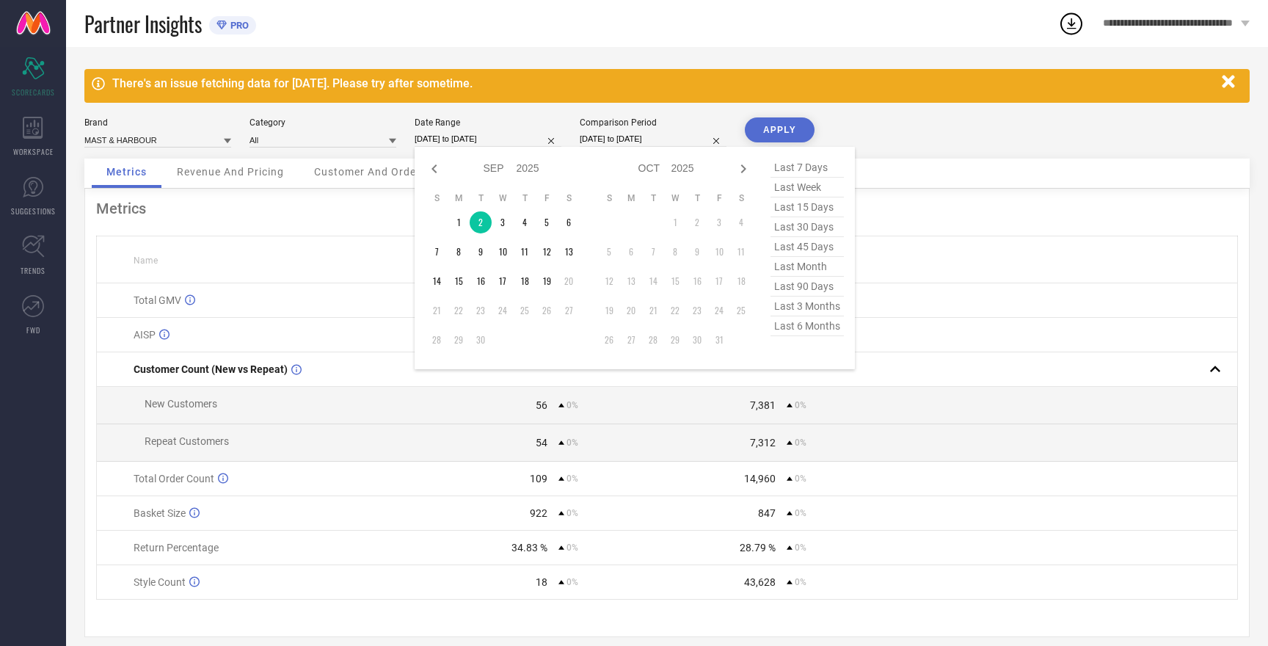
click at [474, 138] on input "[DATE] to [DATE]" at bounding box center [488, 138] width 147 height 15
click at [434, 169] on icon at bounding box center [434, 168] width 5 height 9
select select "7"
select select "2025"
select select "8"
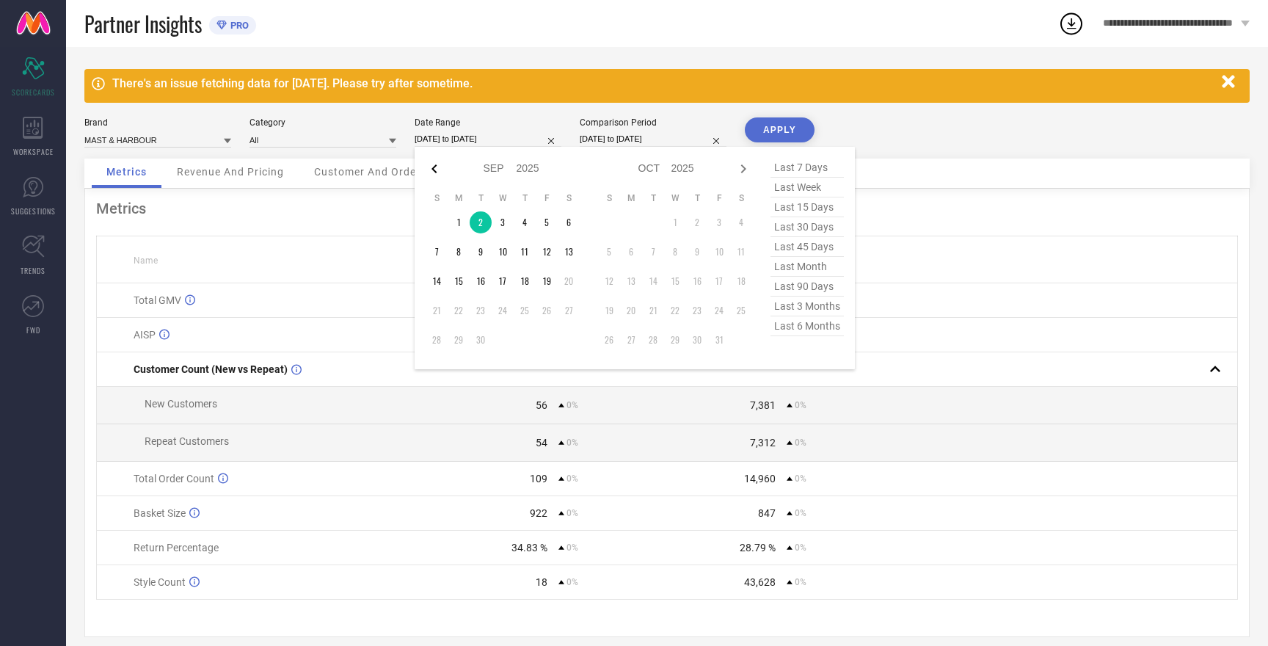
select select "2025"
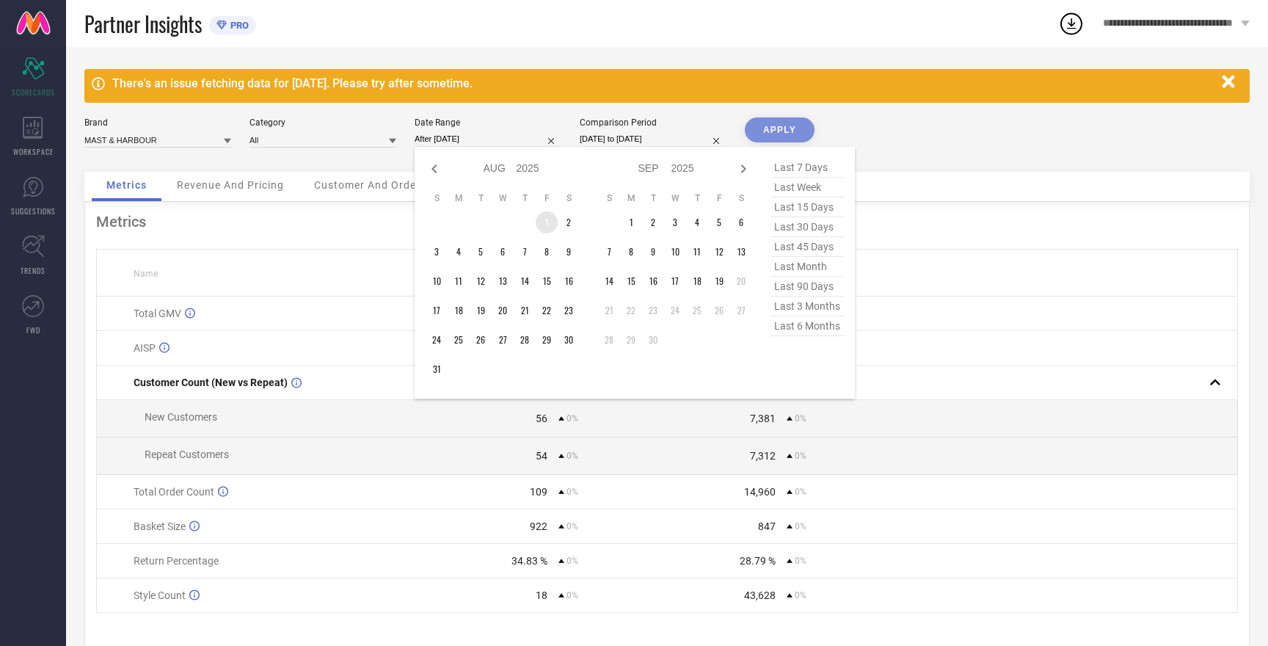
click at [545, 219] on td "1" at bounding box center [547, 222] width 22 height 22
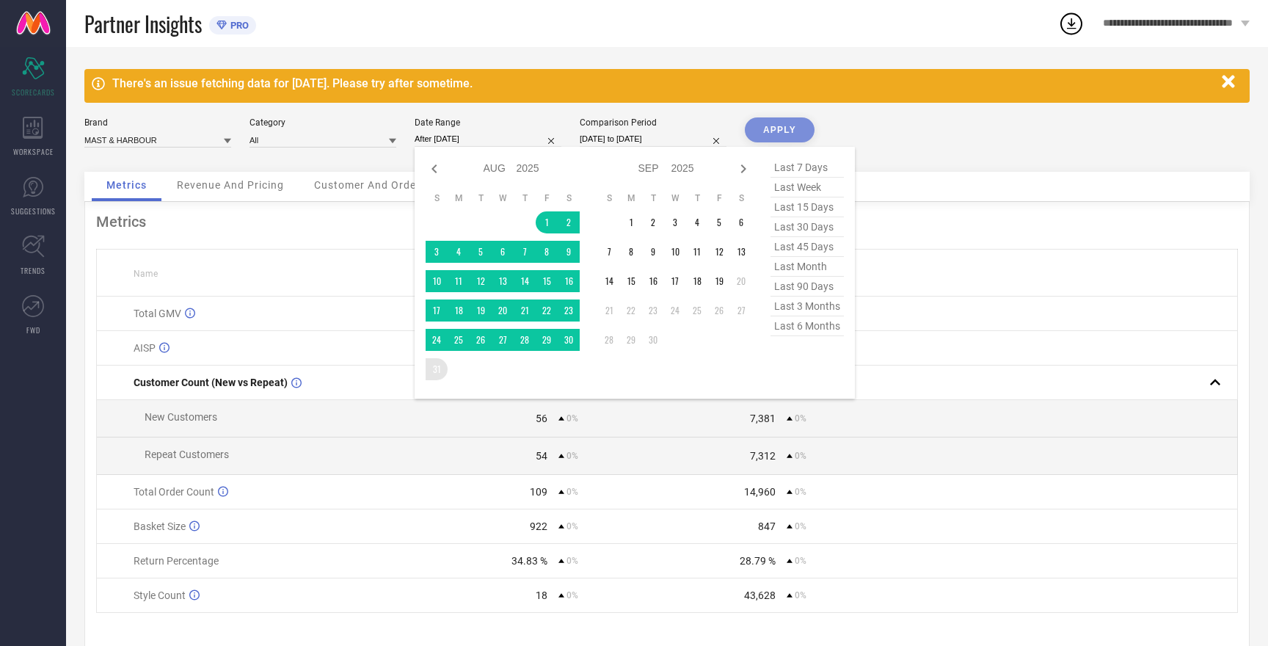
type input "[DATE] to [DATE]"
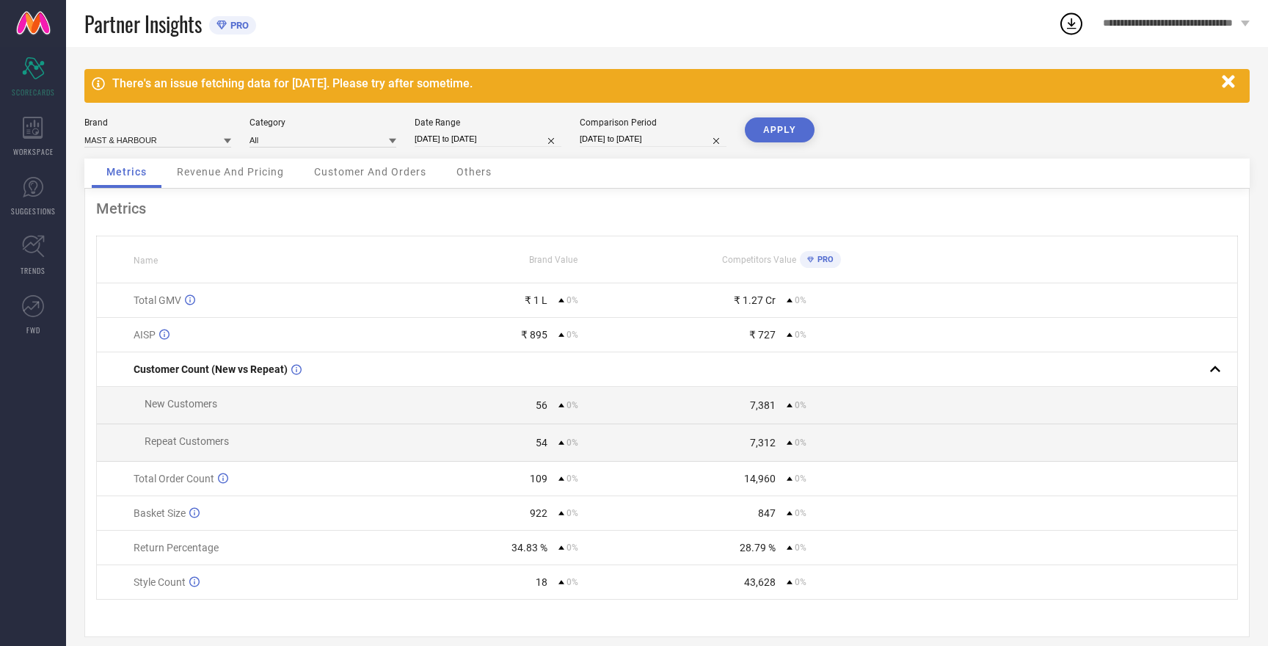
select select "8"
select select "2025"
select select "9"
select select "2025"
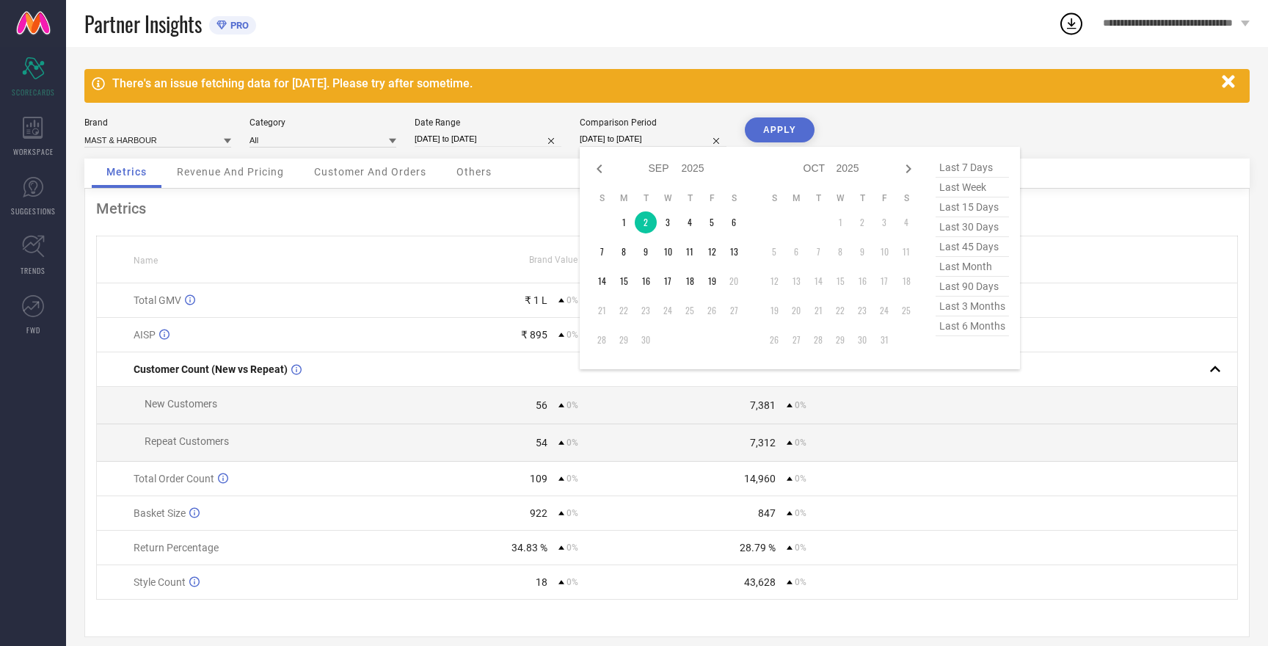
click at [626, 140] on input "[DATE] to [DATE]" at bounding box center [653, 138] width 147 height 15
click at [598, 167] on icon at bounding box center [600, 169] width 18 height 18
select select "7"
select select "2025"
select select "8"
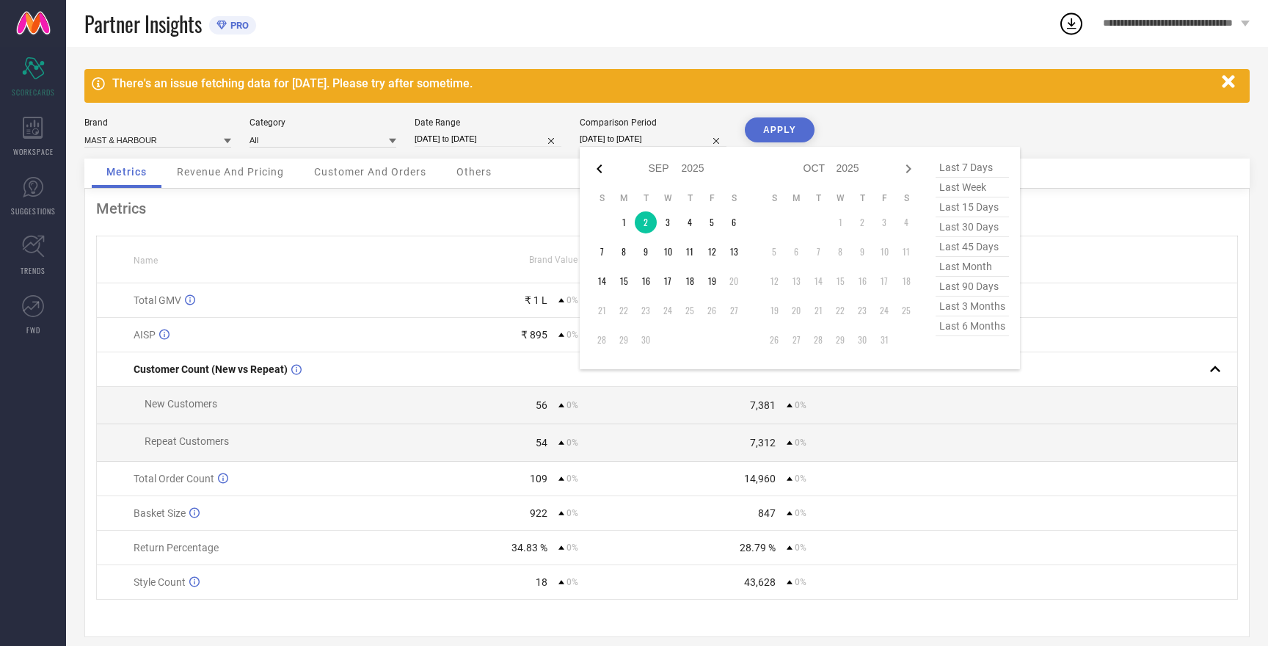
select select "2025"
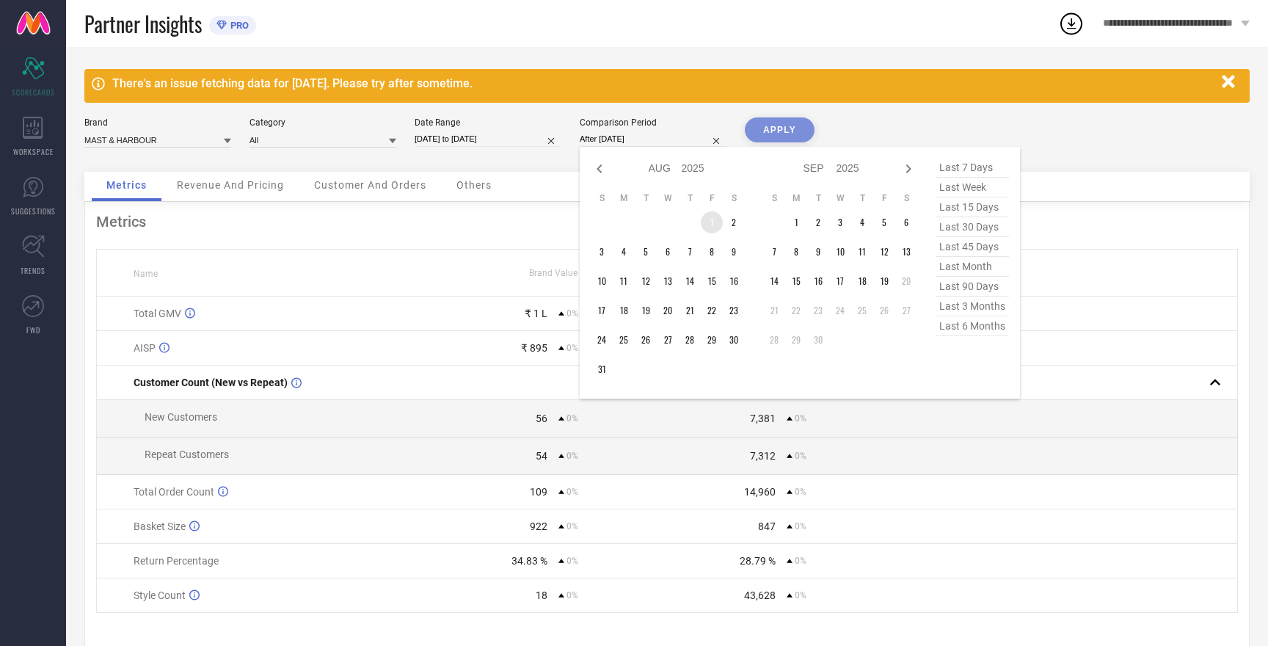
click at [711, 220] on td "1" at bounding box center [712, 222] width 22 height 22
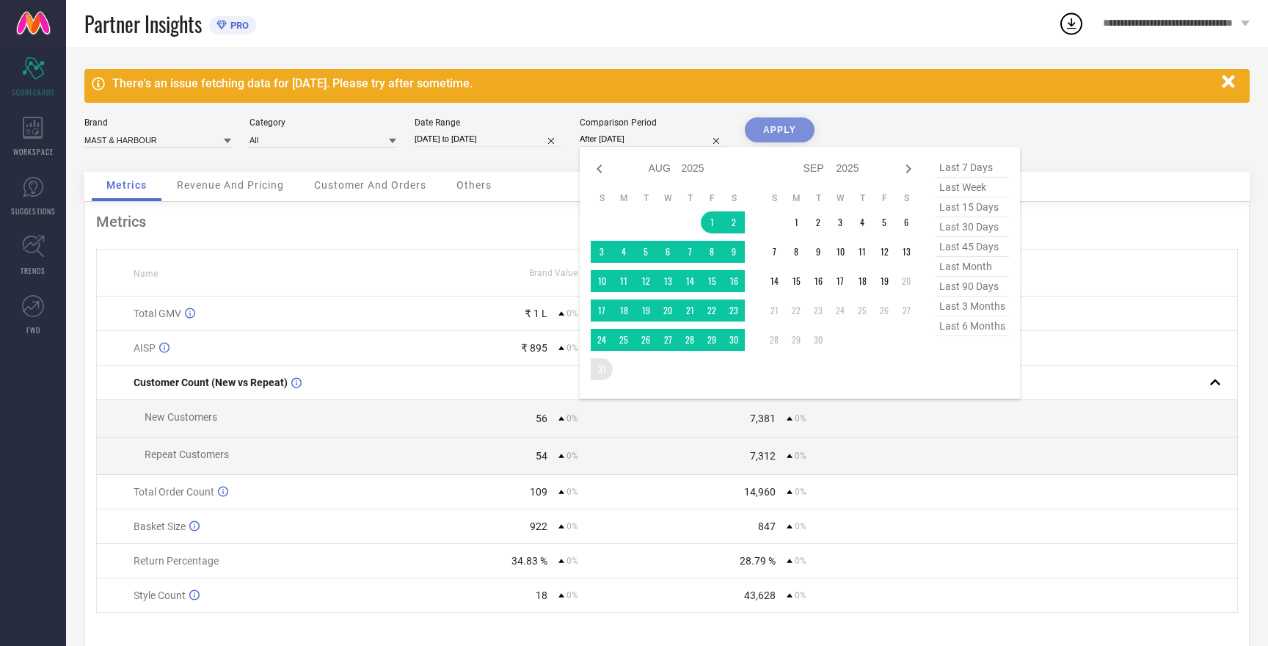
type input "[DATE] to [DATE]"
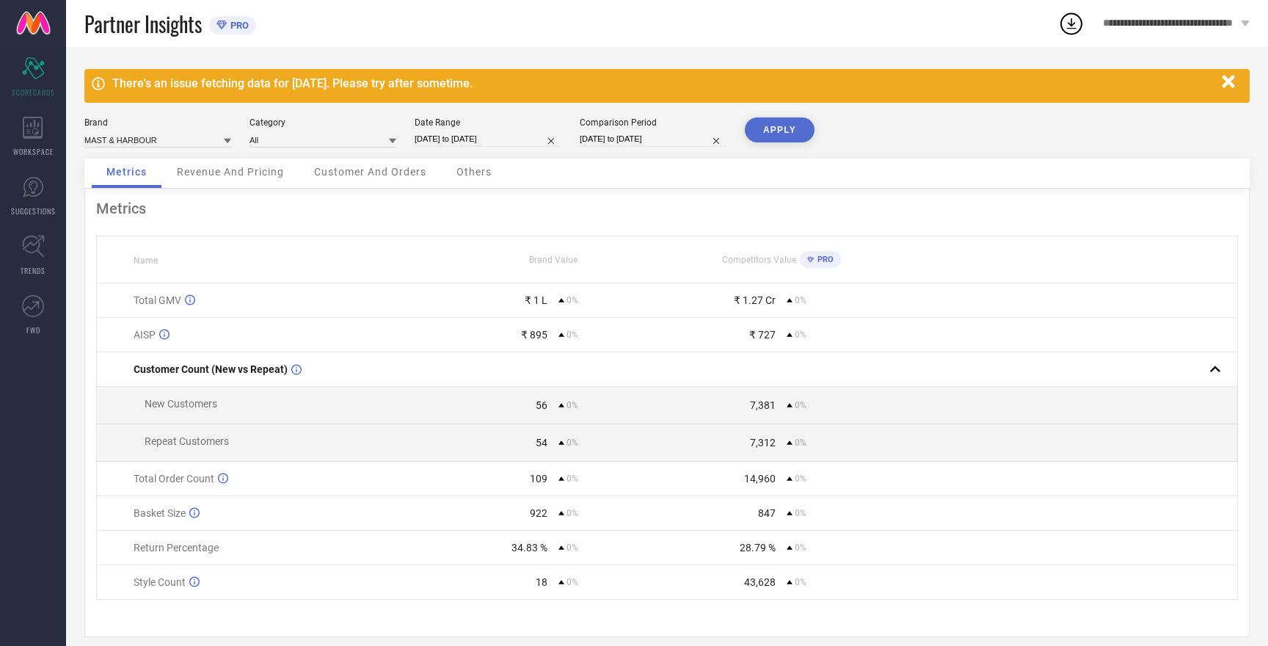
click at [773, 127] on button "APPLY" at bounding box center [780, 129] width 70 height 25
click at [777, 132] on button "APPLY" at bounding box center [780, 129] width 70 height 25
click at [150, 141] on input at bounding box center [157, 139] width 147 height 15
click at [138, 189] on span "HERE&NOW" at bounding box center [116, 185] width 48 height 10
type input "All"
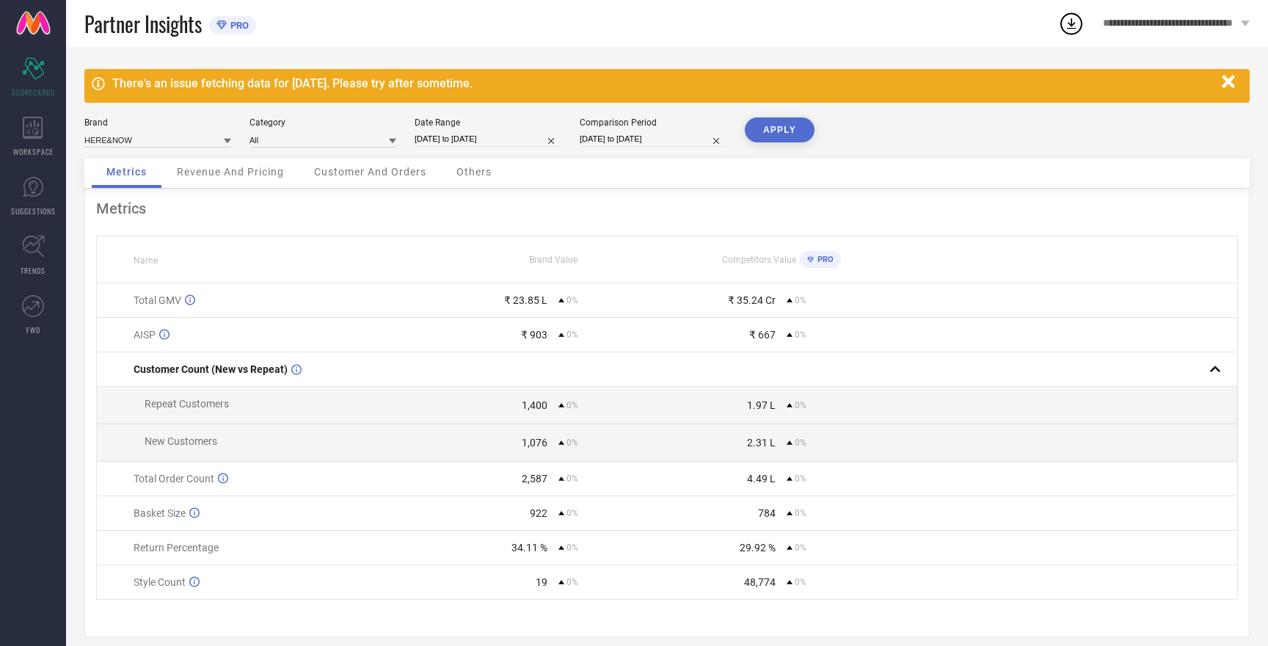
click at [769, 136] on button "APPLY" at bounding box center [780, 129] width 70 height 25
click at [121, 139] on input at bounding box center [157, 139] width 147 height 15
click at [130, 213] on span "ROADSTER" at bounding box center [113, 210] width 43 height 10
type input "All"
click at [784, 128] on button "APPLY" at bounding box center [780, 129] width 70 height 25
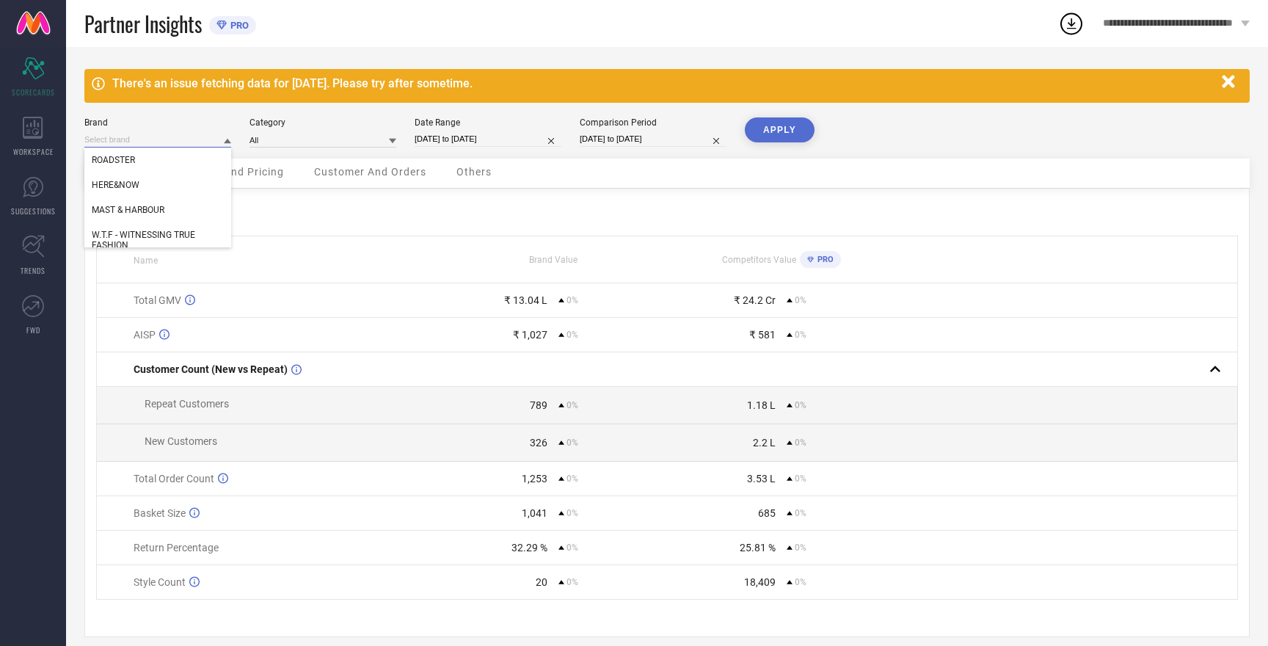
click at [126, 145] on input at bounding box center [157, 139] width 147 height 15
click at [144, 233] on span "W.T.F - WITNESSING TRUE FASHION" at bounding box center [158, 240] width 132 height 21
type input "All"
click at [773, 128] on button "APPLY" at bounding box center [780, 129] width 70 height 25
click at [773, 130] on button "APPLY" at bounding box center [780, 129] width 70 height 25
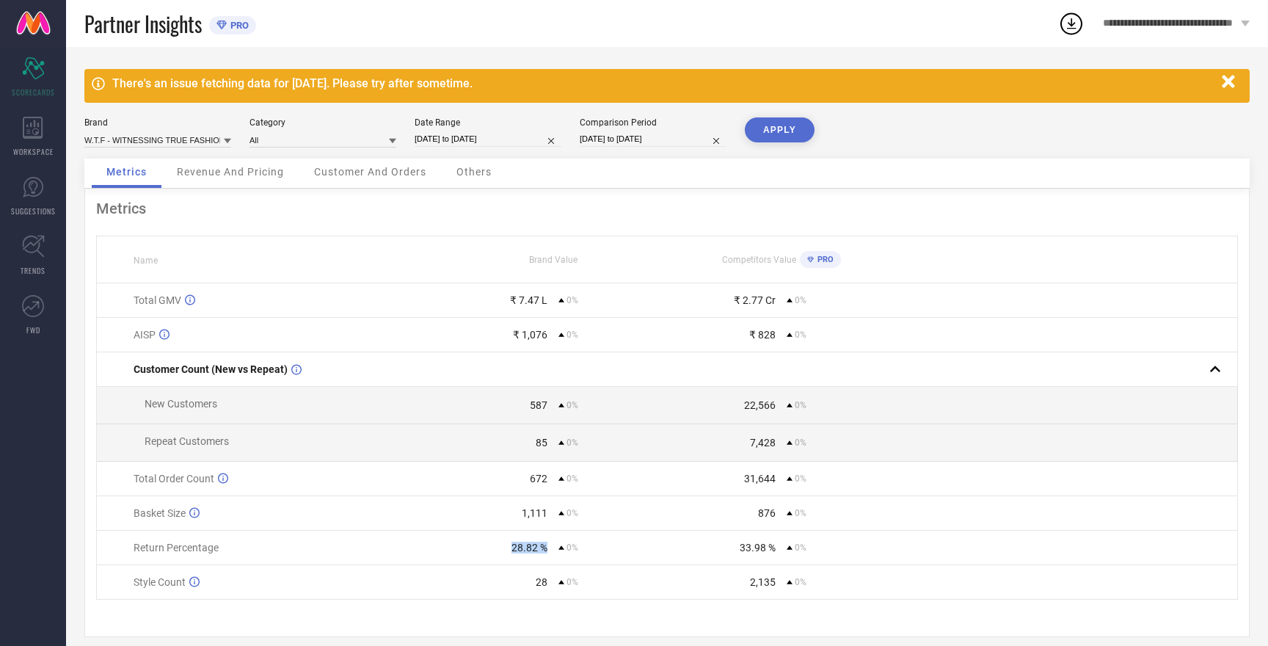
drag, startPoint x: 512, startPoint y: 550, endPoint x: 557, endPoint y: 550, distance: 45.5
click at [557, 550] on div "28.82 % 0%" at bounding box center [553, 548] width 227 height 12
